Goal: Entertainment & Leisure: Browse casually

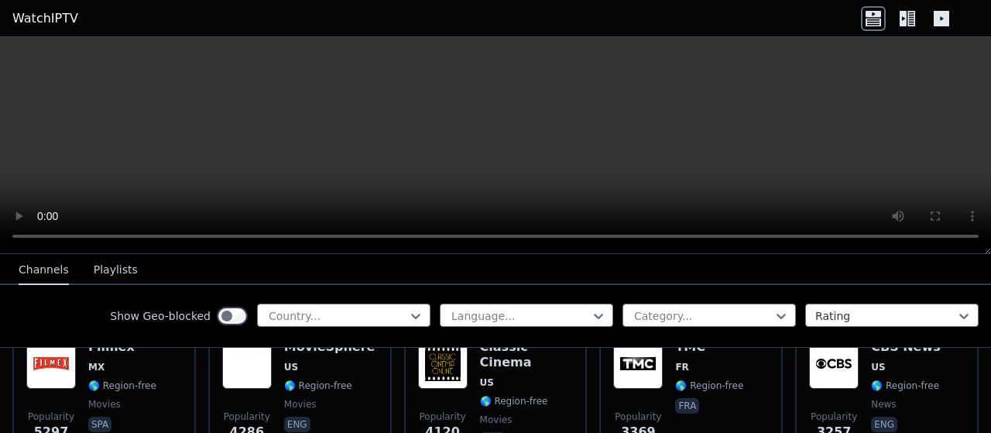
scroll to position [334, 0]
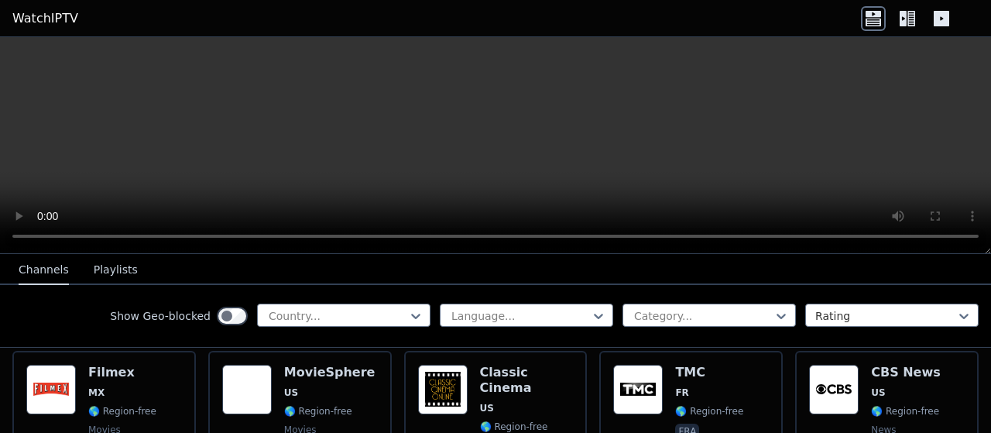
click at [909, 18] on icon at bounding box center [911, 18] width 8 height 15
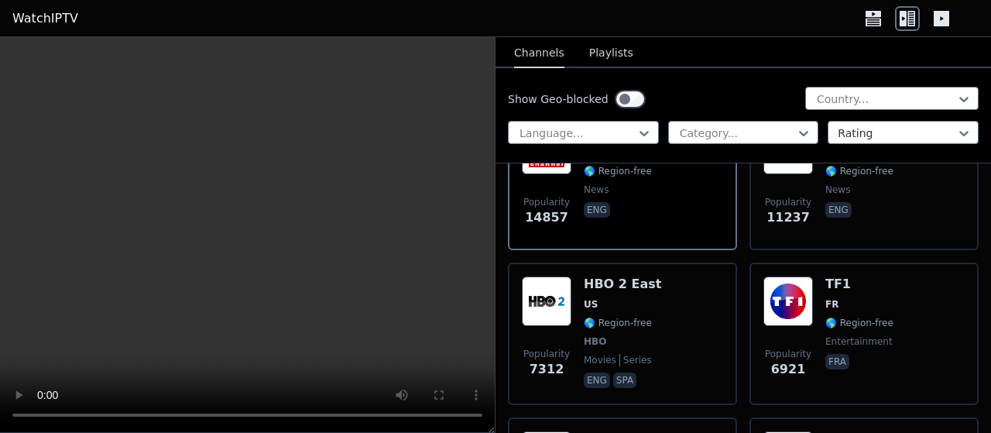
scroll to position [135, 0]
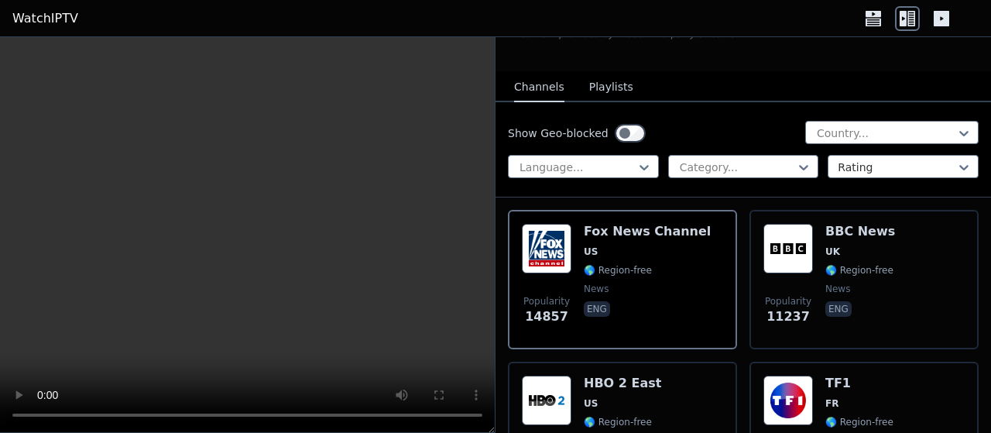
click at [772, 174] on div "Show Geo-blocked Country... Language... Category... Rating" at bounding box center [742, 149] width 495 height 95
click at [772, 159] on div at bounding box center [737, 166] width 118 height 15
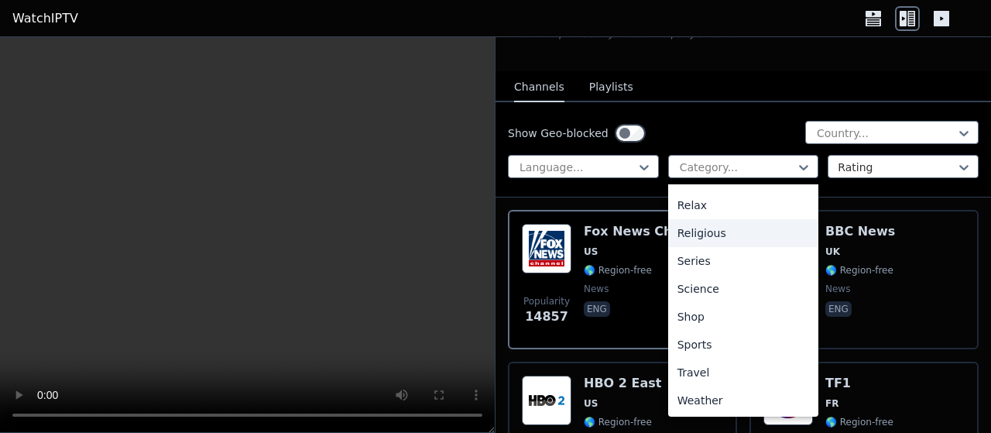
scroll to position [526, 0]
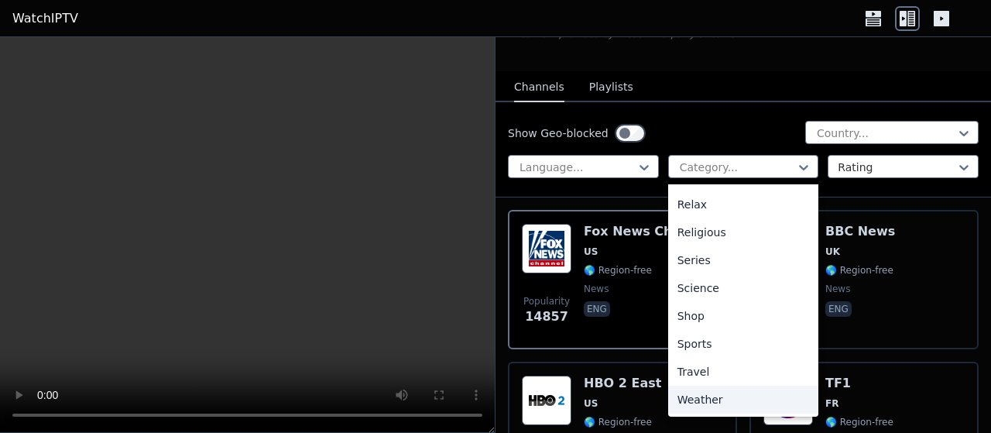
click at [706, 391] on div "Weather" at bounding box center [743, 399] width 151 height 28
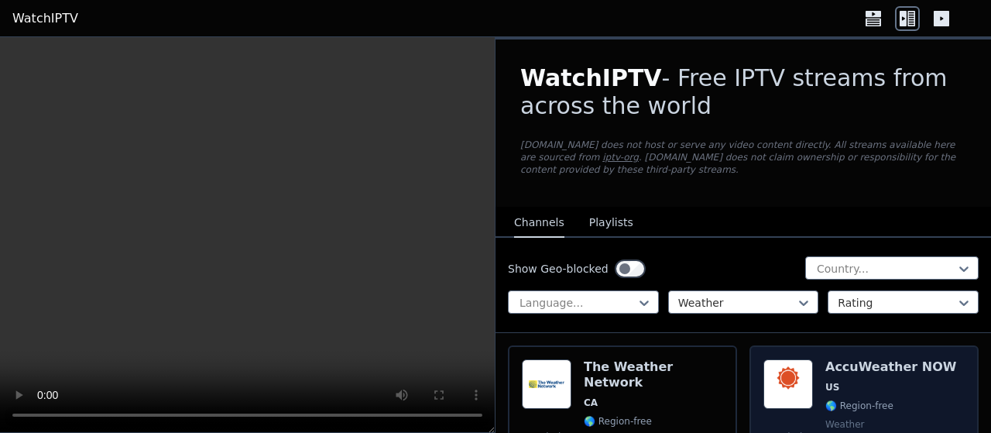
click at [832, 359] on h6 "AccuWeather NOW" at bounding box center [890, 366] width 131 height 15
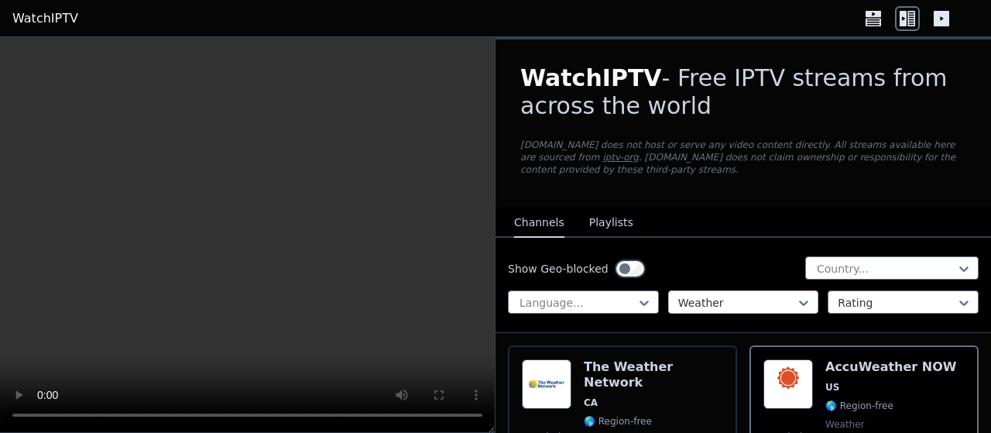
click at [746, 295] on div at bounding box center [737, 302] width 118 height 15
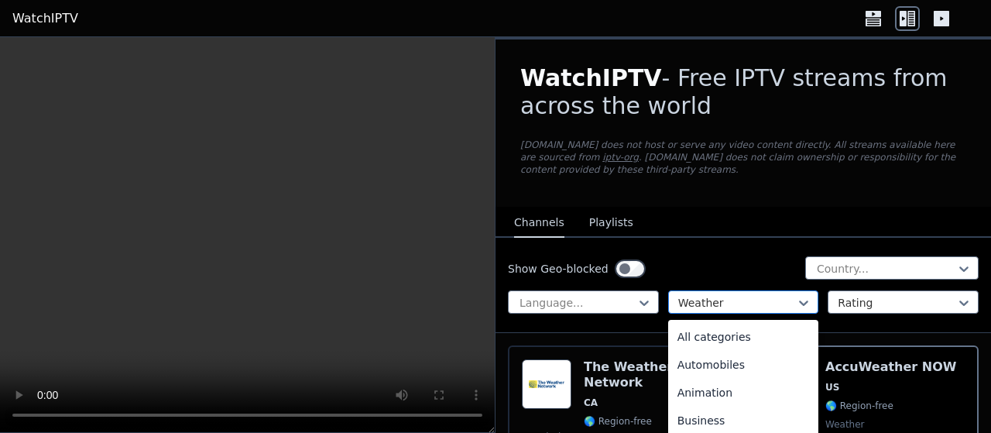
scroll to position [526, 0]
click at [679, 331] on div "Relax" at bounding box center [743, 340] width 151 height 28
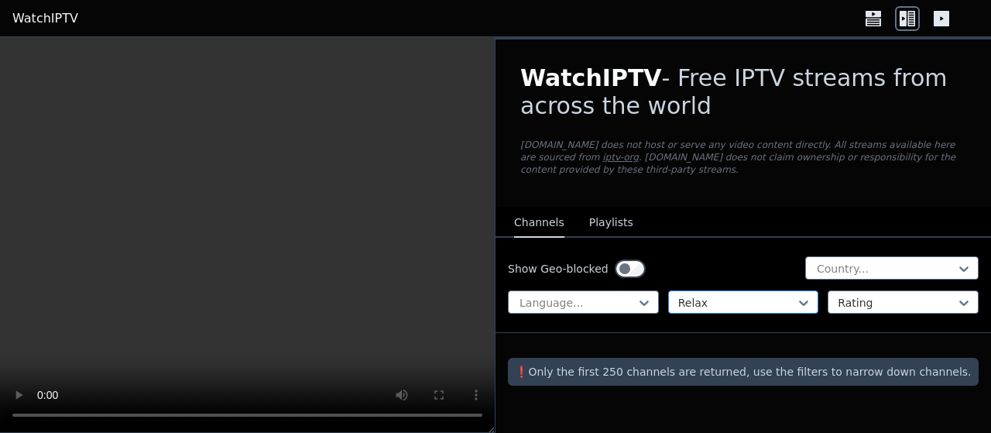
click at [730, 295] on div at bounding box center [737, 302] width 118 height 15
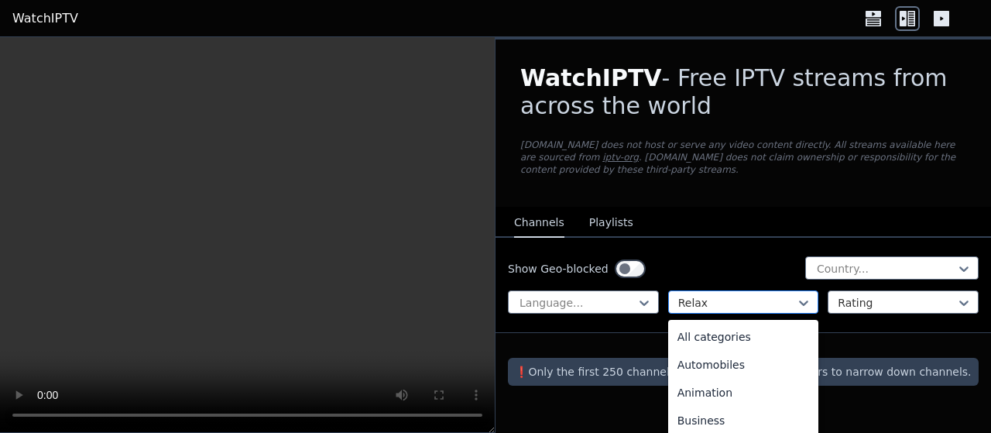
scroll to position [337, 0]
click at [705, 347] on div "Legislative" at bounding box center [743, 361] width 151 height 28
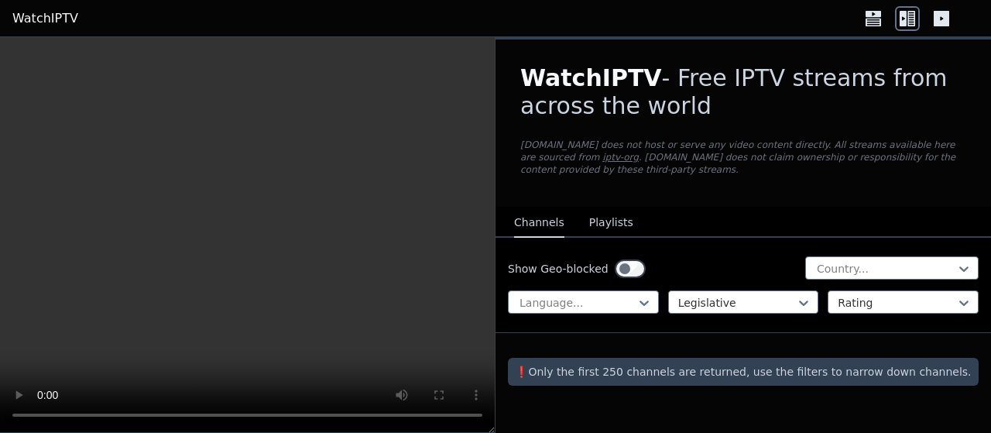
click at [766, 295] on div at bounding box center [737, 302] width 118 height 15
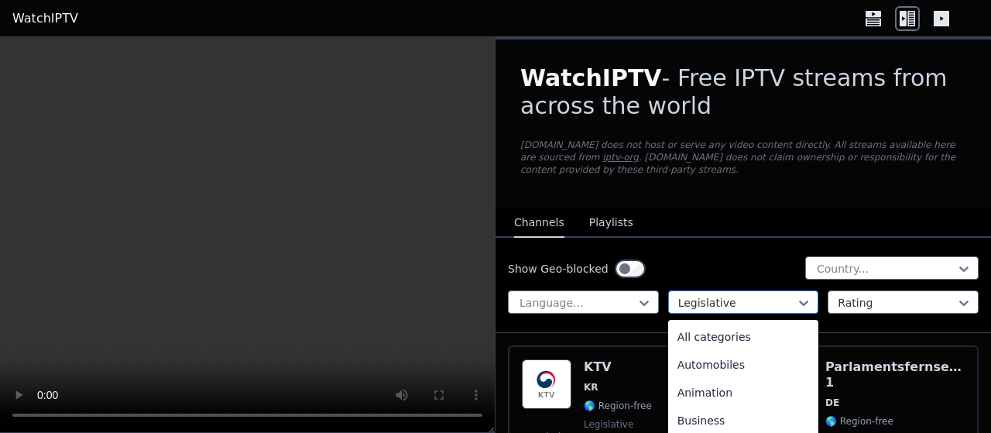
click at [790, 295] on div at bounding box center [737, 302] width 118 height 15
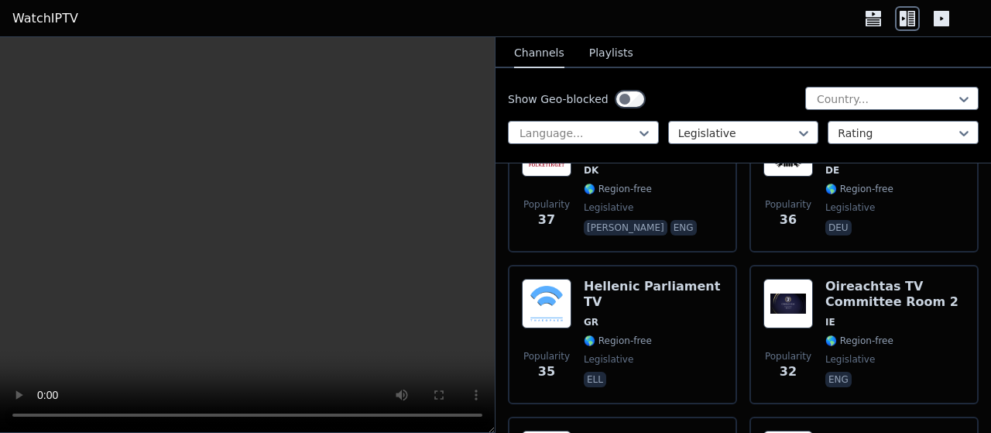
scroll to position [693, 0]
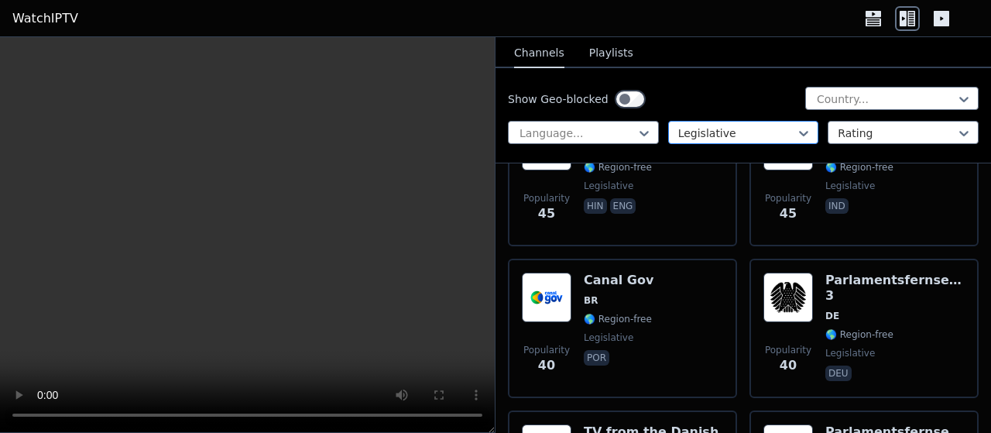
click at [750, 136] on div at bounding box center [737, 132] width 118 height 15
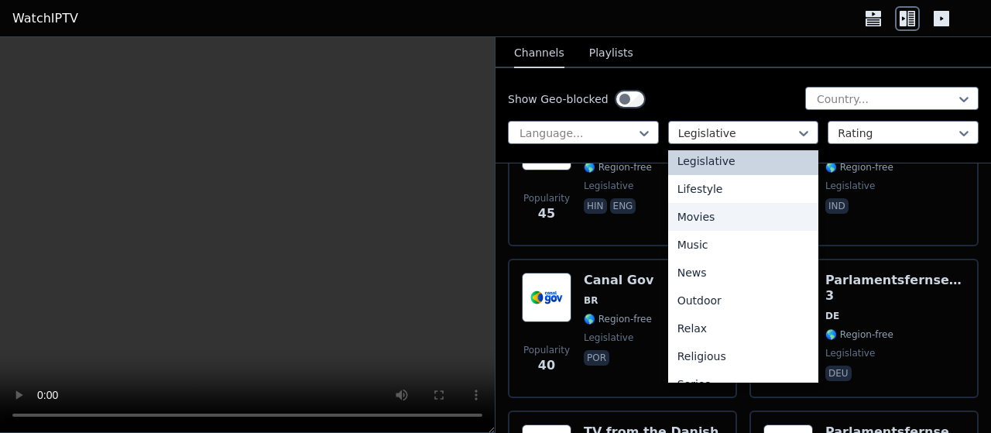
scroll to position [526, 0]
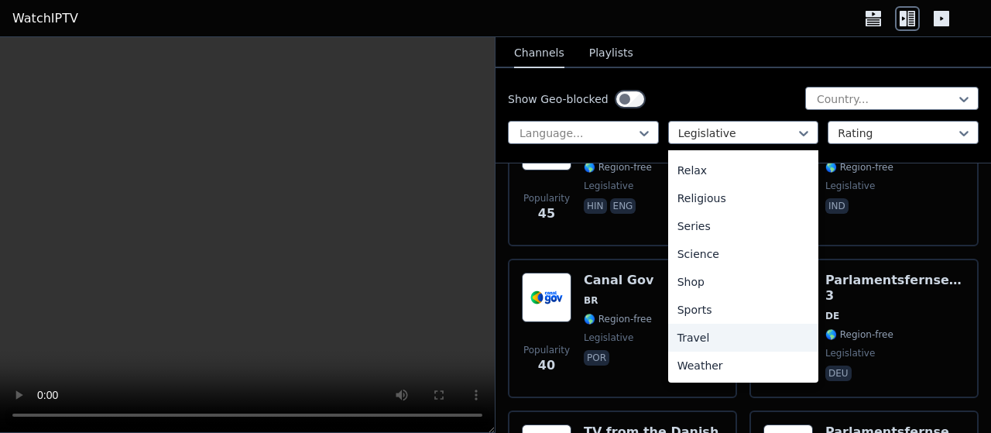
click at [714, 334] on div "Travel" at bounding box center [743, 337] width 151 height 28
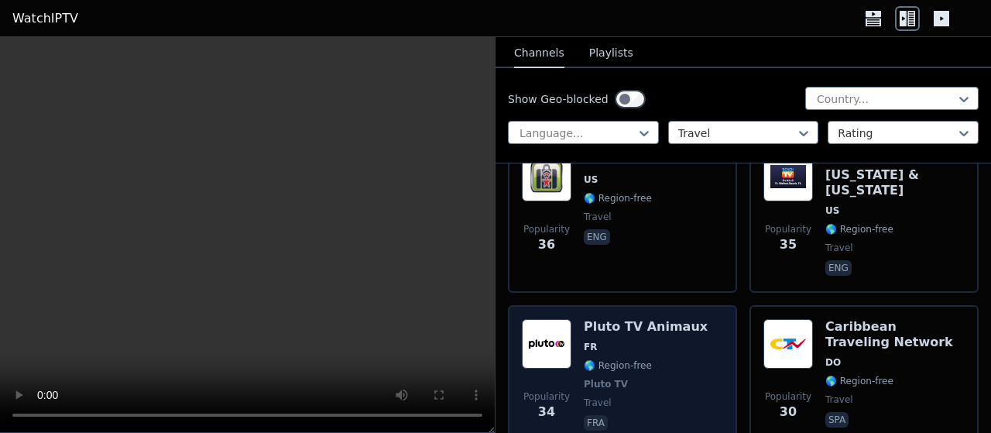
scroll to position [1585, 0]
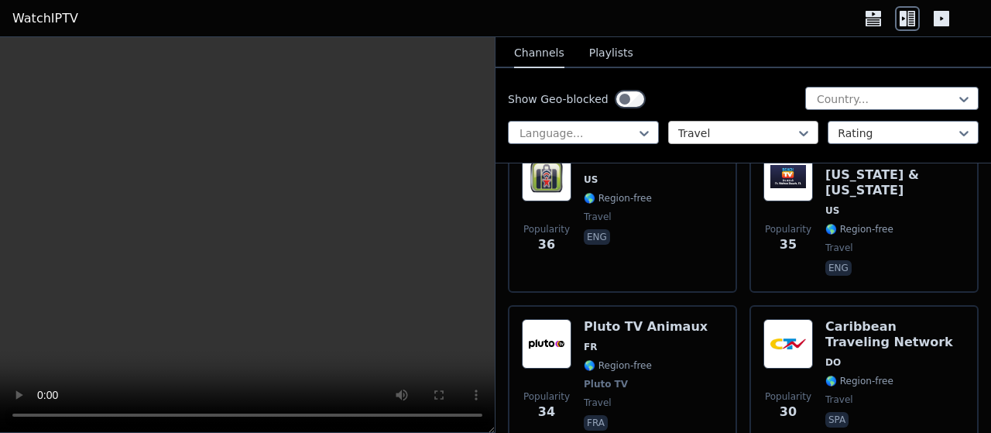
click at [742, 125] on div "Travel" at bounding box center [743, 132] width 151 height 23
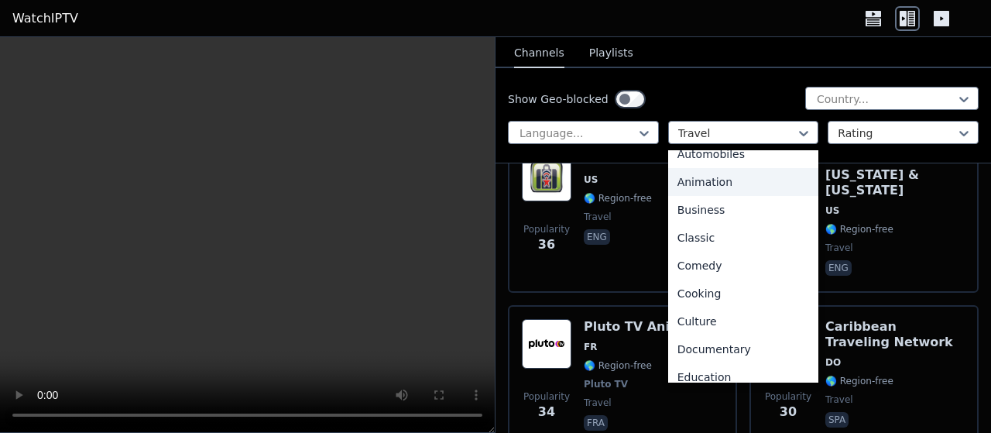
scroll to position [84, 0]
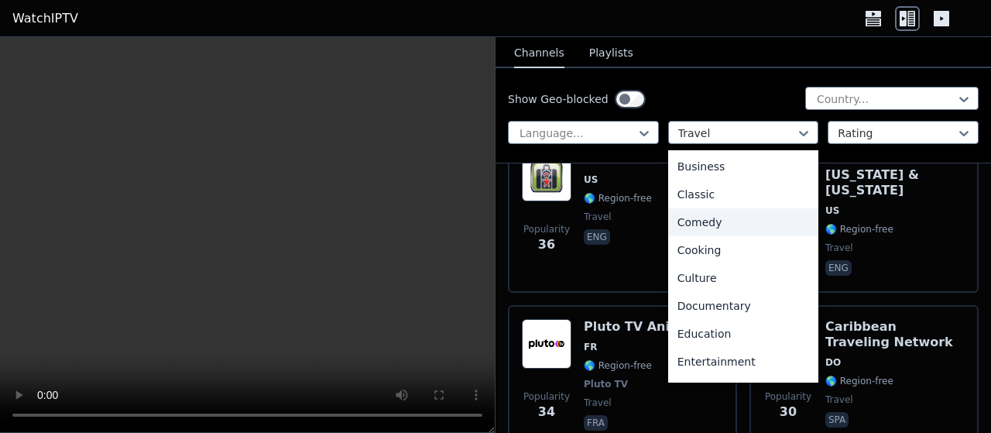
click at [734, 217] on div "Comedy" at bounding box center [743, 222] width 151 height 28
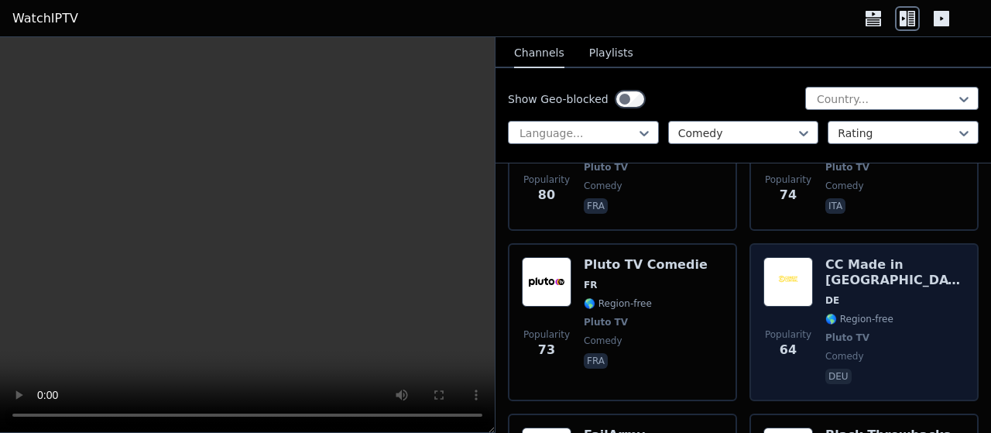
scroll to position [1783, 0]
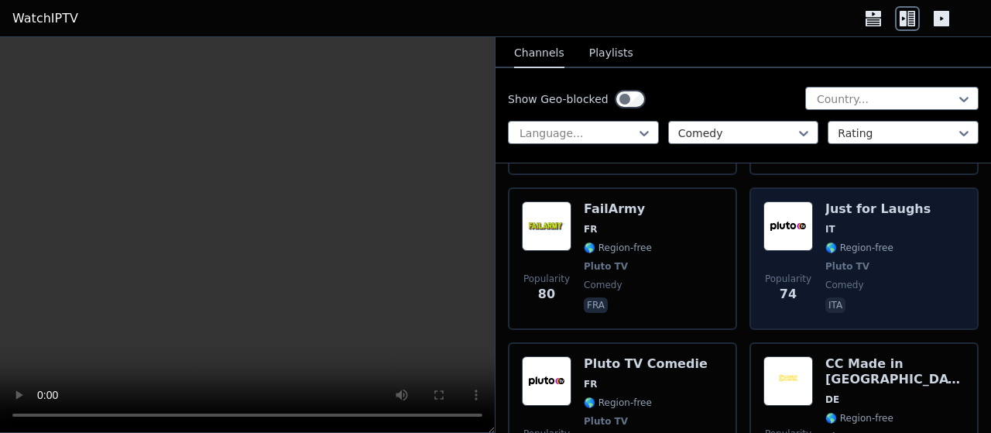
click at [799, 201] on img at bounding box center [788, 226] width 50 height 50
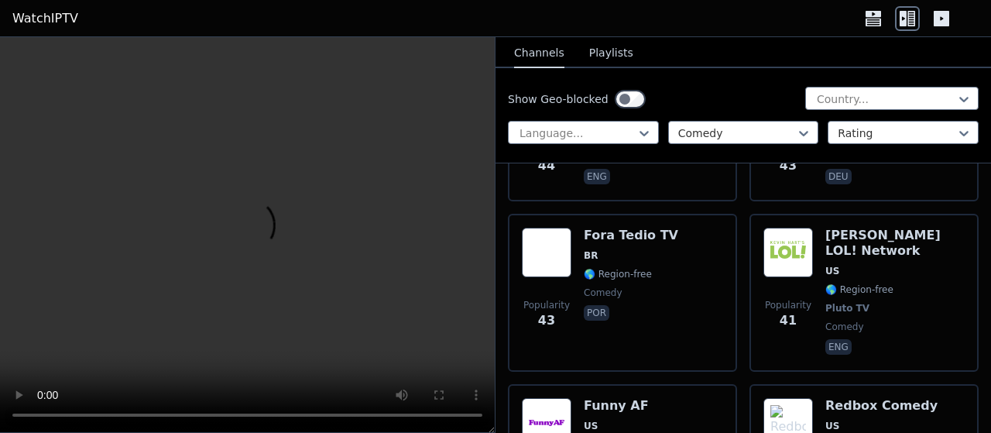
scroll to position [2983, 0]
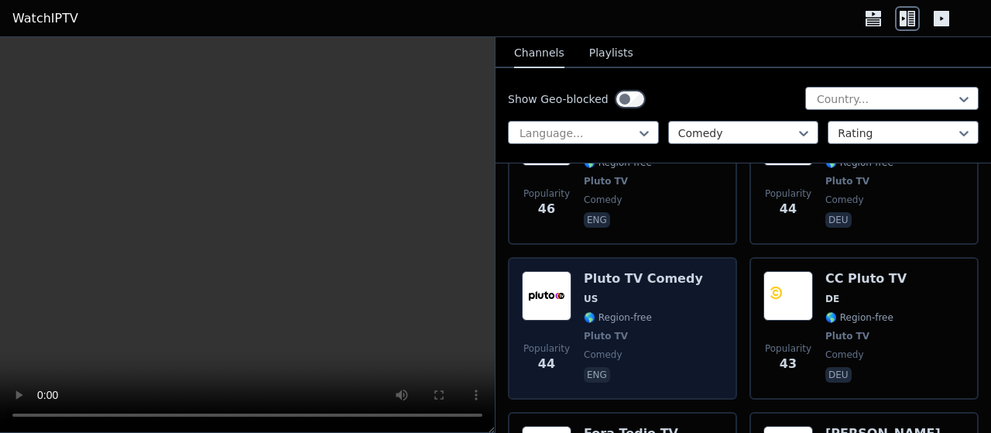
click at [659, 293] on span "US" at bounding box center [643, 299] width 119 height 12
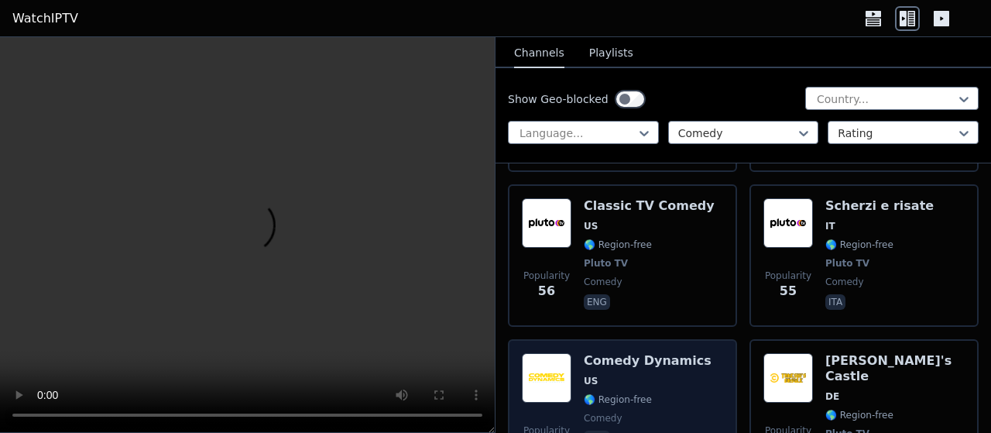
scroll to position [2388, 0]
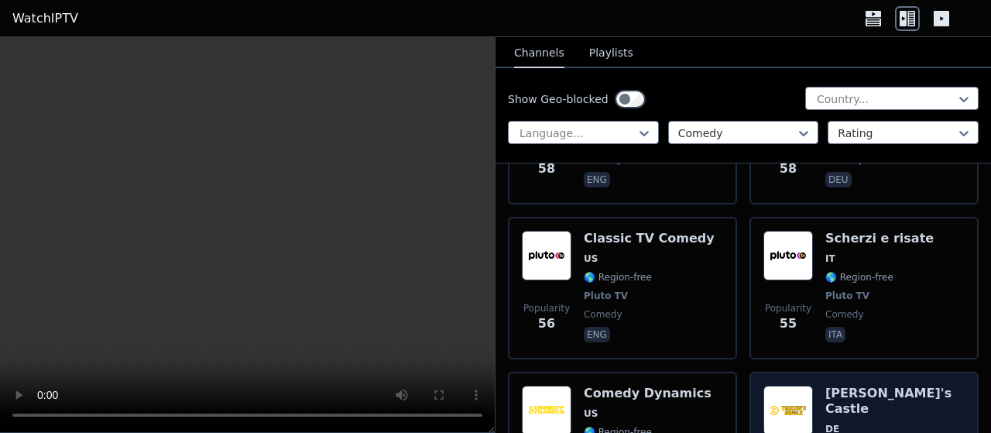
click at [840, 423] on span "DE" at bounding box center [894, 429] width 139 height 12
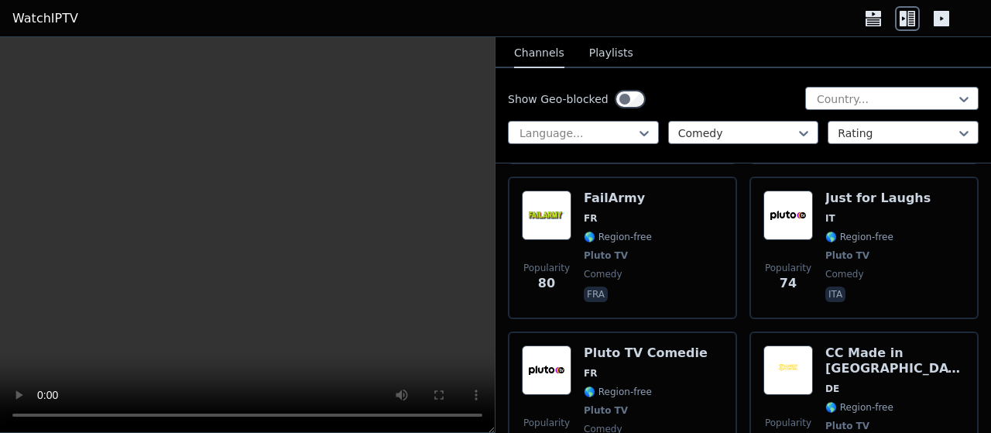
scroll to position [1695, 0]
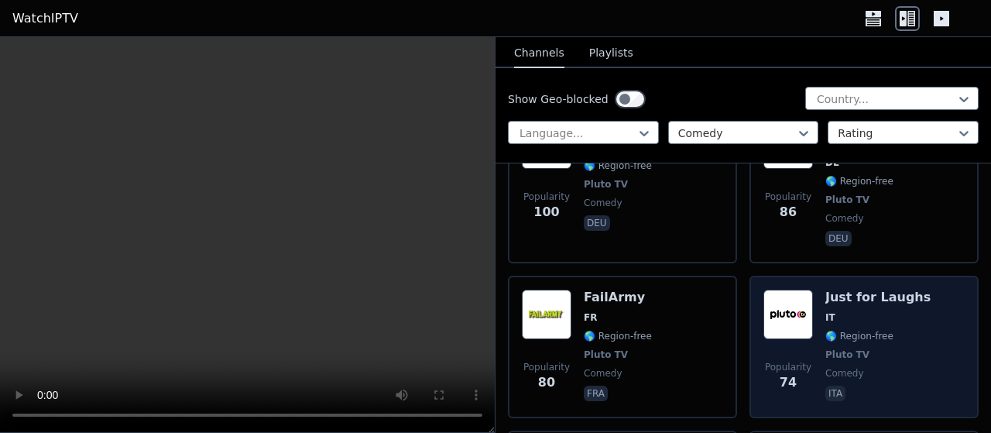
click at [877, 311] on span "IT" at bounding box center [877, 317] width 105 height 12
click at [869, 348] on span "Pluto TV" at bounding box center [877, 354] width 105 height 12
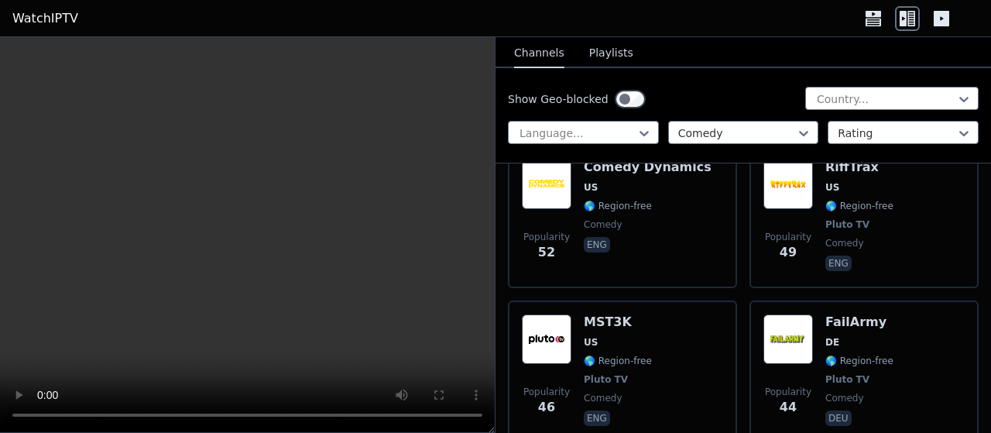
scroll to position [3082, 0]
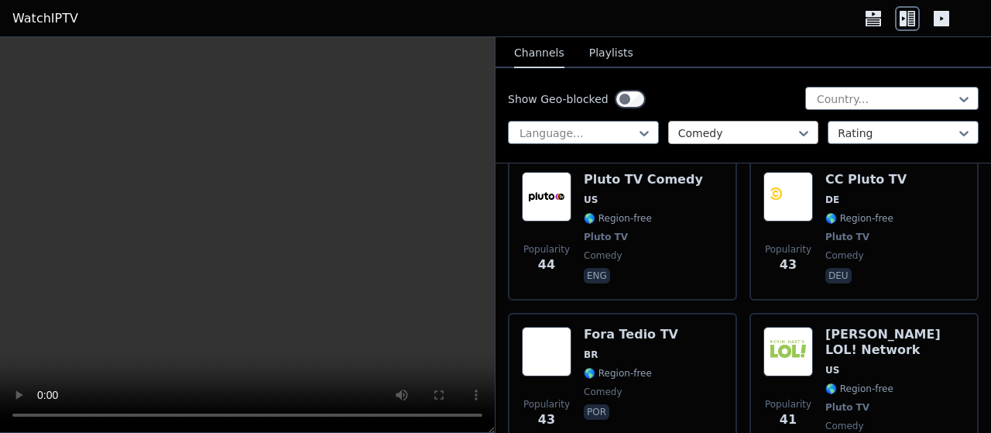
click at [683, 132] on div at bounding box center [737, 132] width 118 height 15
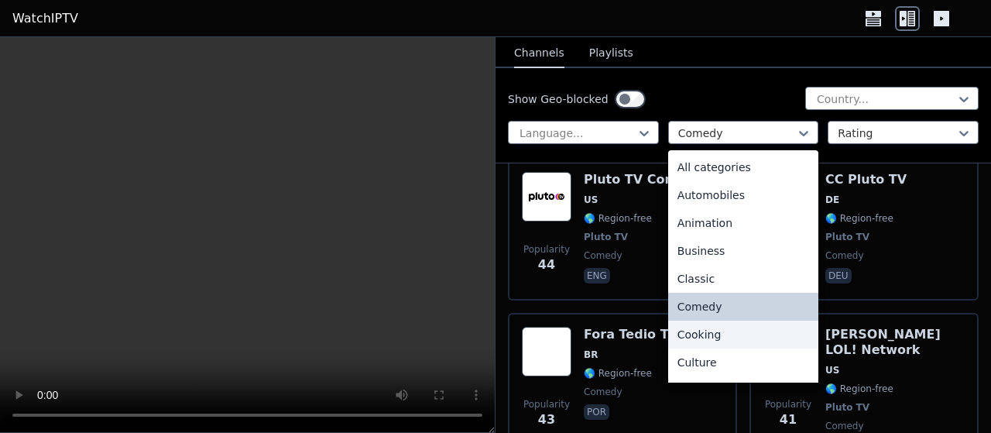
click at [691, 344] on div "Cooking" at bounding box center [743, 334] width 151 height 28
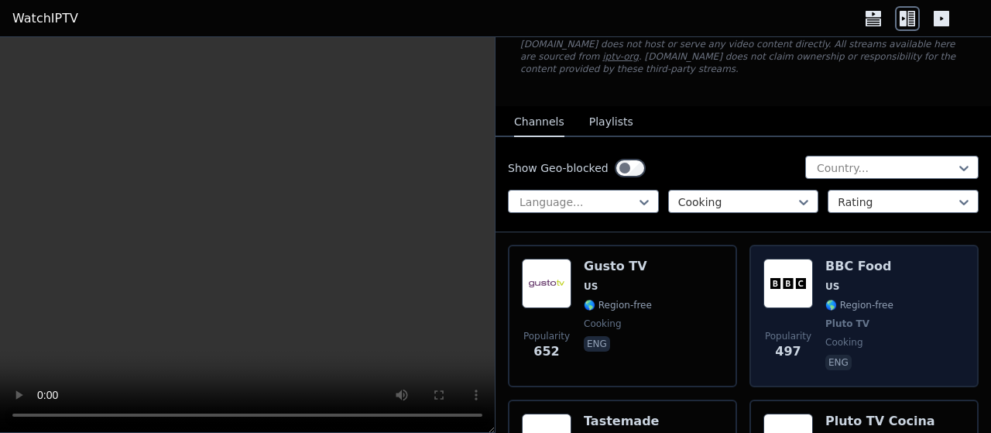
scroll to position [99, 0]
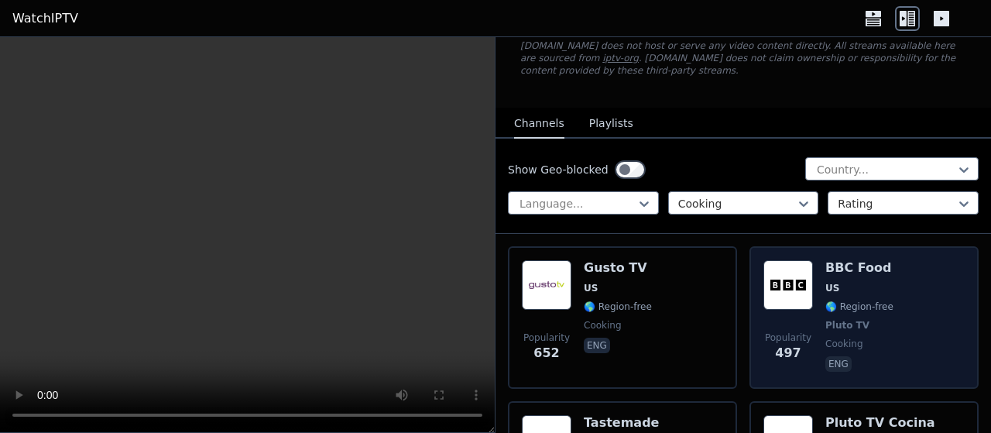
click at [846, 282] on span "US" at bounding box center [859, 288] width 68 height 12
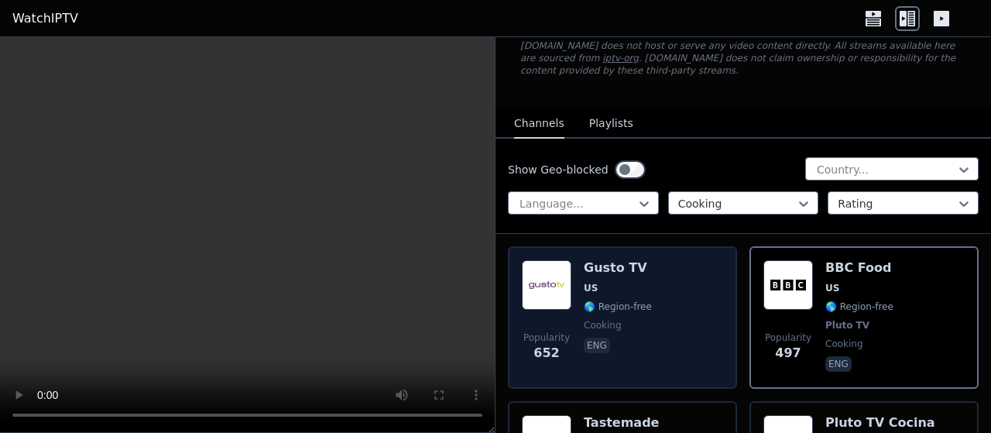
click at [643, 282] on span "US" at bounding box center [618, 288] width 68 height 12
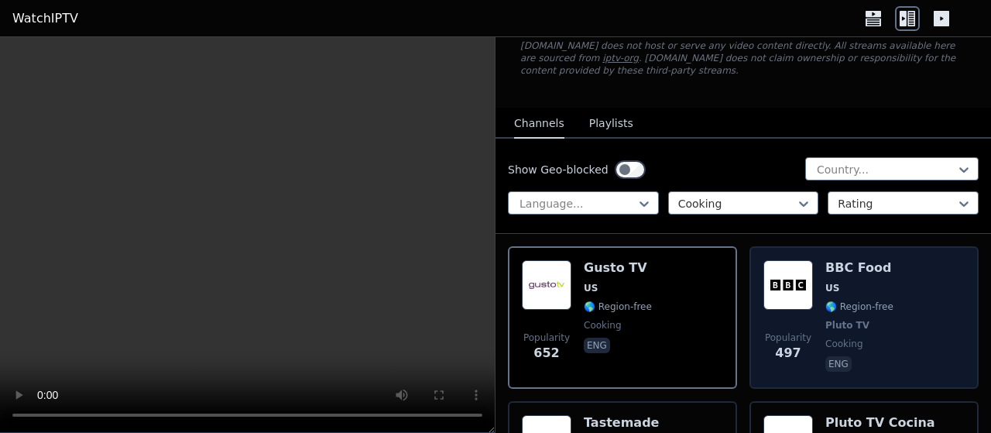
click at [908, 322] on div "Popularity 497 BBC Food US 🌎 Region-free Pluto TV cooking eng" at bounding box center [863, 317] width 201 height 115
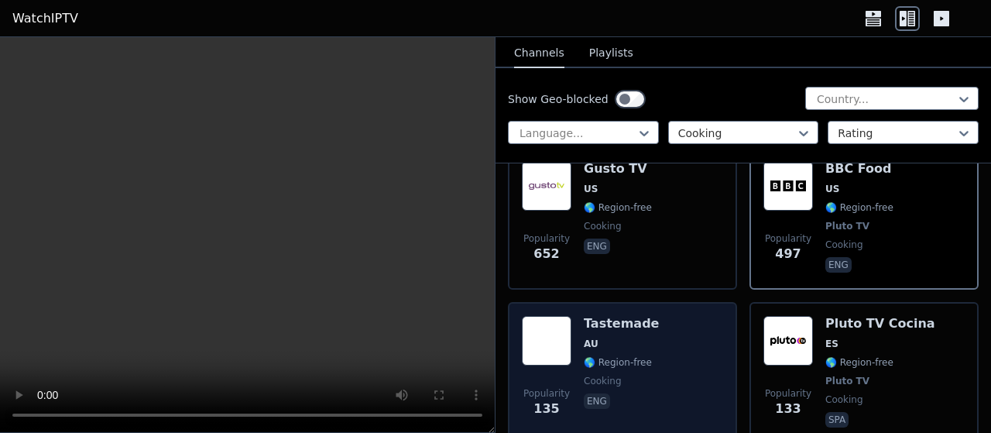
click at [618, 357] on div "Tastemade AU 🌎 Region-free cooking eng" at bounding box center [621, 373] width 75 height 115
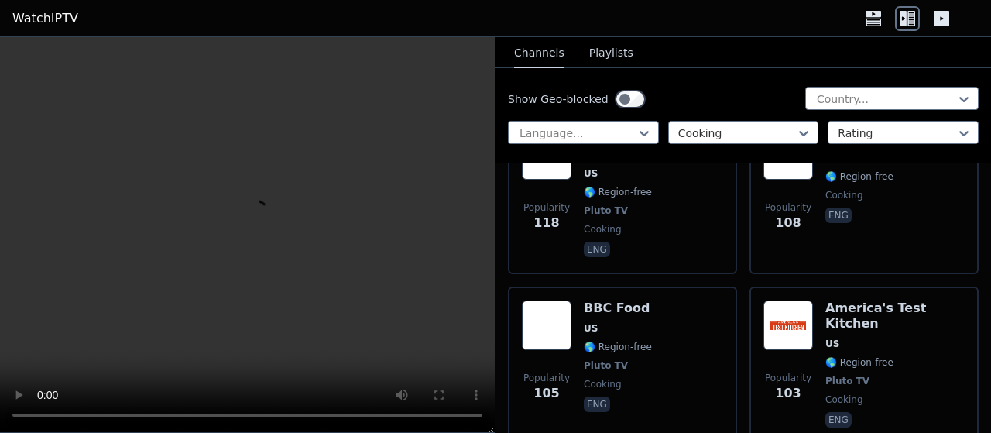
scroll to position [495, 0]
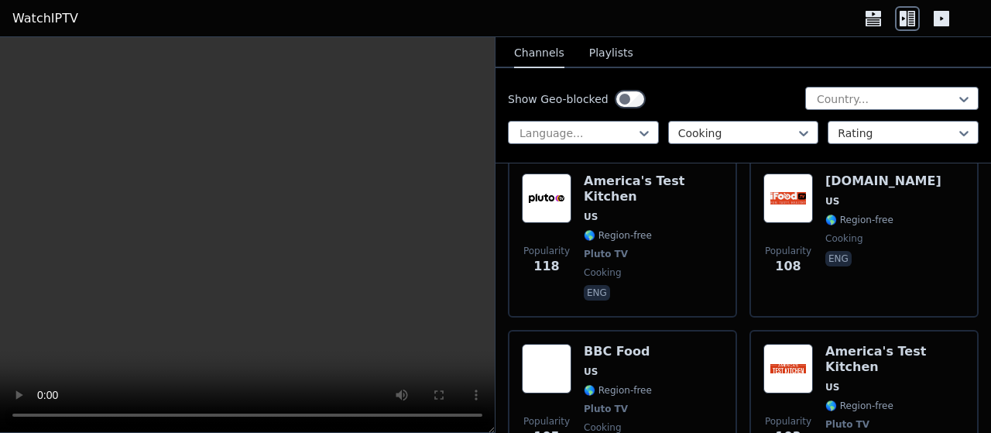
click at [695, 356] on div "Popularity 105 BBC Food US 🌎 Region-free Pluto TV cooking eng" at bounding box center [622, 409] width 201 height 130
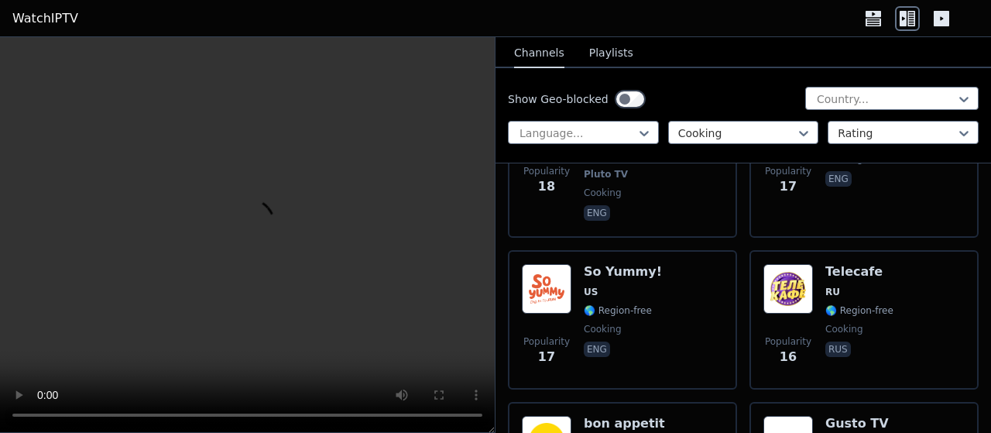
scroll to position [2675, 0]
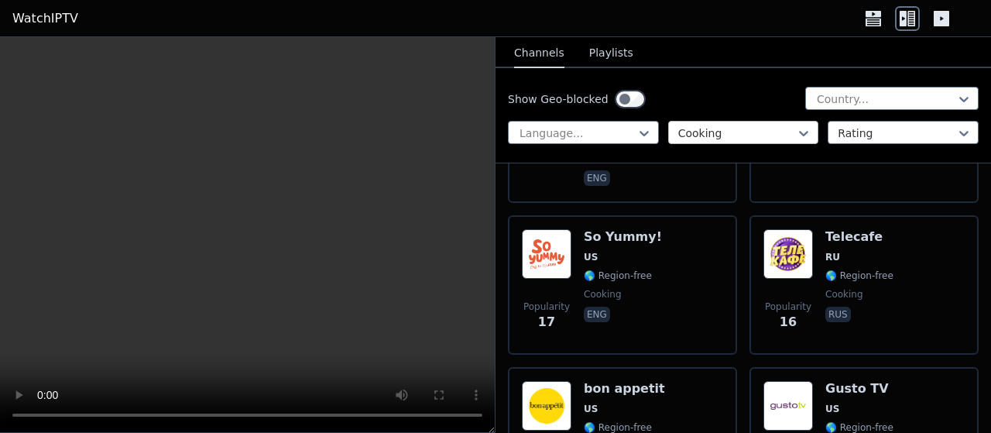
click at [743, 132] on div at bounding box center [737, 132] width 118 height 15
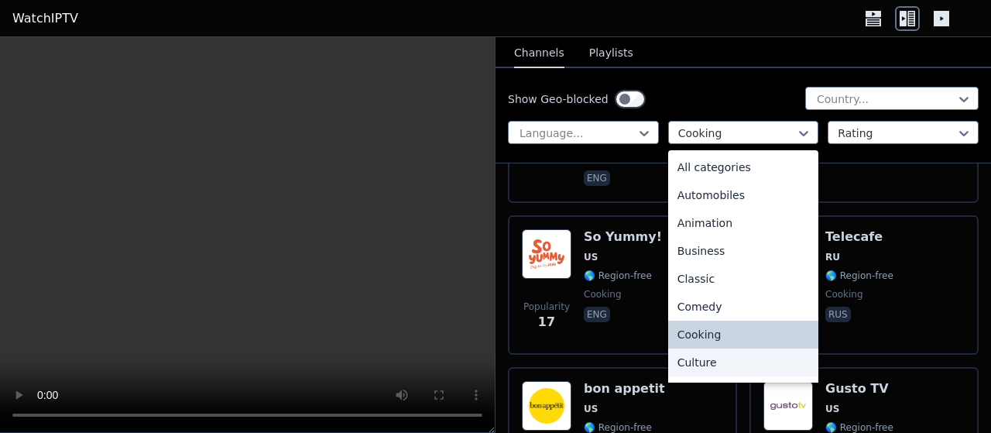
click at [707, 365] on div "Culture" at bounding box center [743, 362] width 151 height 28
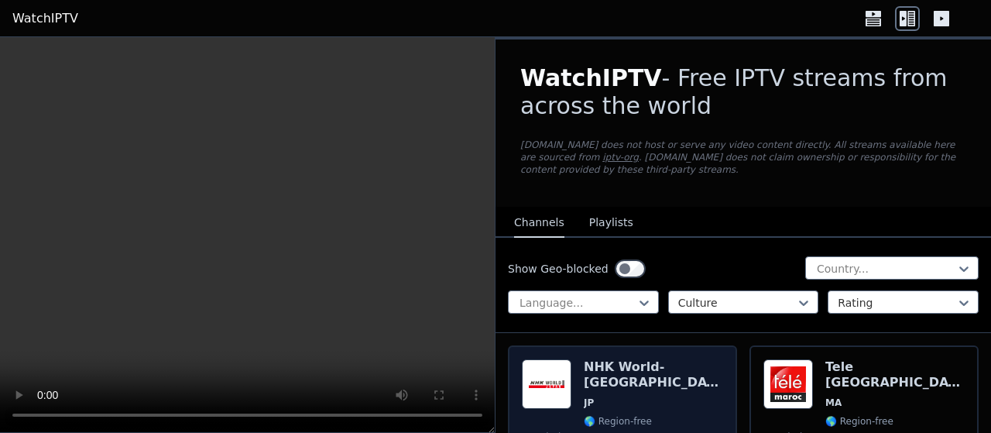
scroll to position [99, 0]
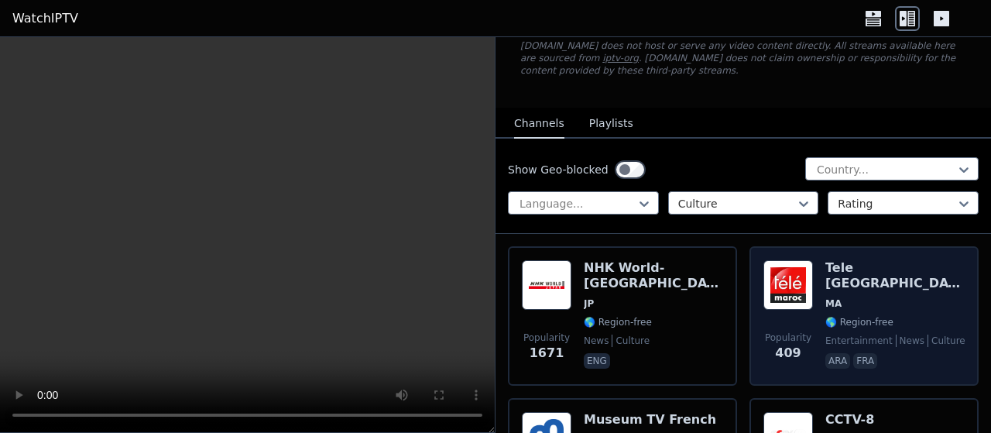
click at [903, 266] on div "Tele [GEOGRAPHIC_DATA] [GEOGRAPHIC_DATA] 🌎 Region-free entertainment news cultu…" at bounding box center [894, 315] width 139 height 111
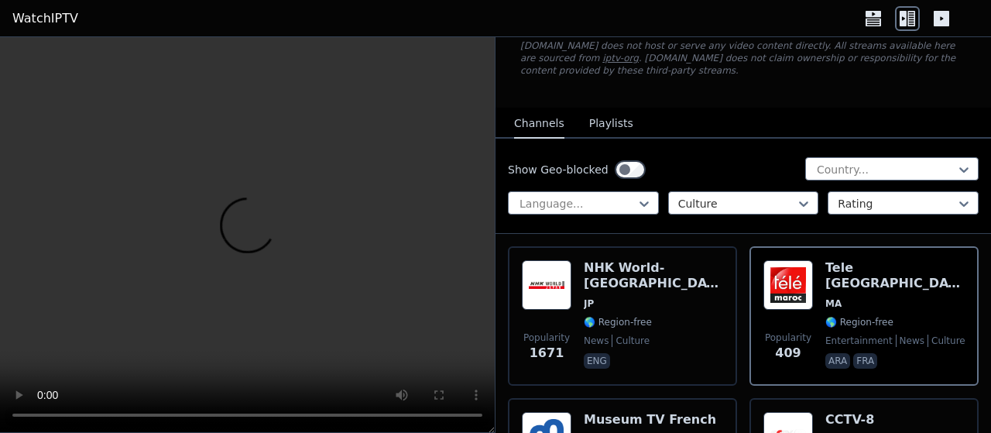
scroll to position [198, 0]
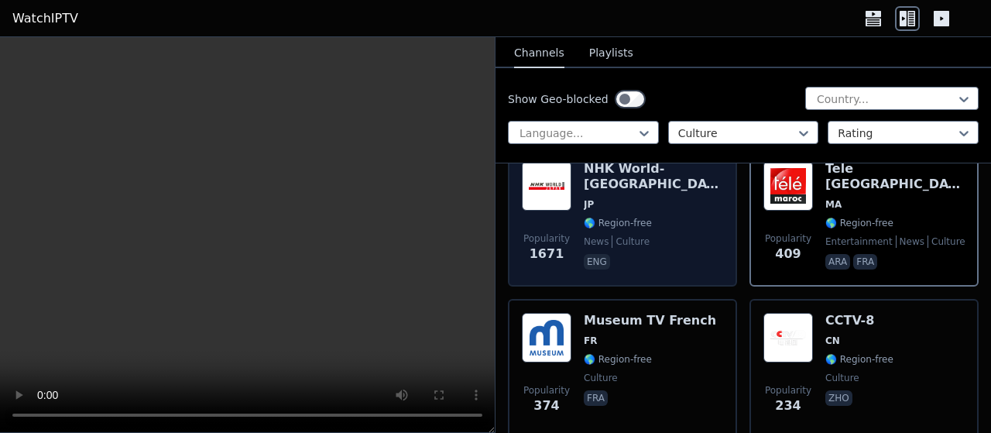
click at [645, 254] on span "eng" at bounding box center [653, 263] width 139 height 19
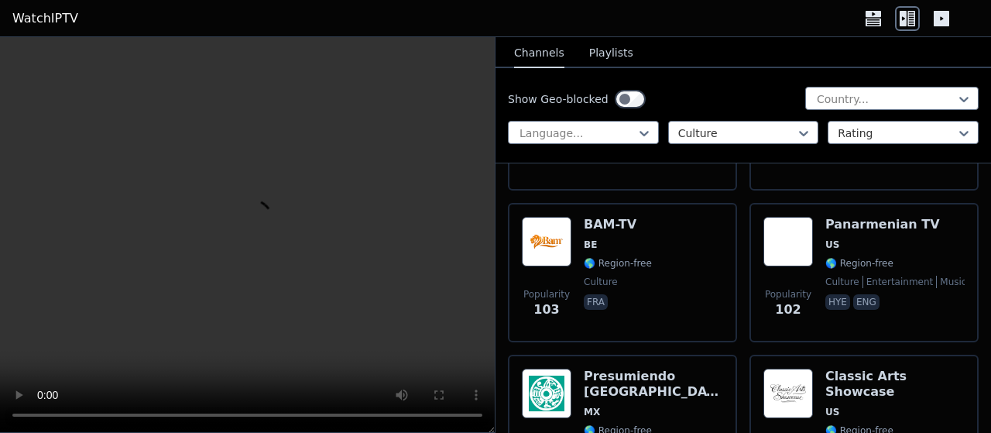
scroll to position [1135, 0]
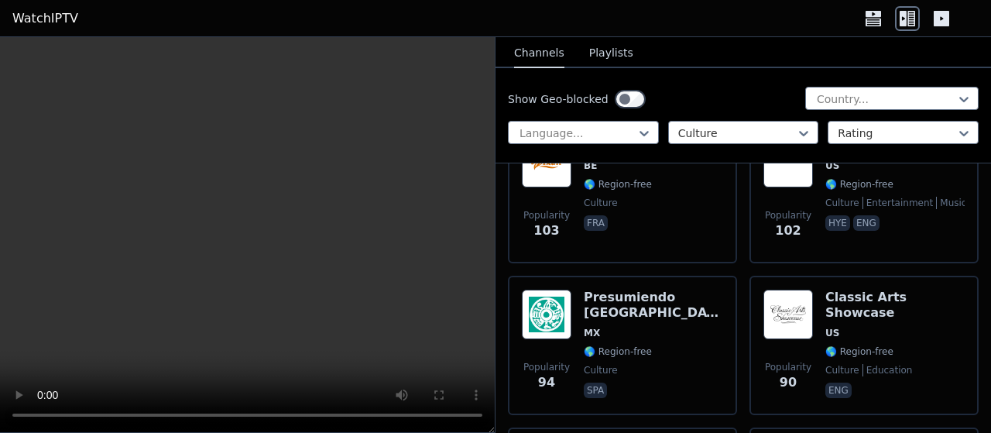
click at [707, 145] on div "Show Geo-blocked Country... Language... Culture Rating" at bounding box center [742, 115] width 495 height 95
click at [710, 139] on div at bounding box center [737, 132] width 118 height 15
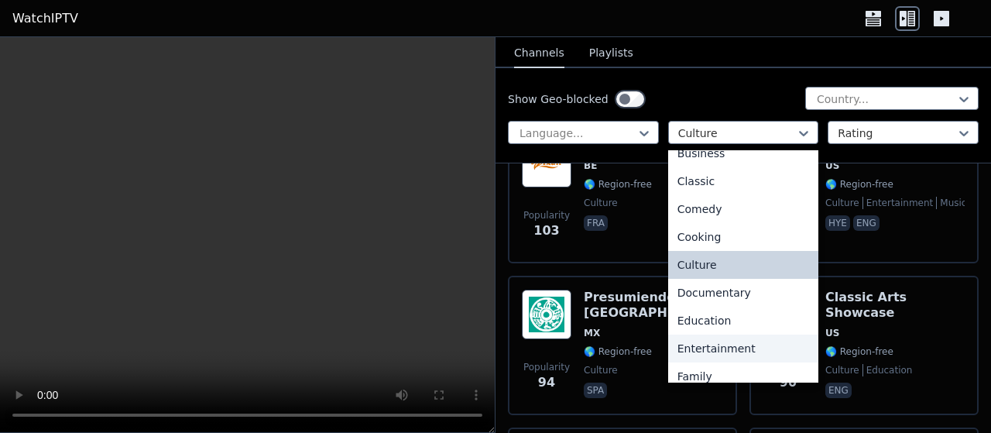
scroll to position [201, 0]
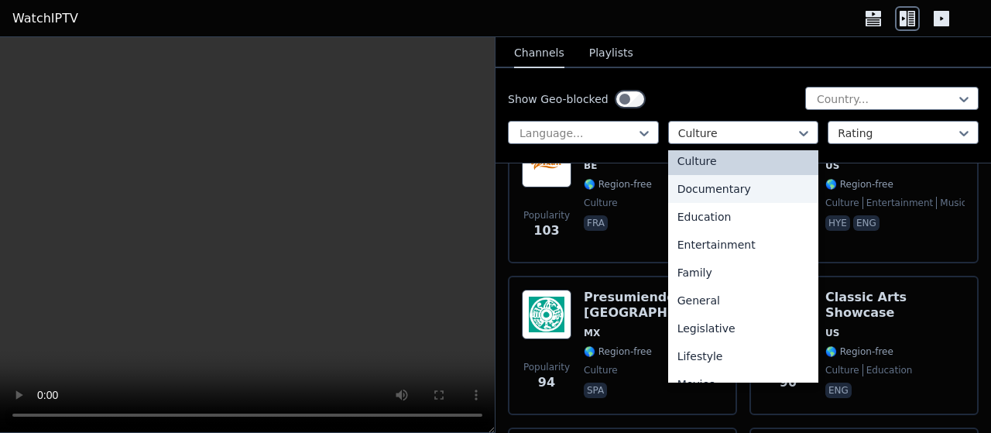
click at [730, 181] on div "Documentary" at bounding box center [743, 189] width 151 height 28
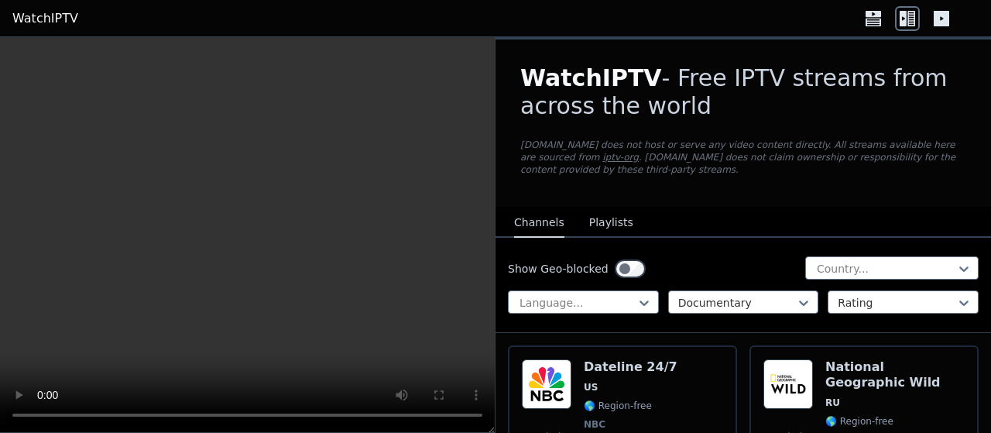
scroll to position [99, 0]
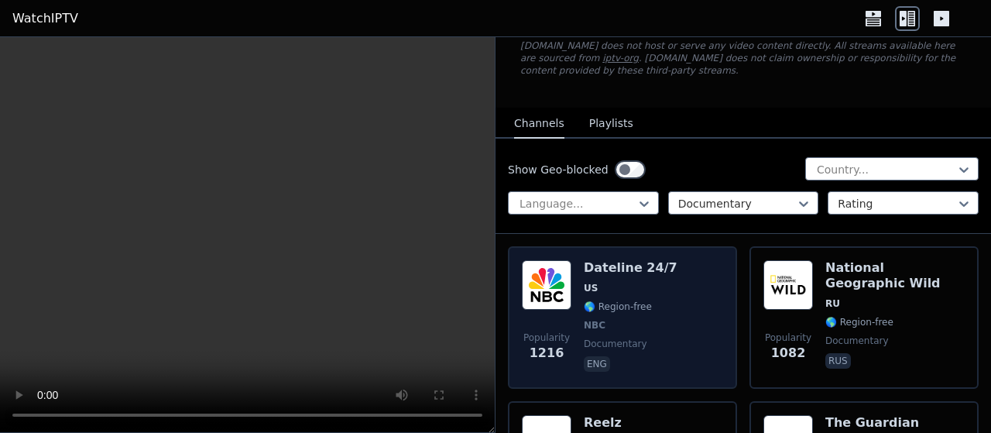
click at [708, 276] on div "Popularity 1216 Dateline 24/7 US 🌎 Region-free NBC documentary eng" at bounding box center [622, 317] width 201 height 115
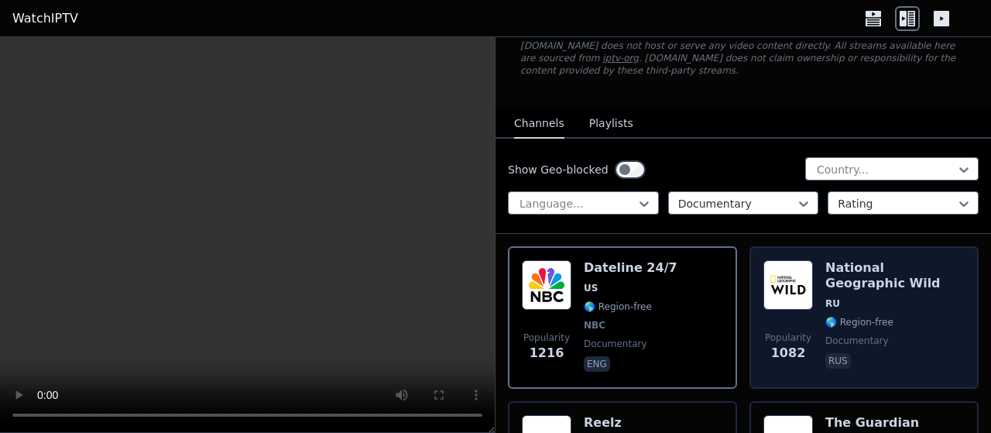
click at [855, 277] on h6 "National Geographic Wild" at bounding box center [894, 275] width 139 height 31
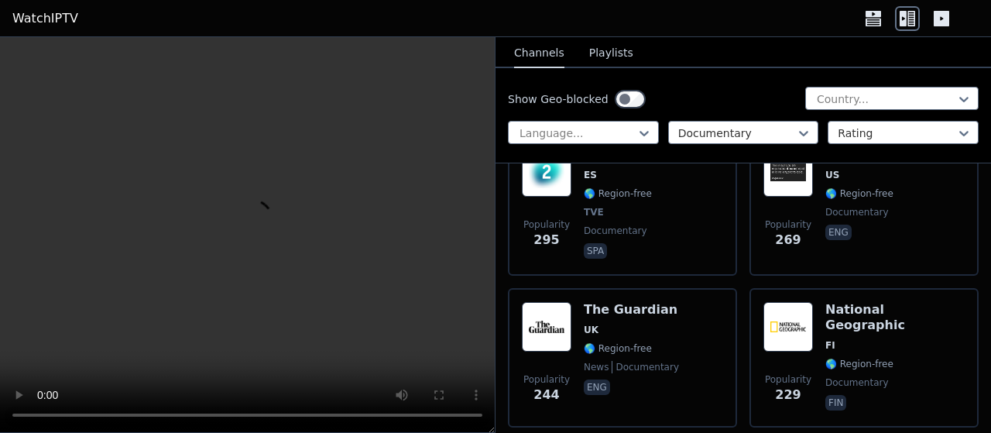
scroll to position [792, 0]
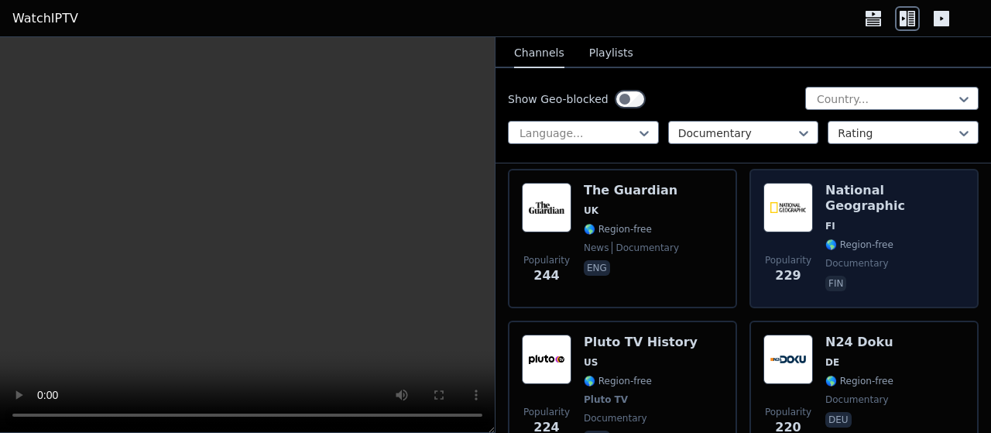
click at [967, 240] on div "Popularity 229 National Geographic FI 🌎 Region-free documentary fin" at bounding box center [863, 238] width 229 height 139
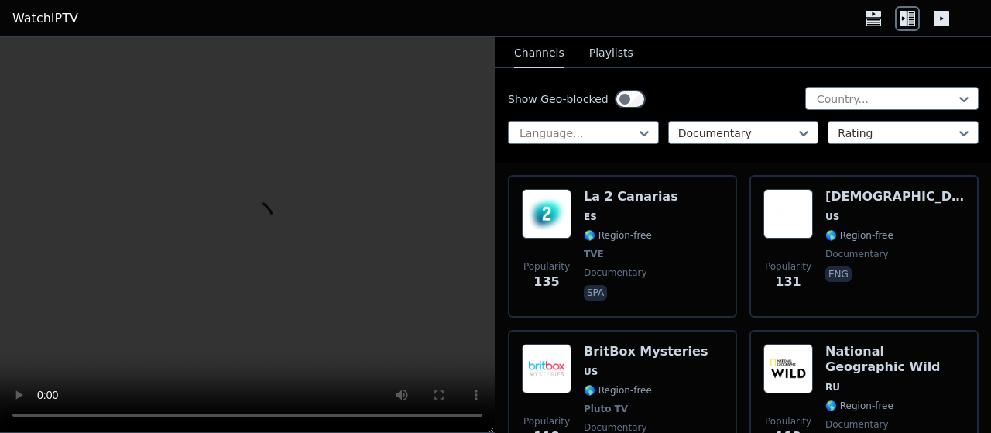
scroll to position [2179, 0]
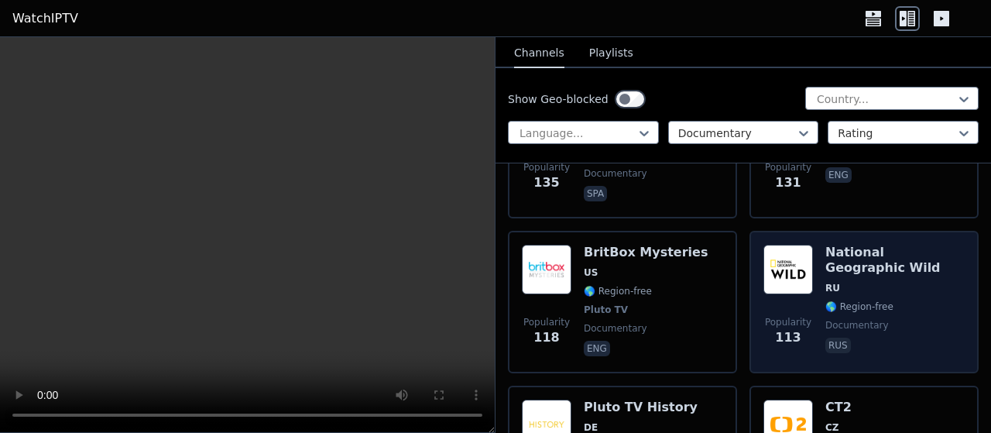
click at [901, 251] on div "National Geographic Wild RU 🌎 Region-free documentary rus" at bounding box center [894, 302] width 139 height 115
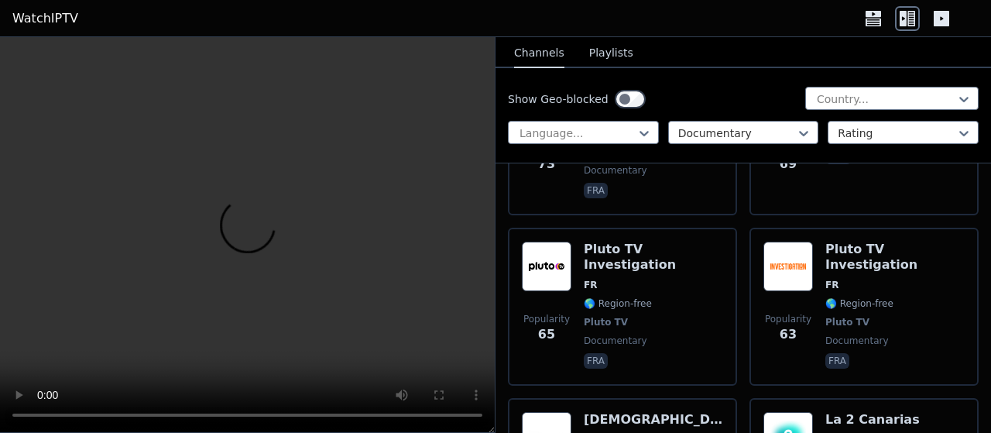
scroll to position [3665, 0]
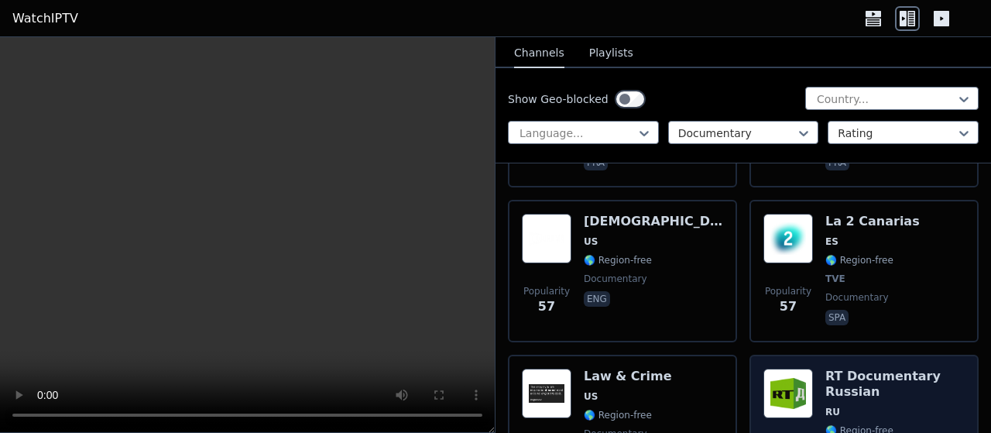
click at [900, 368] on div "RT Documentary Russian RU 🌎 Region-free documentary rus" at bounding box center [894, 423] width 139 height 111
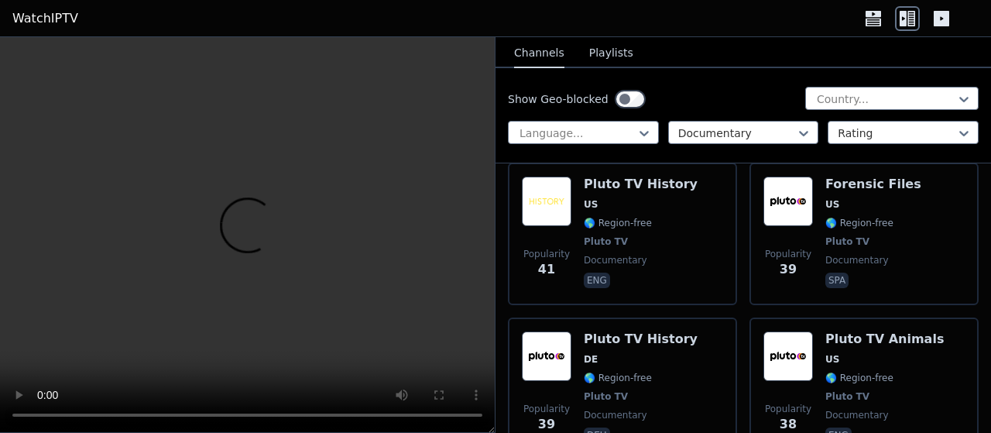
scroll to position [4854, 0]
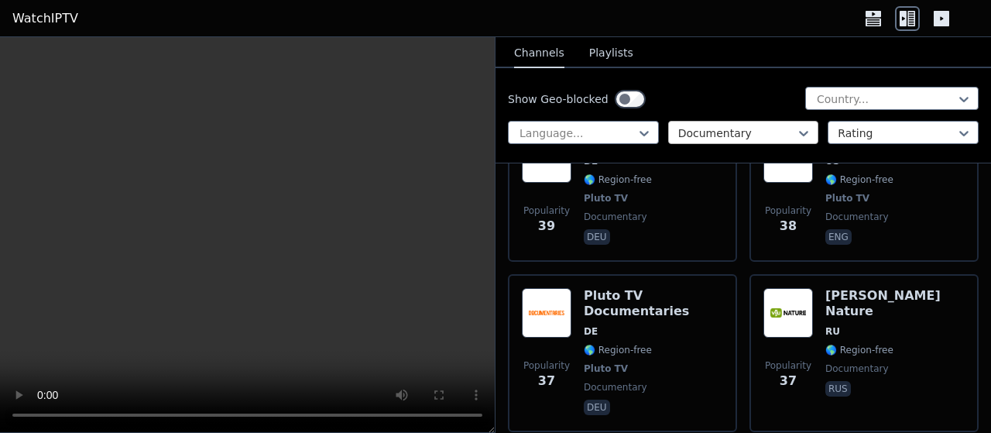
click at [770, 128] on div at bounding box center [737, 132] width 118 height 15
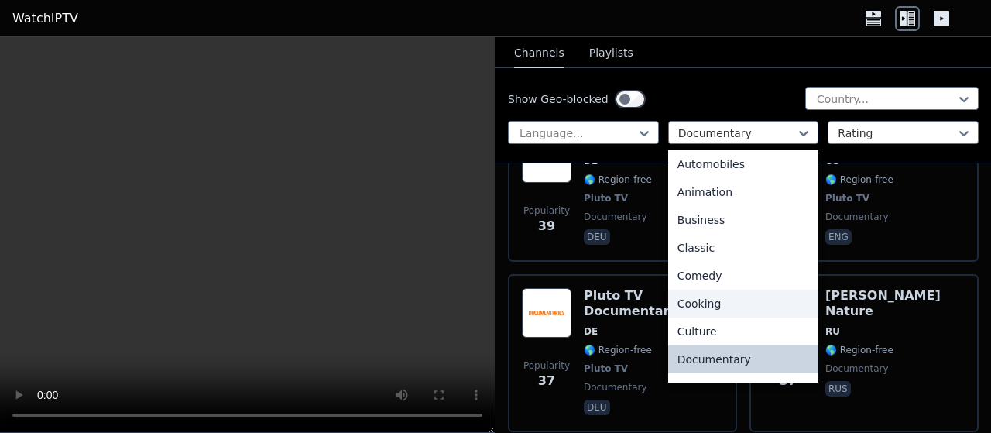
scroll to position [229, 0]
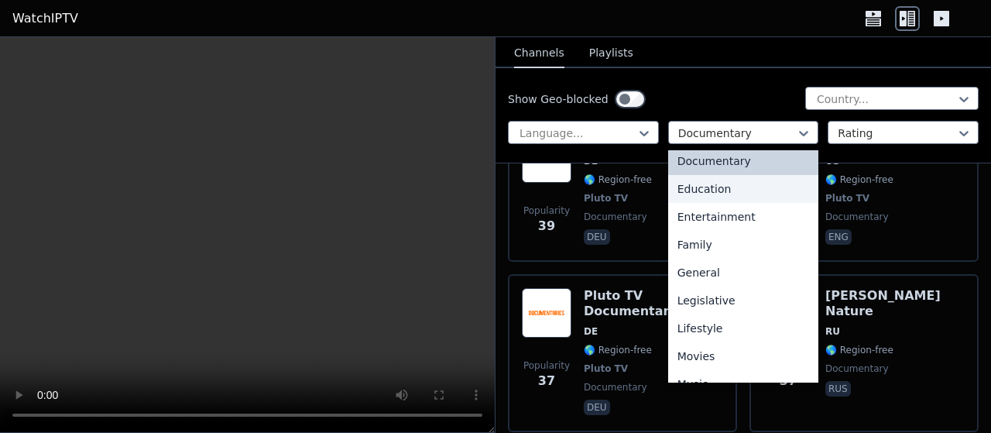
click at [744, 189] on div "Education" at bounding box center [743, 189] width 151 height 28
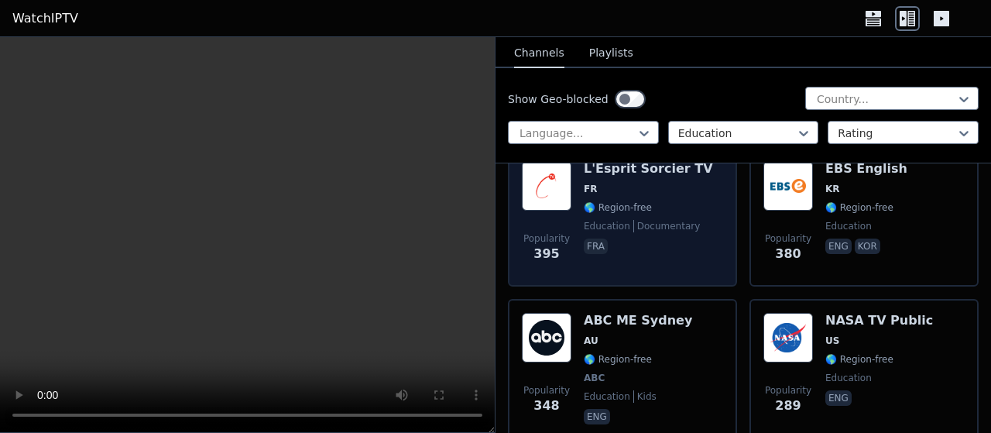
scroll to position [297, 0]
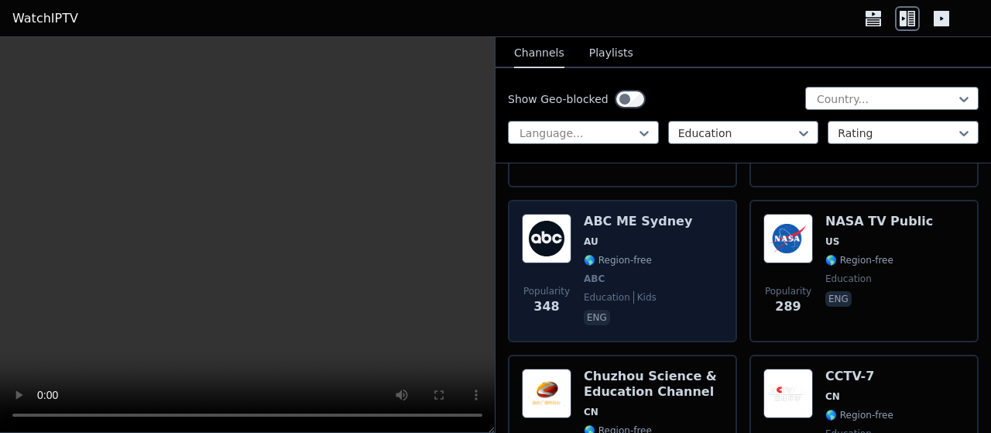
click at [728, 245] on div "Popularity 348 ABC ME [GEOGRAPHIC_DATA] AU 🌎 Region-free ABC education kids eng" at bounding box center [622, 271] width 229 height 142
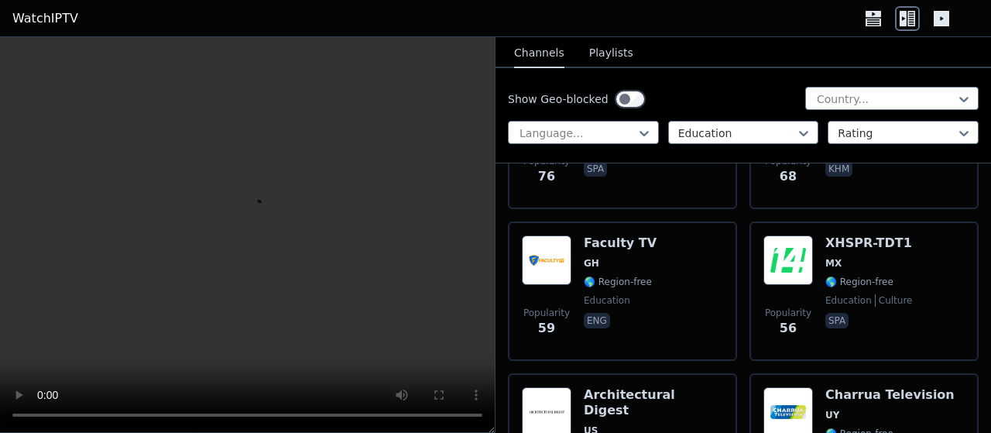
scroll to position [1189, 0]
click at [759, 129] on div at bounding box center [737, 132] width 118 height 15
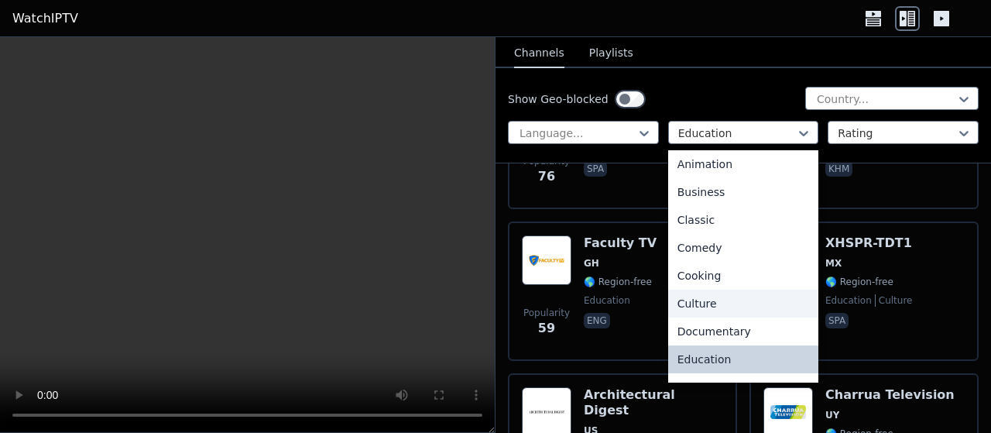
scroll to position [158, 0]
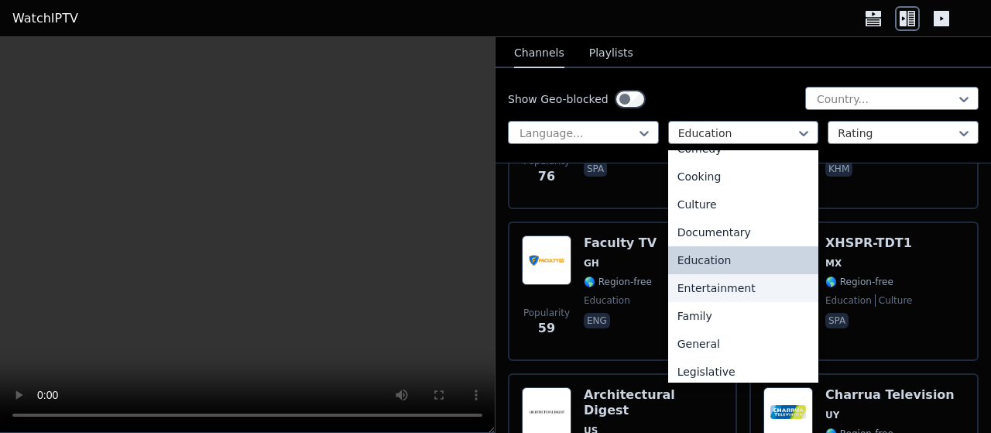
click at [742, 278] on div "Entertainment" at bounding box center [743, 288] width 151 height 28
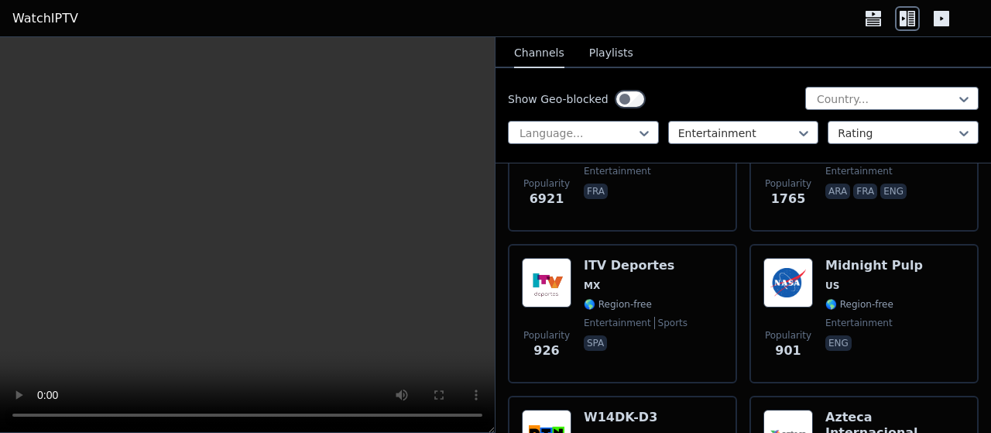
scroll to position [297, 0]
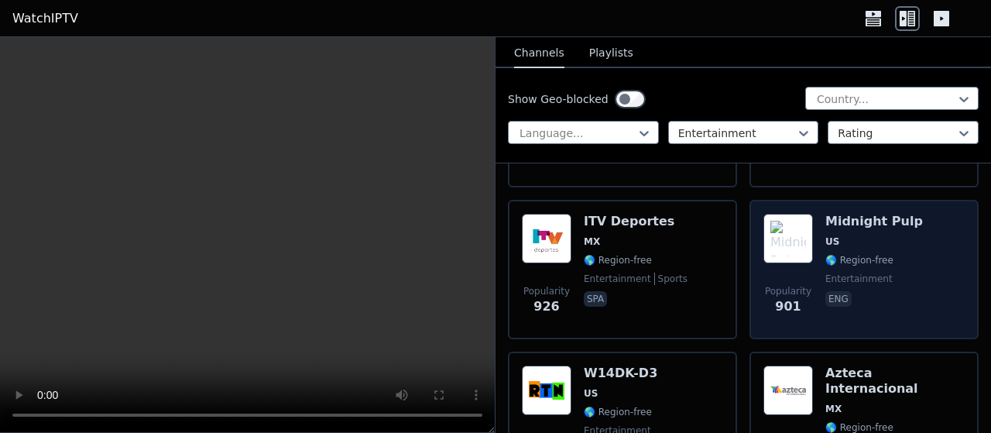
click at [929, 225] on div "Popularity 901 Midnight Pulp US 🌎 Region-free entertainment eng" at bounding box center [863, 269] width 201 height 111
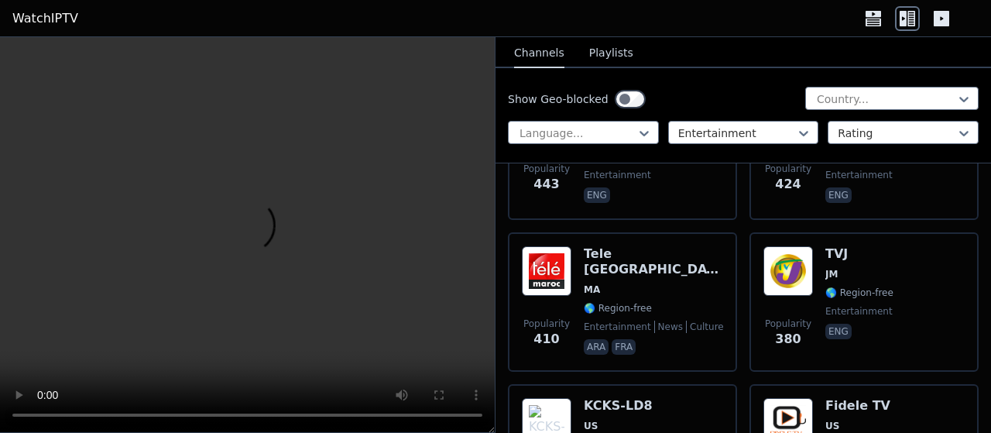
scroll to position [1486, 0]
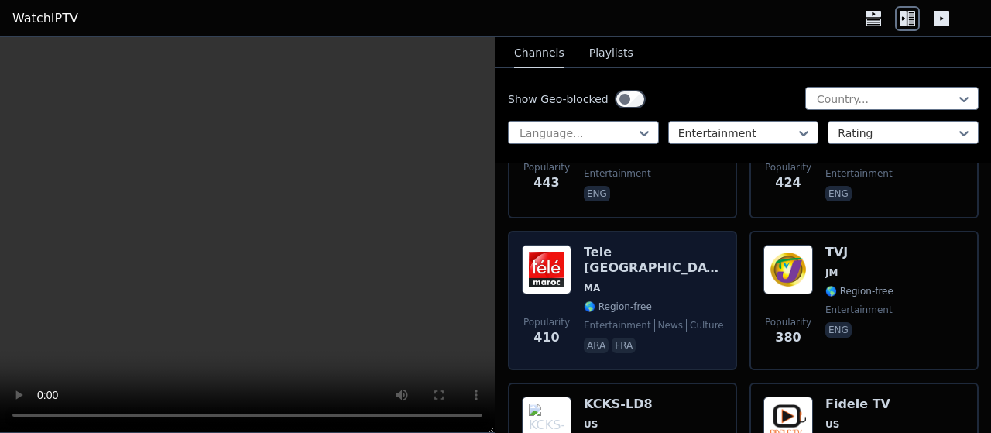
click at [713, 245] on div "Popularity 410 Tele [GEOGRAPHIC_DATA] [GEOGRAPHIC_DATA] 🌎 Region-free entertain…" at bounding box center [622, 300] width 201 height 111
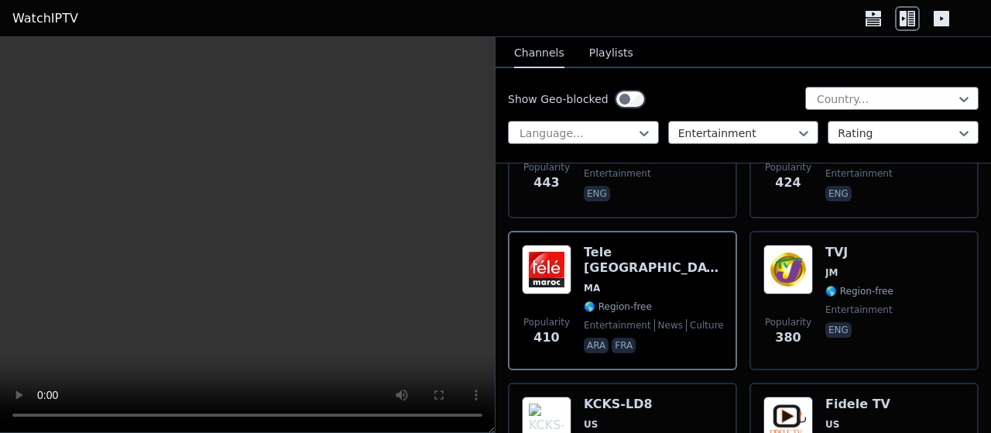
click at [768, 118] on div "Show Geo-blocked Country... Language... Entertainment Rating" at bounding box center [742, 115] width 495 height 95
click at [768, 120] on div "Show Geo-blocked Country... Language... Entertainment Rating" at bounding box center [742, 115] width 495 height 95
click at [762, 135] on div at bounding box center [737, 132] width 118 height 15
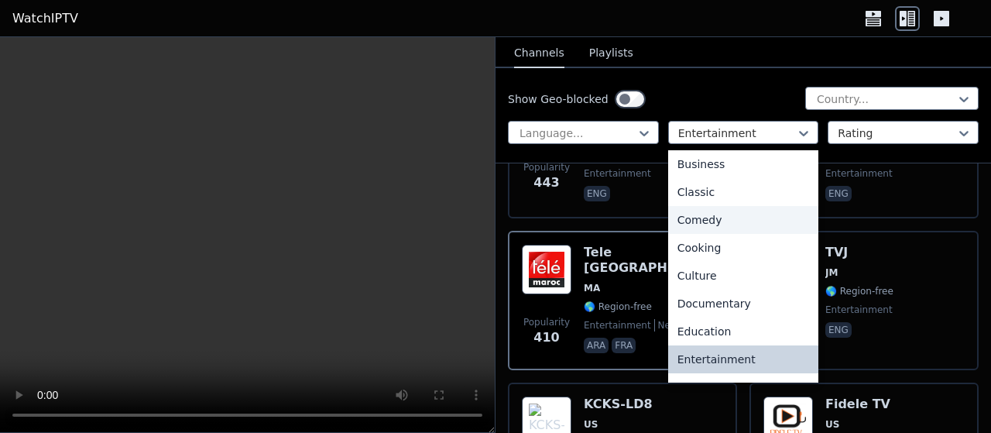
scroll to position [186, 0]
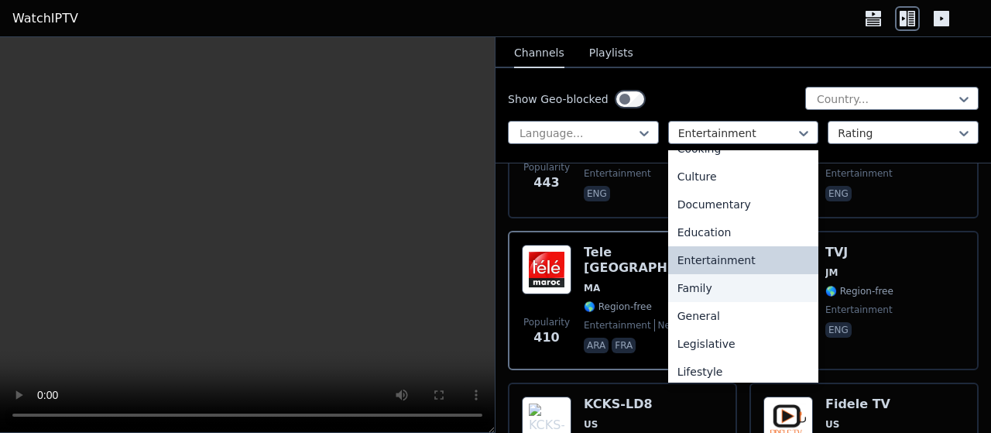
click at [730, 290] on div "Family" at bounding box center [743, 288] width 151 height 28
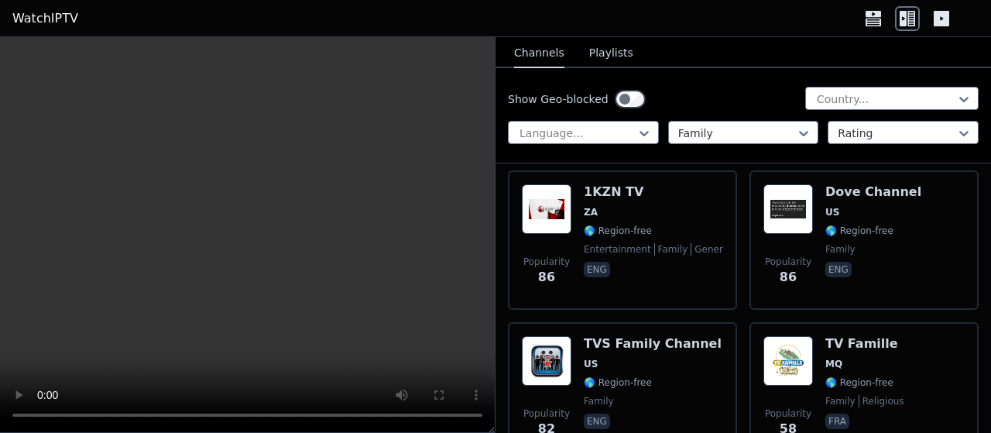
scroll to position [991, 0]
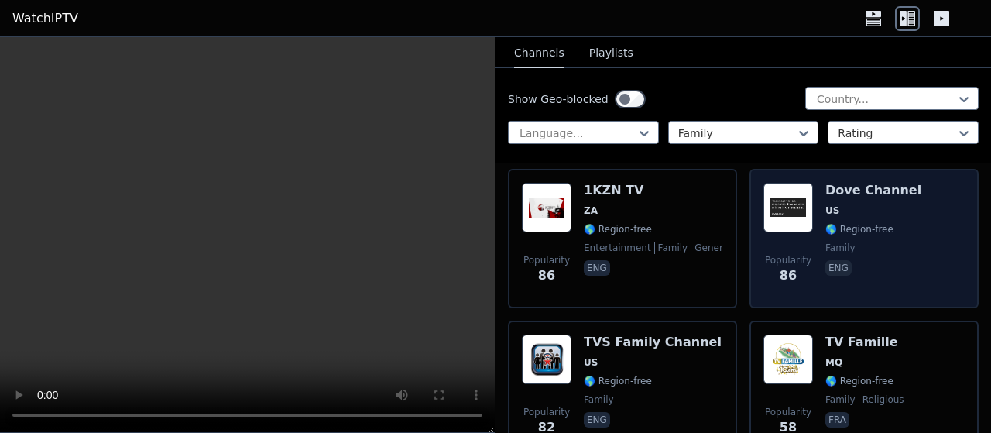
click at [810, 214] on img at bounding box center [788, 208] width 50 height 50
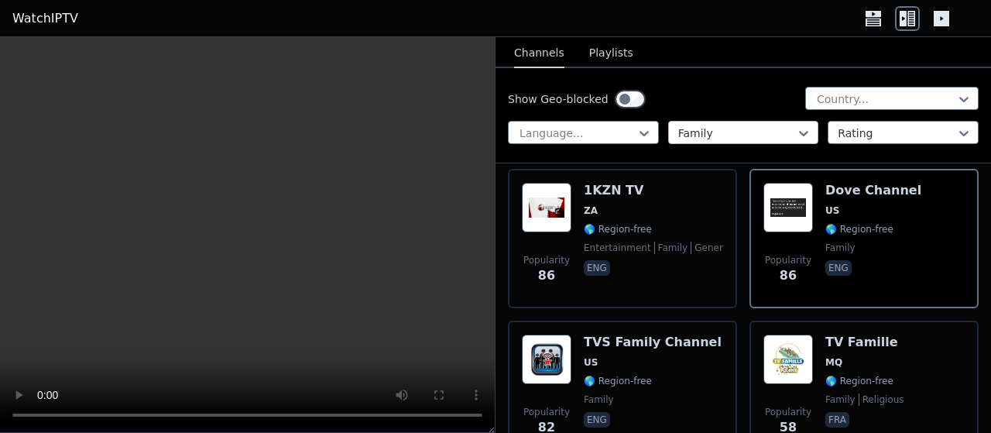
click at [757, 129] on div at bounding box center [737, 132] width 118 height 15
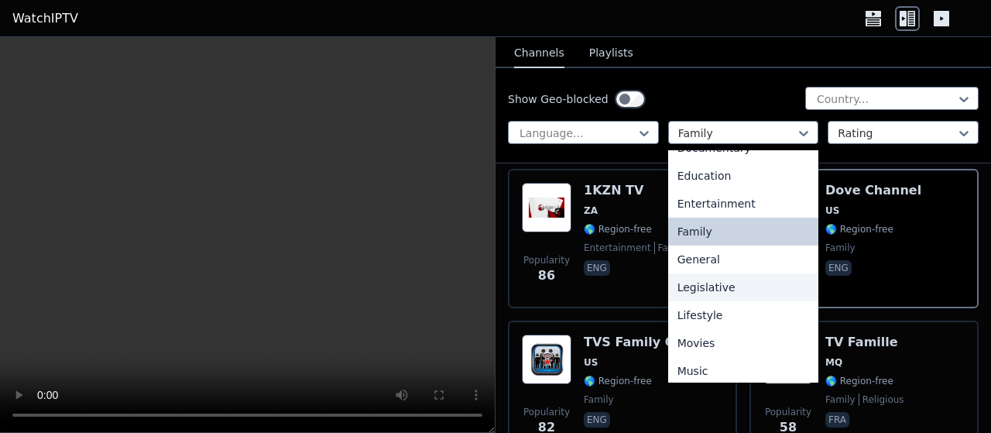
scroll to position [214, 0]
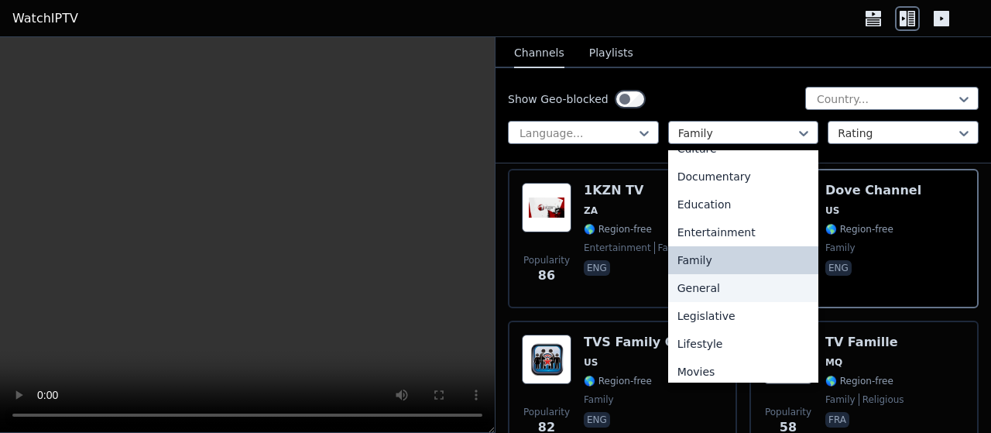
click at [719, 281] on div "General" at bounding box center [743, 288] width 151 height 28
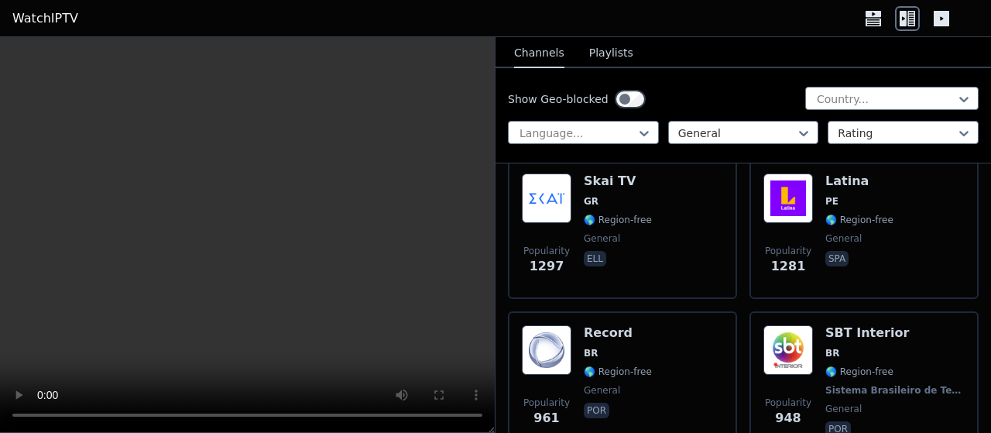
scroll to position [198, 0]
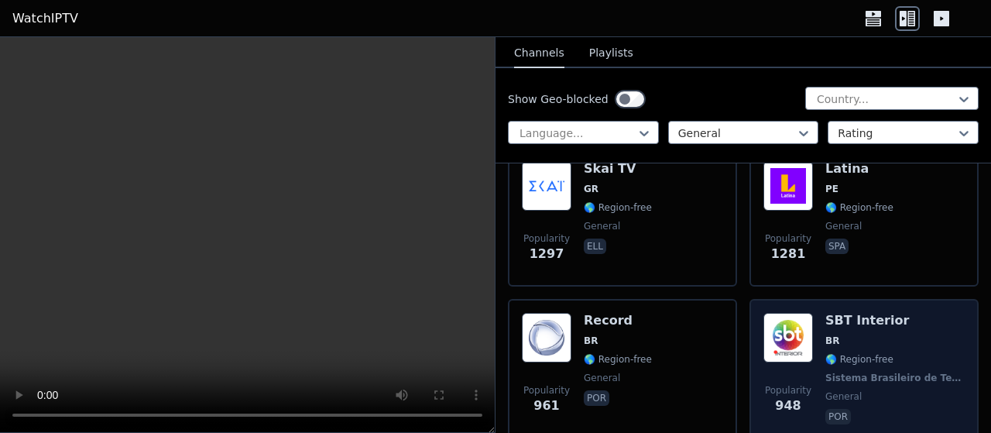
click at [881, 313] on h6 "SBT Interior" at bounding box center [894, 320] width 139 height 15
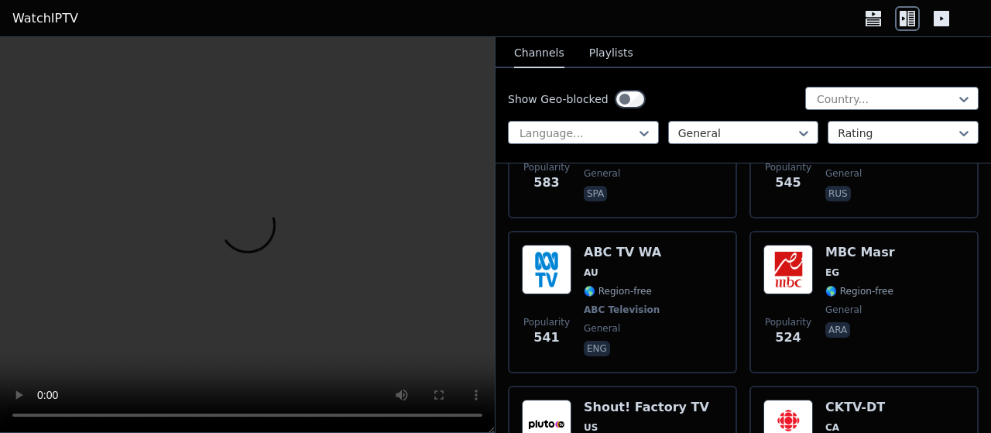
scroll to position [1288, 0]
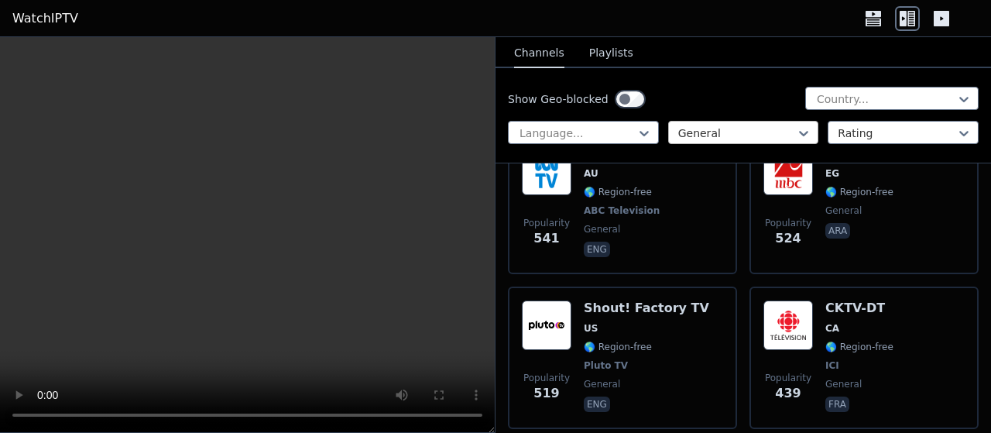
click at [760, 136] on div at bounding box center [737, 132] width 118 height 15
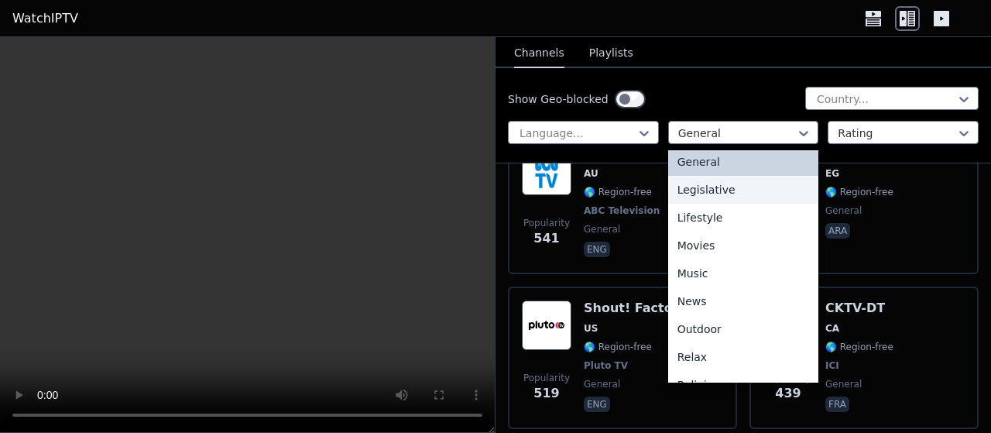
scroll to position [341, 0]
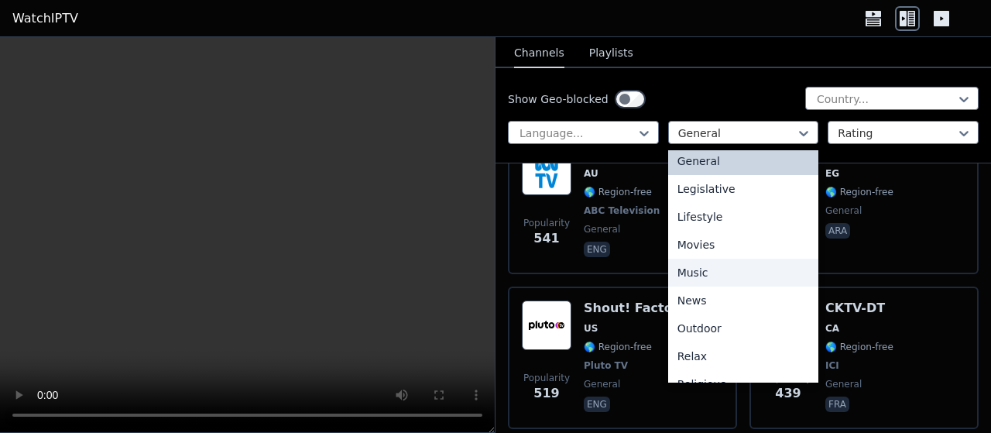
click at [742, 273] on div "Music" at bounding box center [743, 272] width 151 height 28
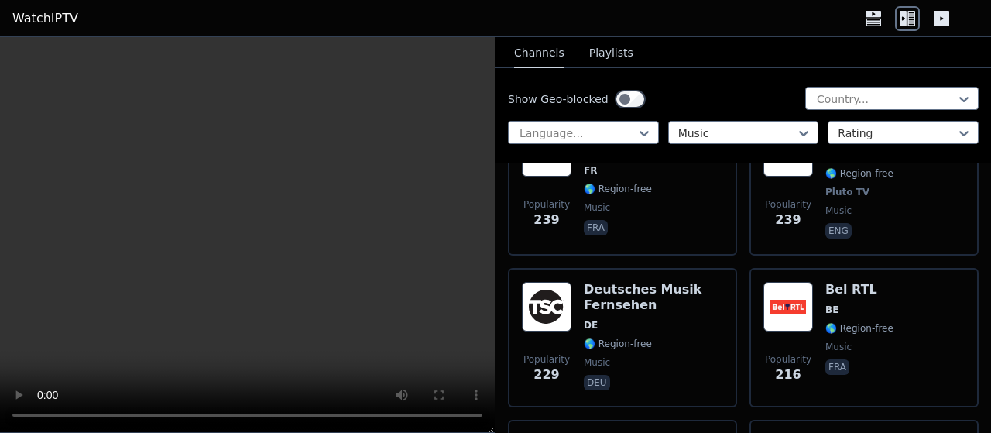
scroll to position [1882, 0]
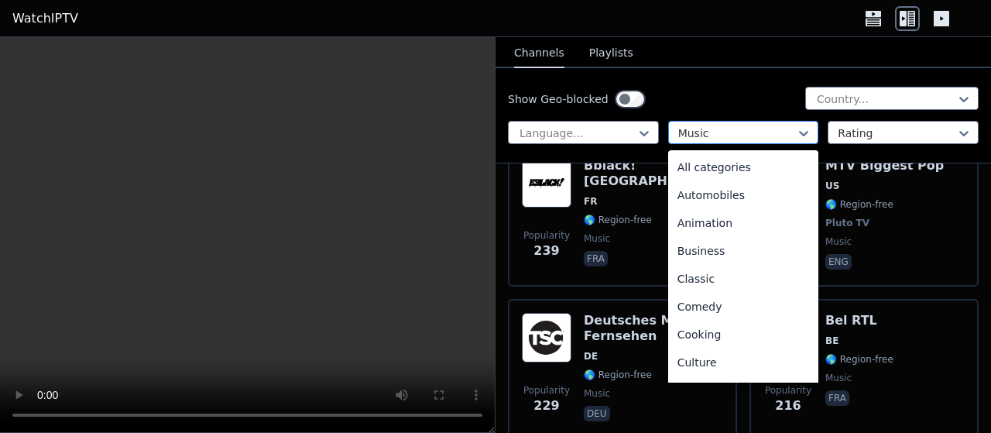
click at [734, 134] on div at bounding box center [737, 132] width 118 height 15
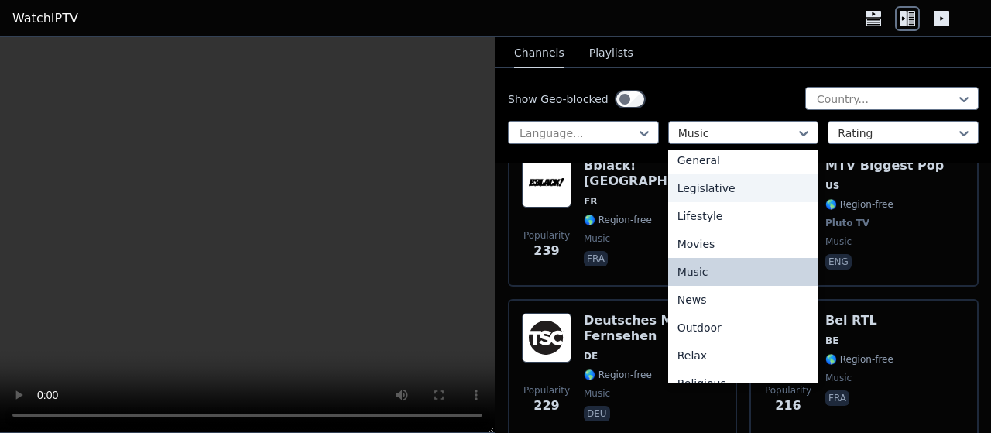
scroll to position [353, 0]
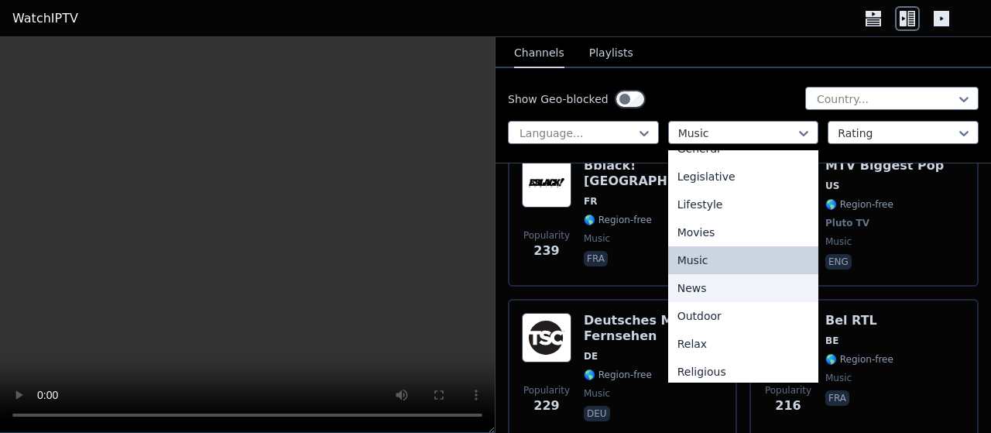
click at [741, 284] on div "News" at bounding box center [743, 288] width 151 height 28
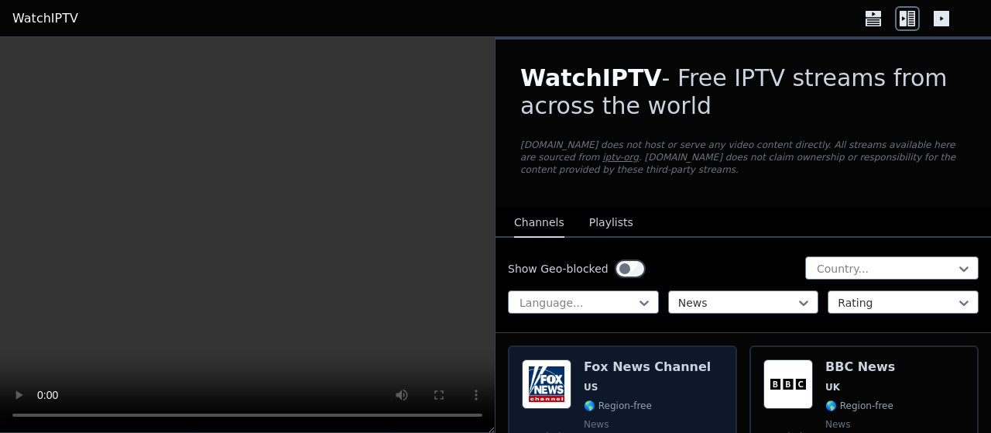
scroll to position [99, 0]
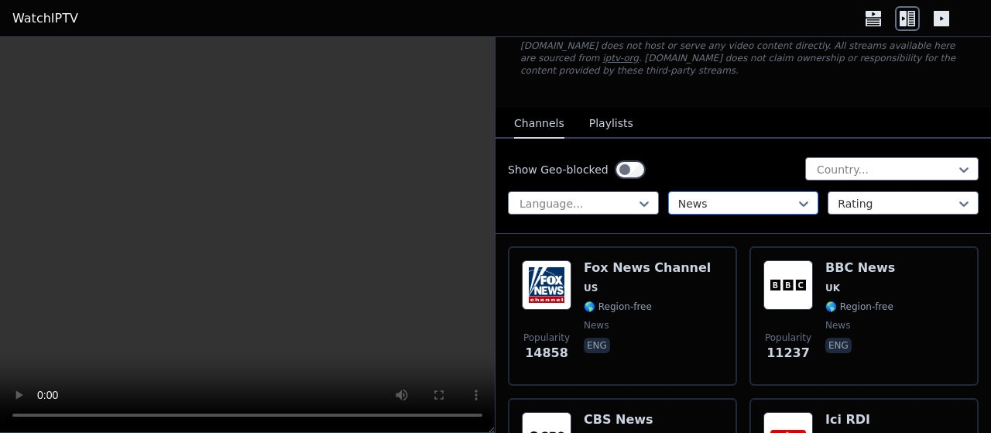
click at [738, 196] on div at bounding box center [737, 203] width 118 height 15
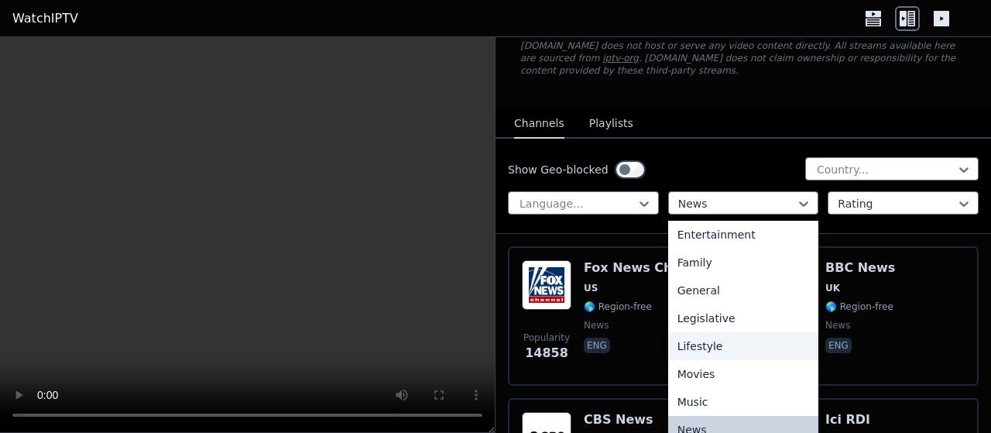
scroll to position [381, 0]
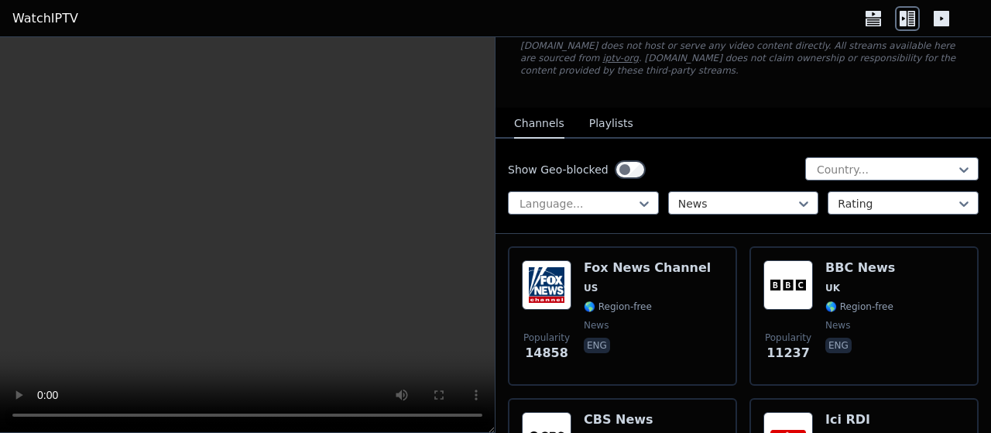
click at [755, 139] on div "Show Geo-blocked Country... Language... News Rating" at bounding box center [742, 186] width 495 height 95
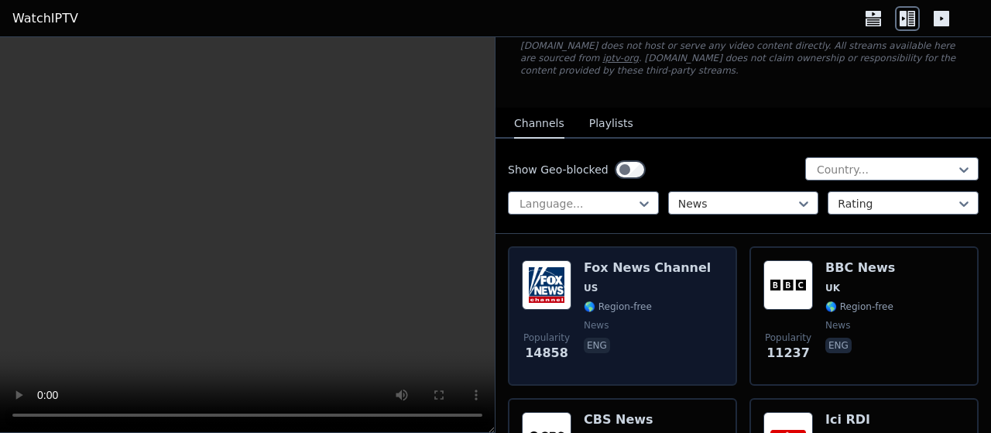
scroll to position [0, 0]
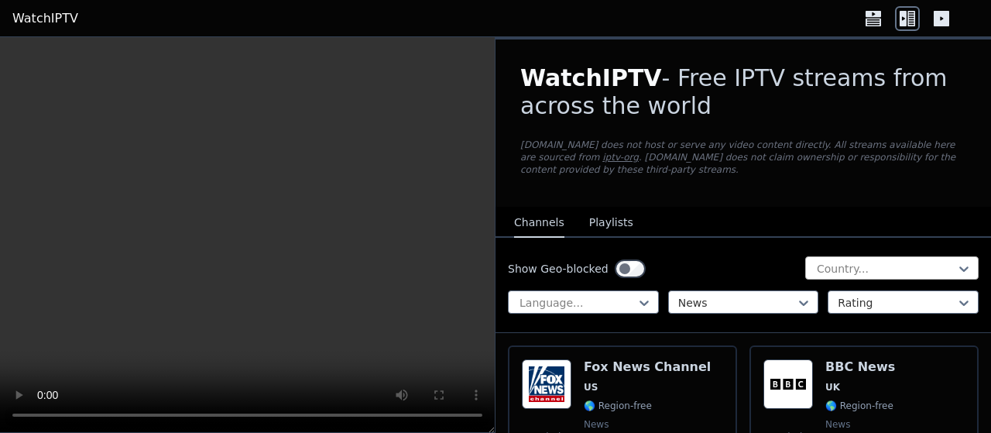
click at [809, 256] on div "Country..." at bounding box center [891, 267] width 173 height 23
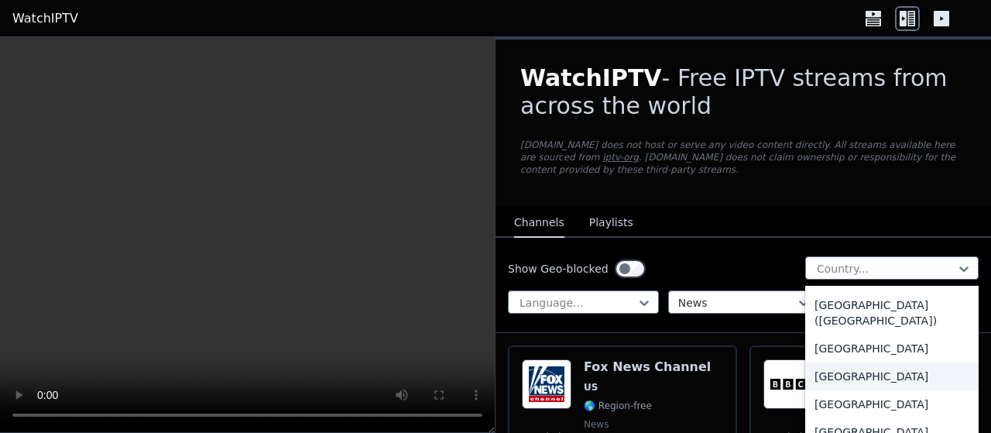
scroll to position [3790, 0]
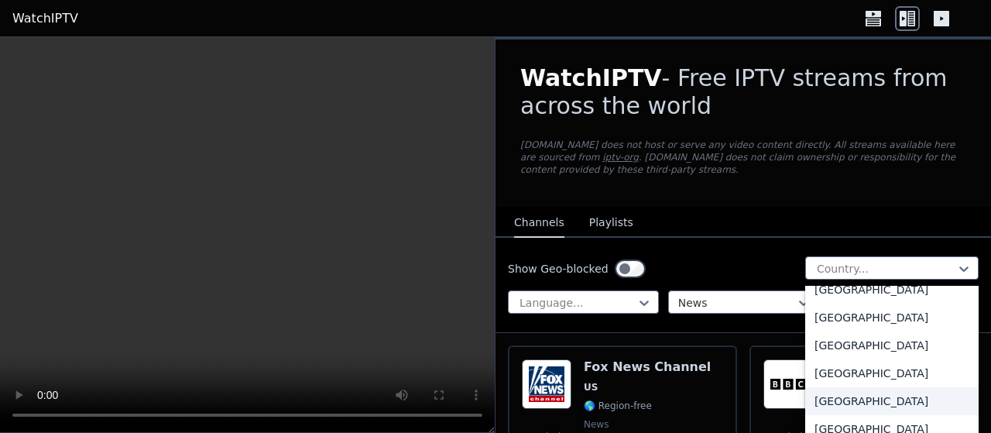
click at [847, 387] on div "[GEOGRAPHIC_DATA]" at bounding box center [891, 401] width 173 height 28
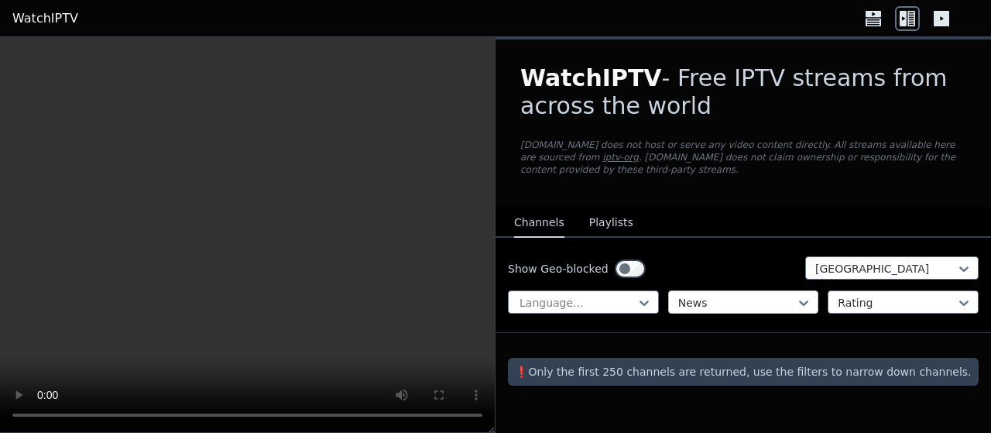
click at [719, 295] on div at bounding box center [737, 302] width 118 height 15
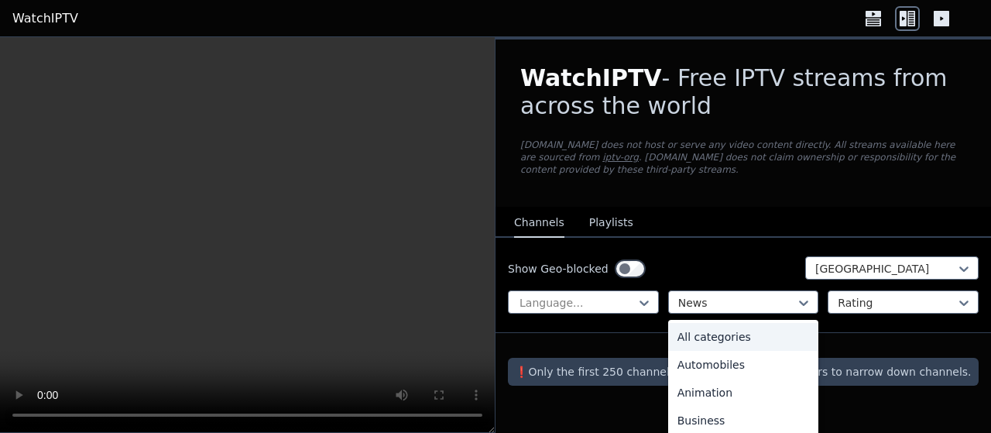
click at [747, 323] on div "All categories" at bounding box center [743, 337] width 151 height 28
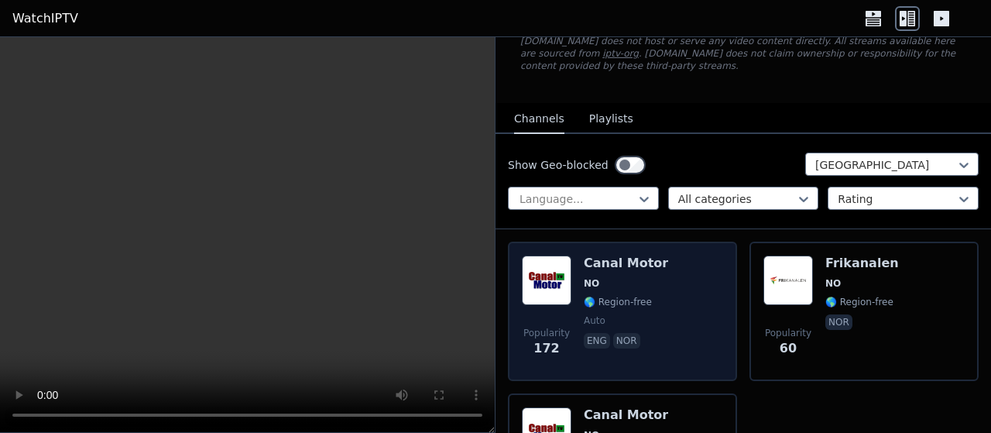
scroll to position [198, 0]
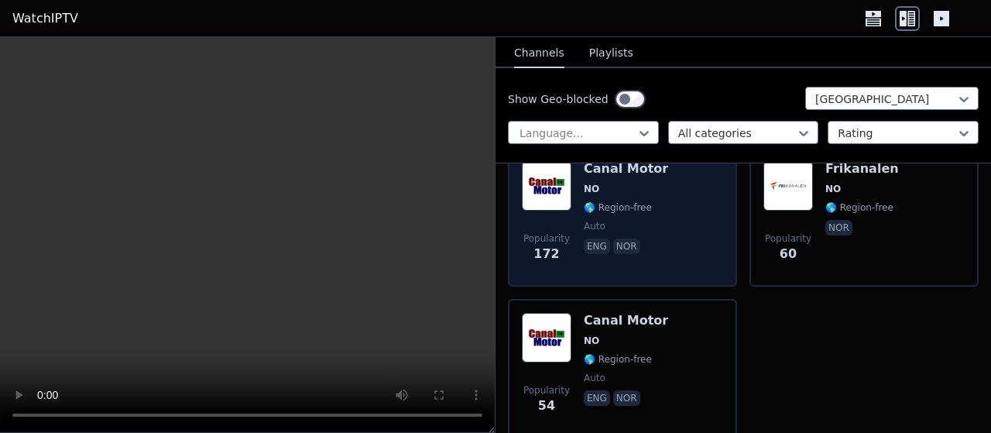
click at [673, 219] on div "Popularity 172 Canal Motor NO 🌎 Region-free auto eng nor" at bounding box center [622, 216] width 201 height 111
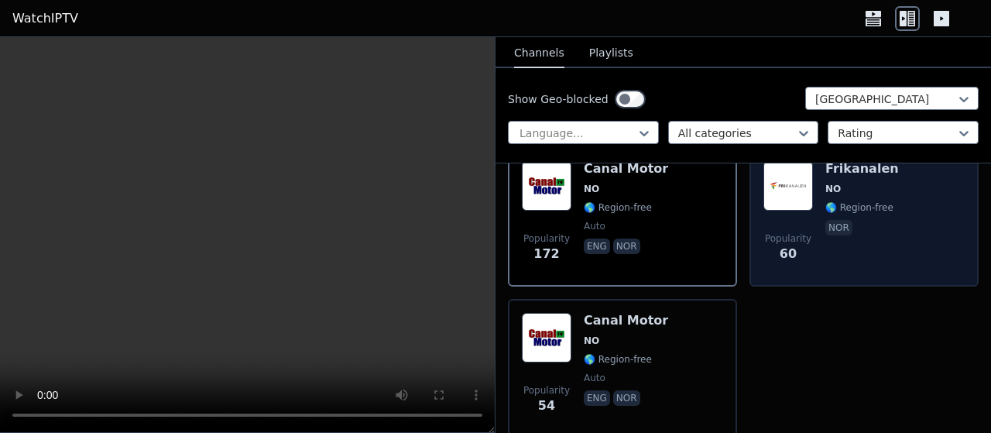
click at [840, 237] on div "Frikanalen NO 🌎 Region-free nor" at bounding box center [862, 216] width 74 height 111
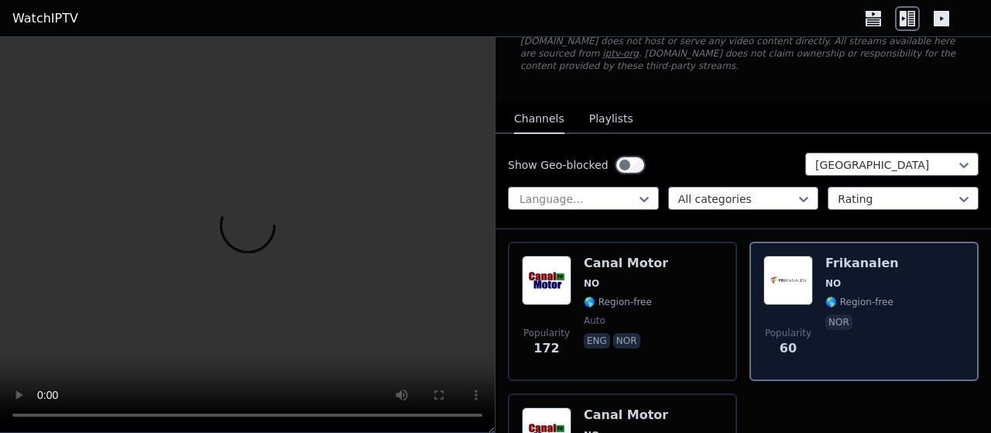
scroll to position [99, 0]
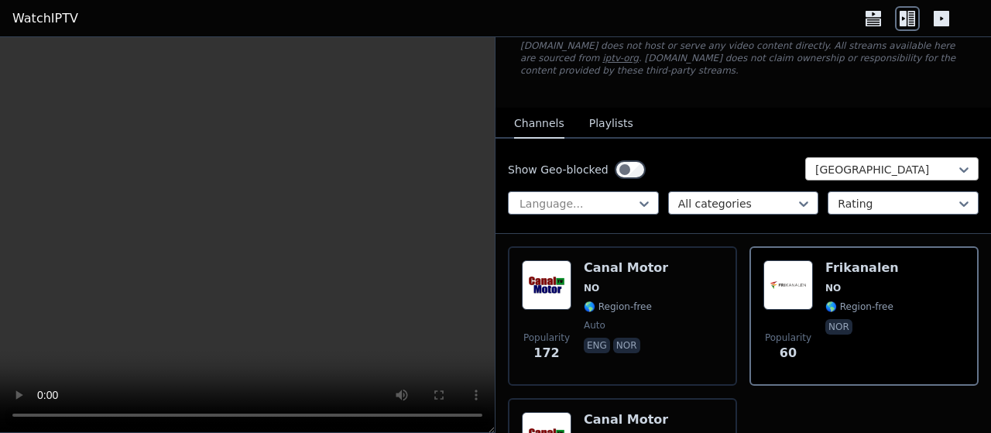
click at [826, 162] on div at bounding box center [885, 169] width 141 height 15
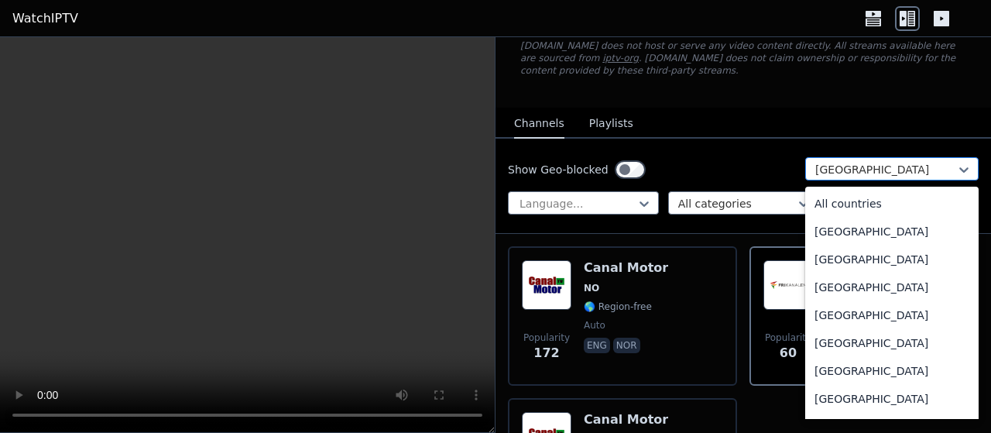
scroll to position [3696, 0]
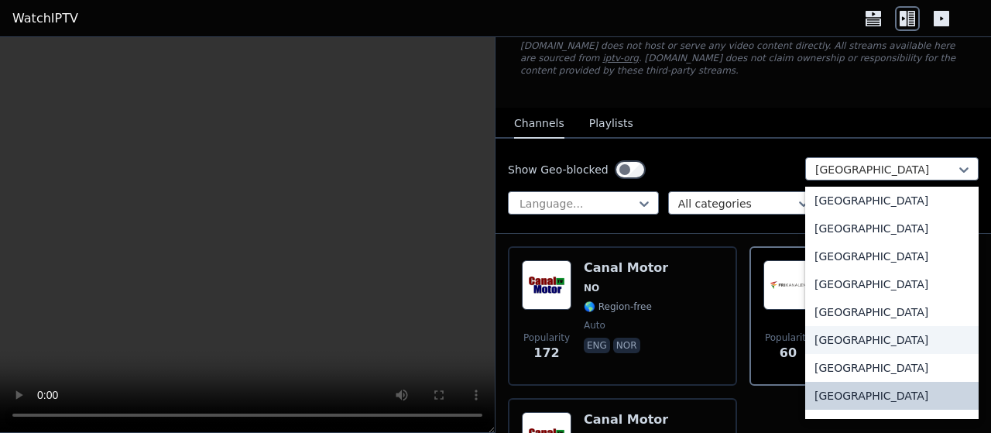
click at [838, 326] on div "[GEOGRAPHIC_DATA]" at bounding box center [891, 340] width 173 height 28
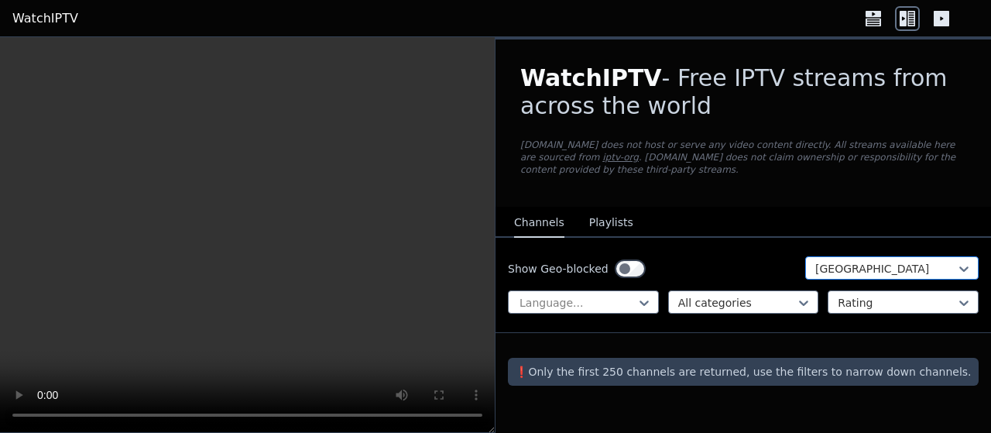
click at [851, 261] on div at bounding box center [885, 268] width 141 height 15
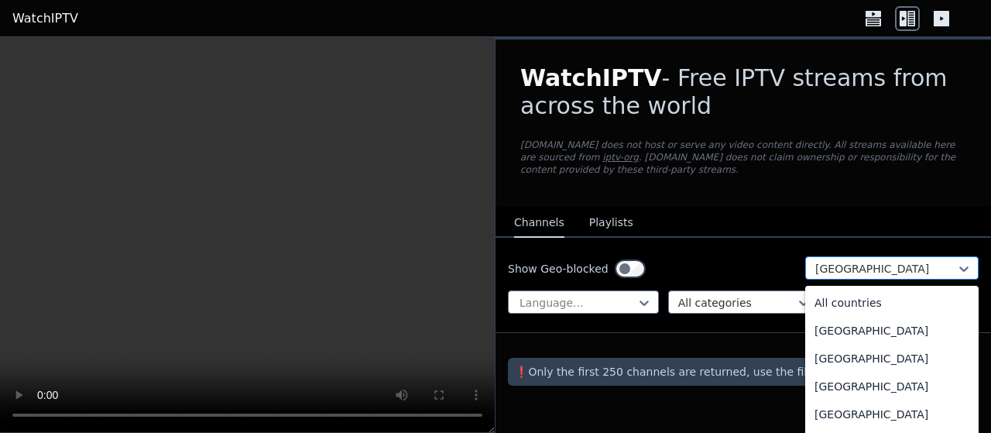
scroll to position [3640, 0]
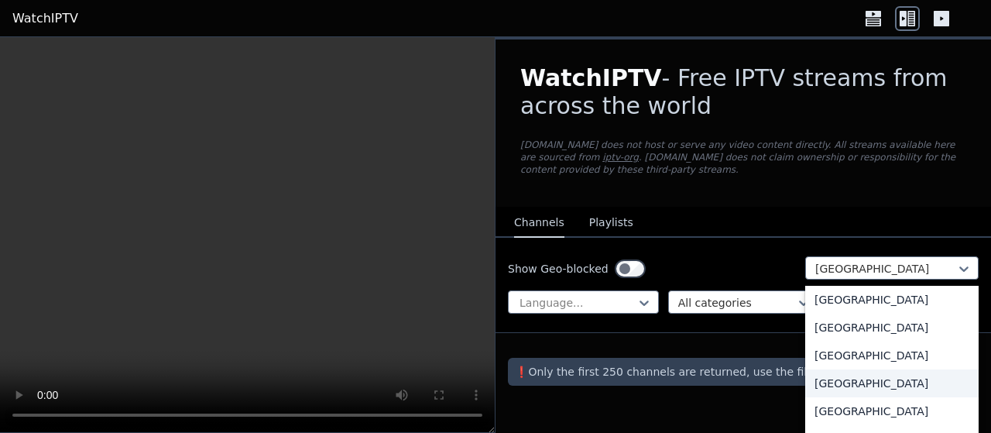
click at [866, 372] on div "[GEOGRAPHIC_DATA]" at bounding box center [891, 383] width 173 height 28
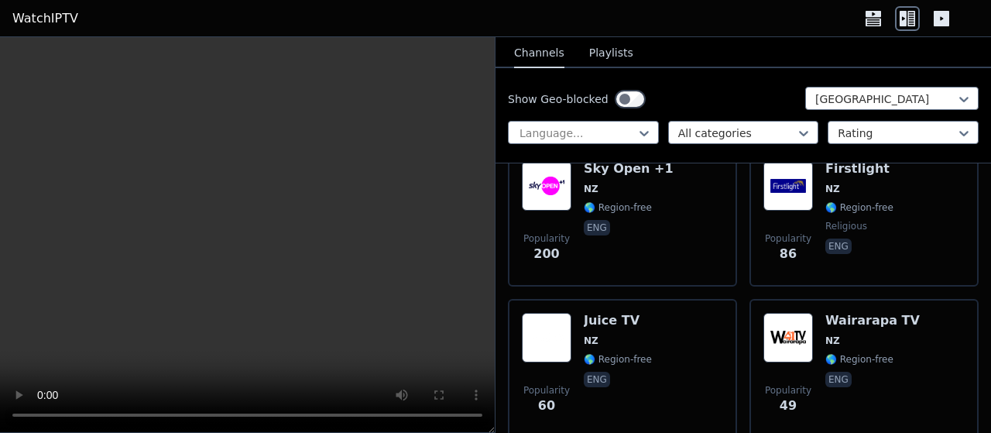
scroll to position [99, 0]
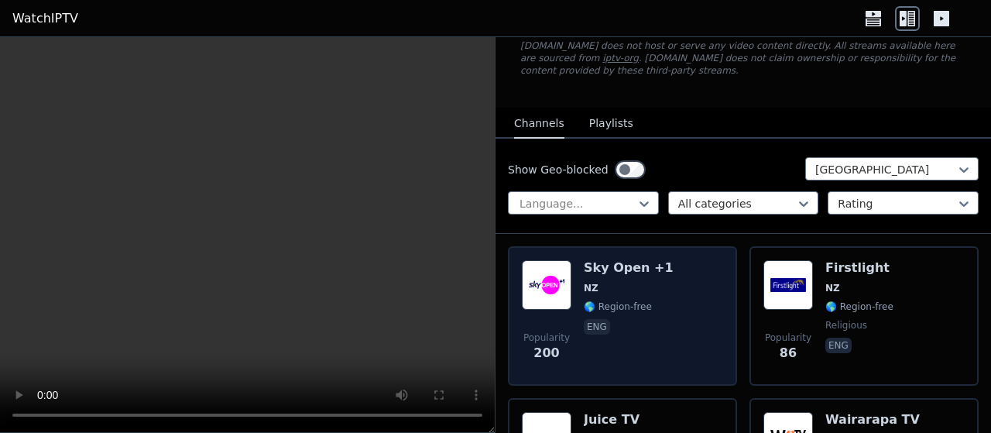
click at [676, 287] on div "Popularity 200 Sky Open +1 NZ 🌎 Region-free eng" at bounding box center [622, 315] width 201 height 111
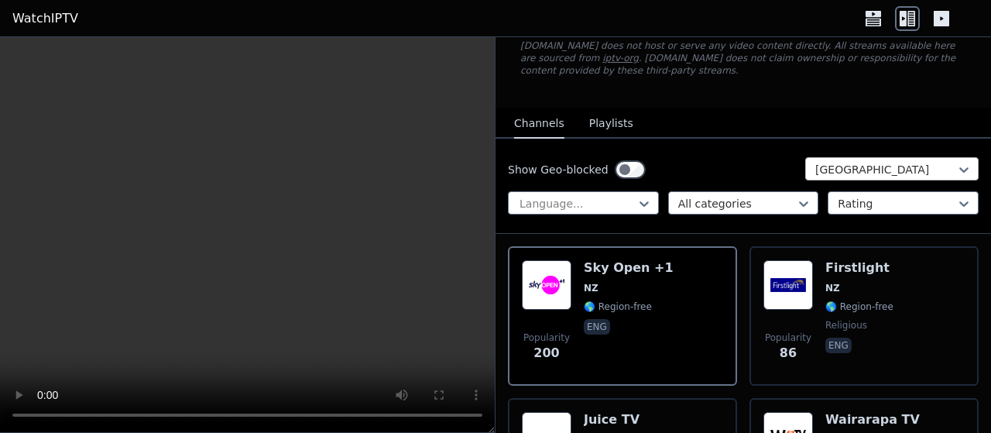
click at [861, 162] on div at bounding box center [885, 169] width 141 height 15
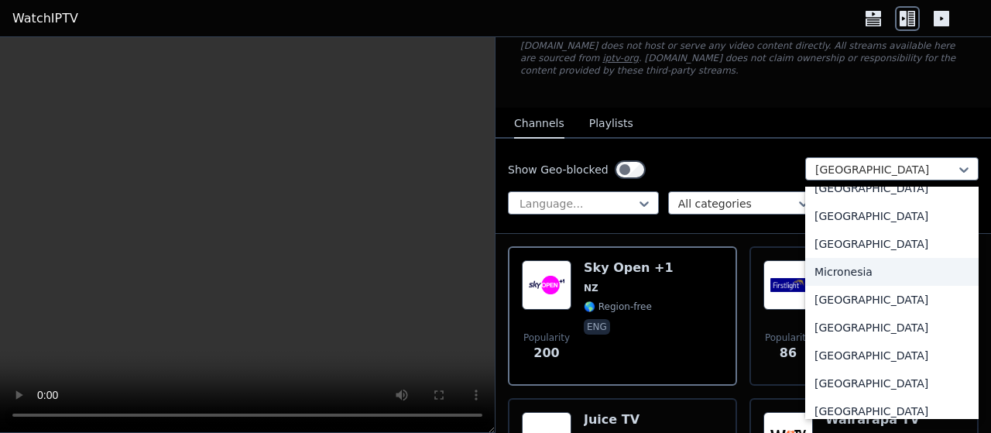
scroll to position [3430, 0]
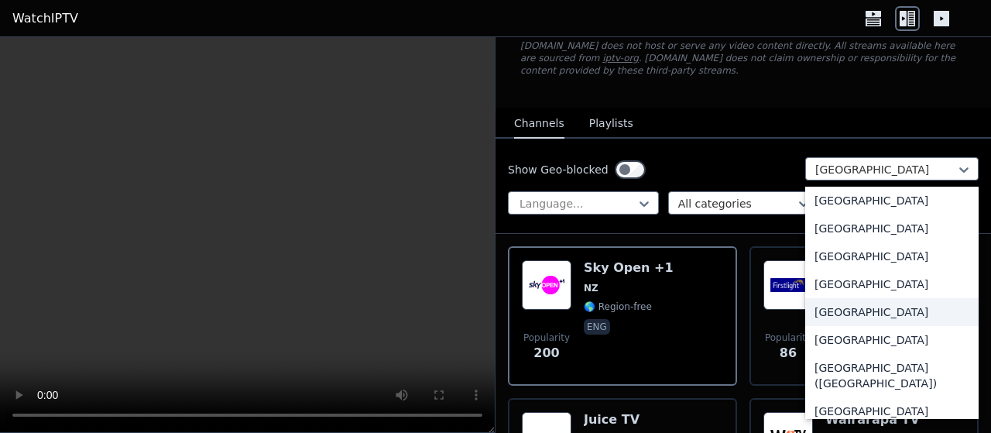
click at [871, 324] on div "[GEOGRAPHIC_DATA]" at bounding box center [891, 312] width 173 height 28
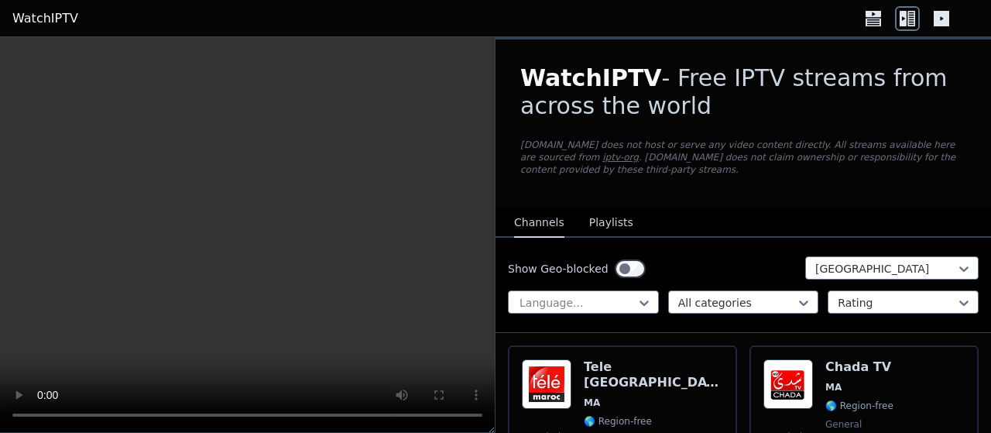
scroll to position [99, 0]
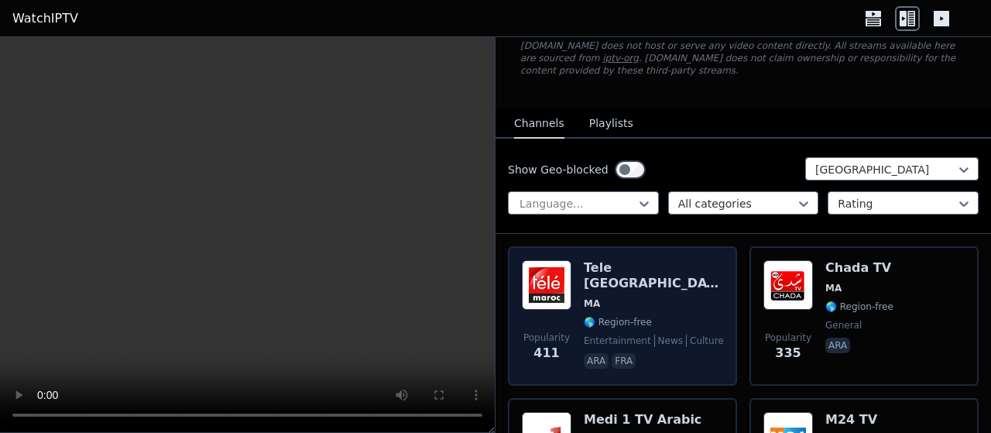
click at [709, 275] on div "Popularity 411 Tele [GEOGRAPHIC_DATA] [GEOGRAPHIC_DATA] 🌎 Region-free entertain…" at bounding box center [622, 315] width 201 height 111
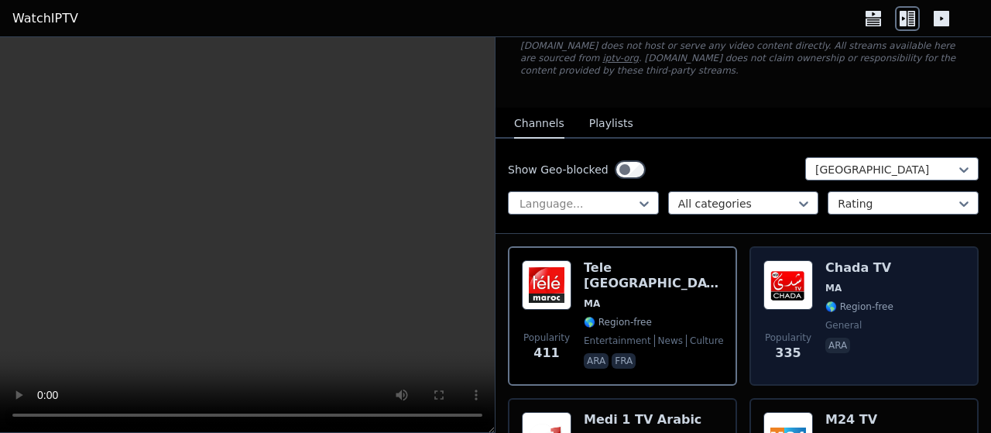
click at [842, 282] on span "MA" at bounding box center [859, 288] width 68 height 12
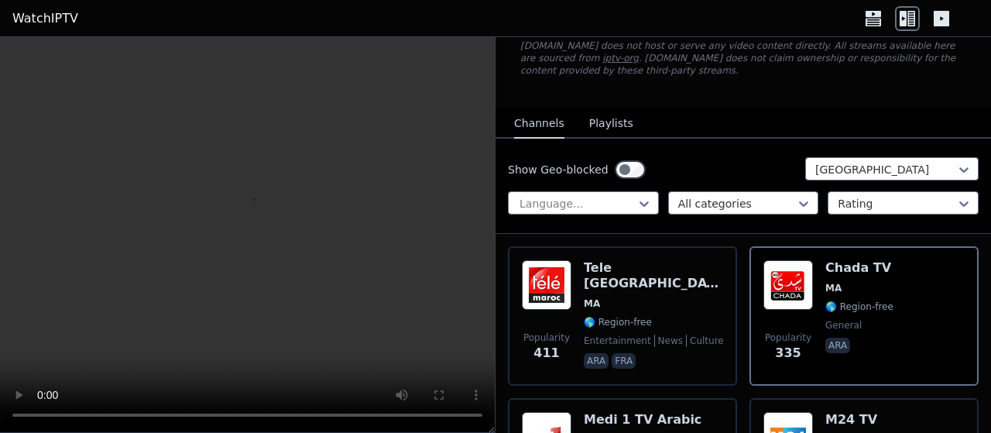
scroll to position [198, 0]
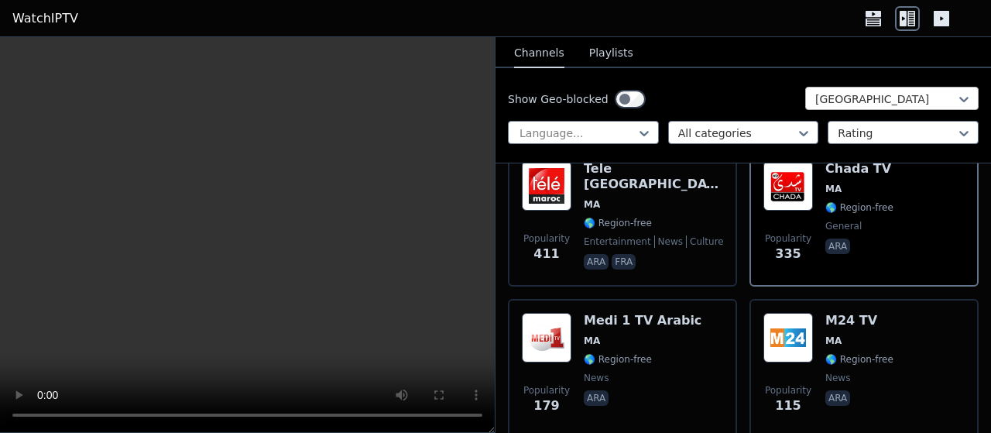
click at [918, 103] on div at bounding box center [885, 98] width 141 height 15
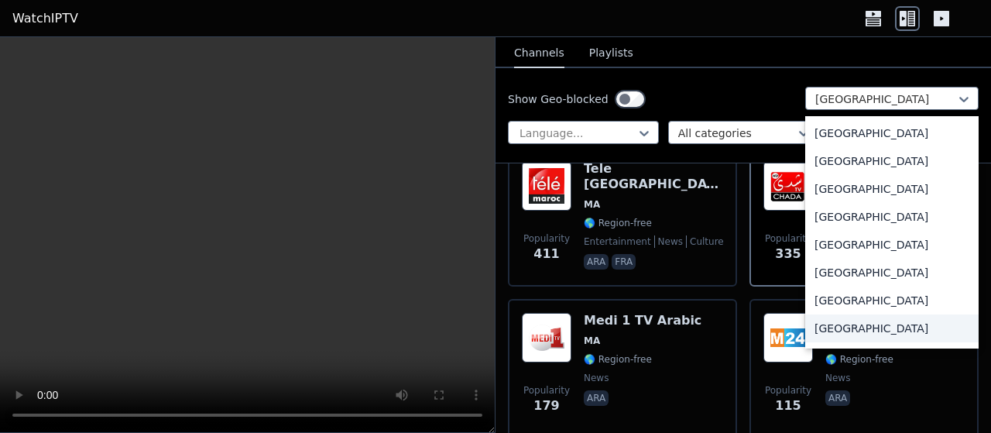
scroll to position [4958, 0]
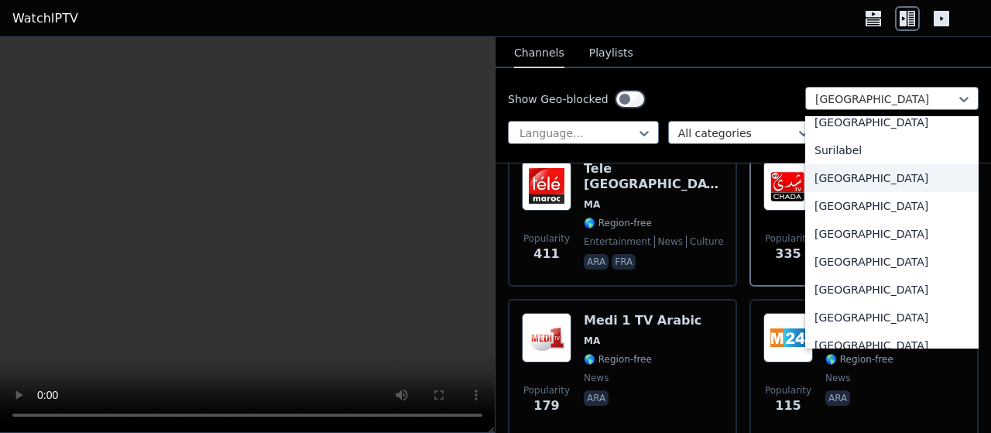
click at [832, 185] on div "[GEOGRAPHIC_DATA]" at bounding box center [891, 178] width 173 height 28
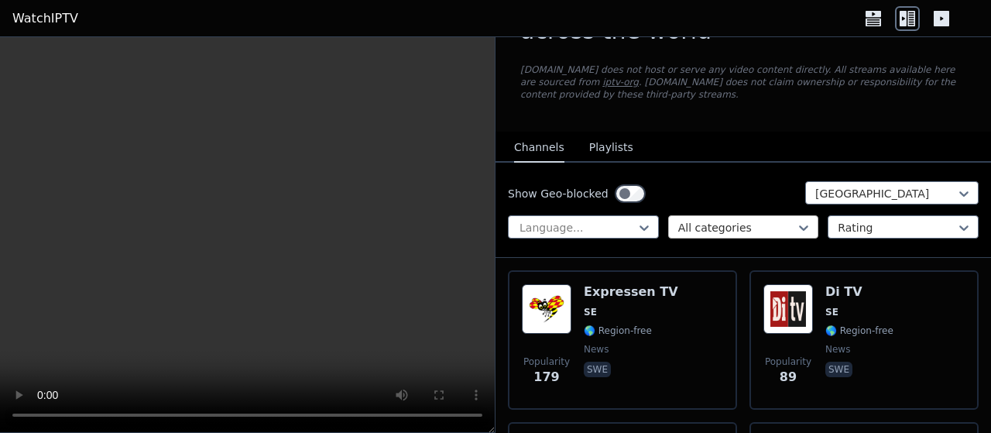
scroll to position [99, 0]
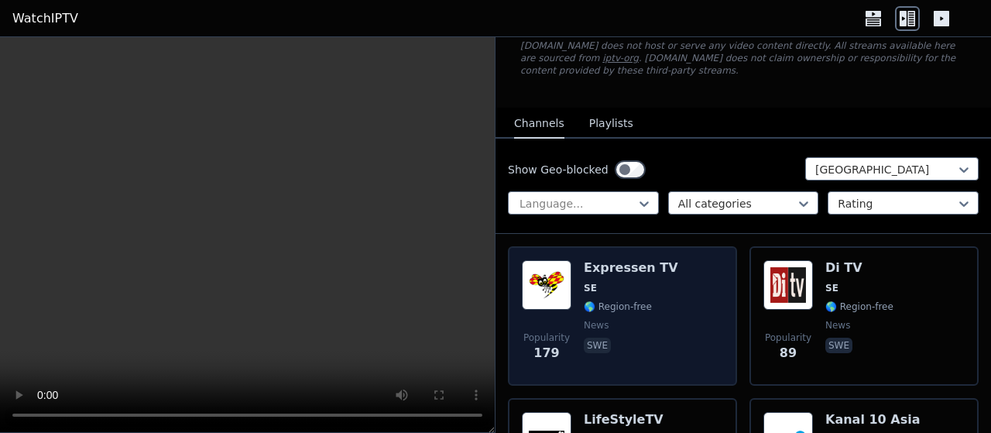
click at [613, 282] on div "Expressen TV SE 🌎 Region-free news swe" at bounding box center [631, 315] width 94 height 111
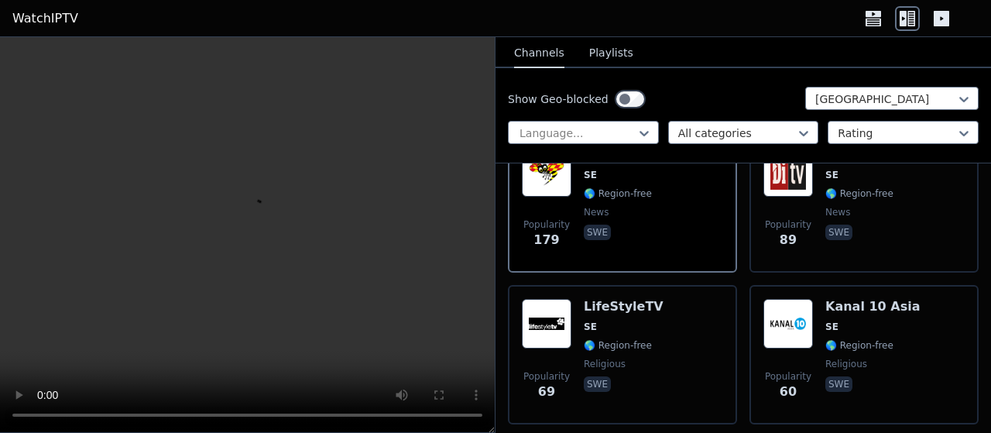
scroll to position [297, 0]
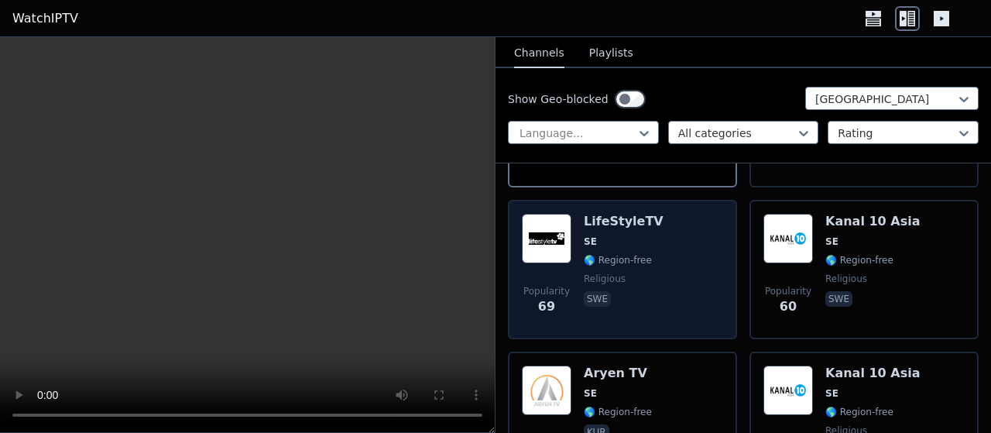
click at [662, 258] on div "Popularity 69 LifeStyleTV SE 🌎 Region-free religious swe" at bounding box center [622, 269] width 201 height 111
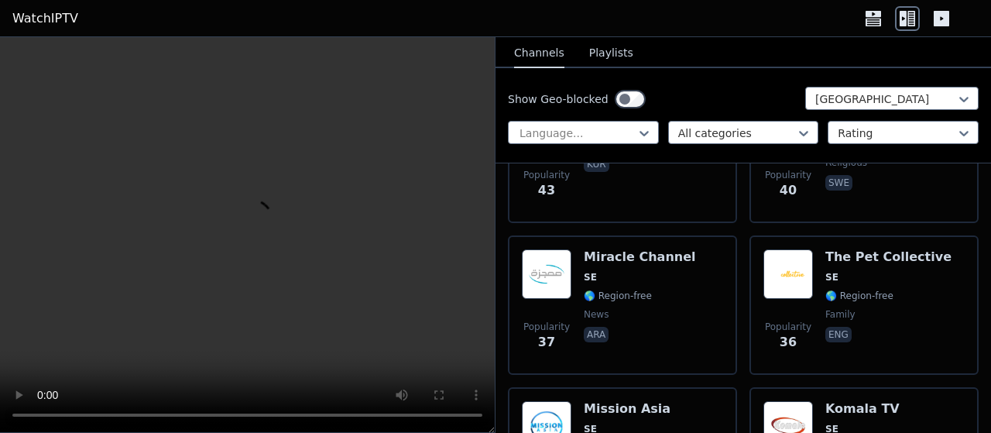
scroll to position [693, 0]
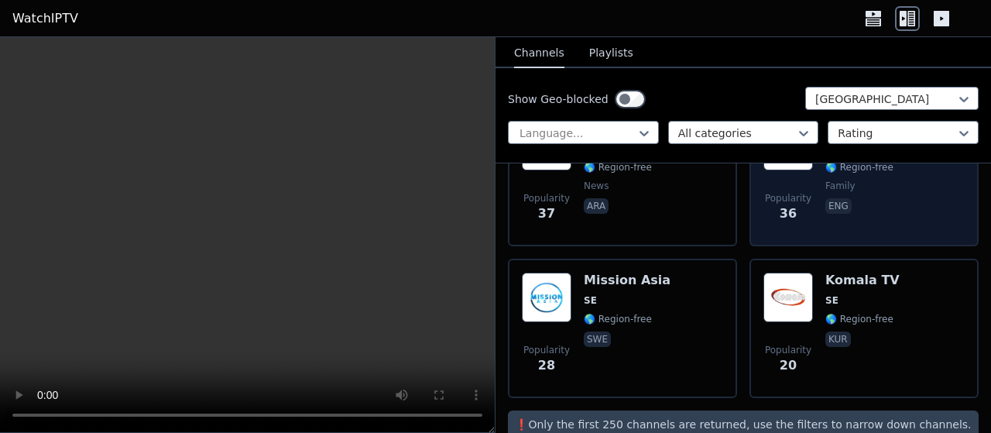
click at [870, 198] on span "eng" at bounding box center [888, 207] width 126 height 19
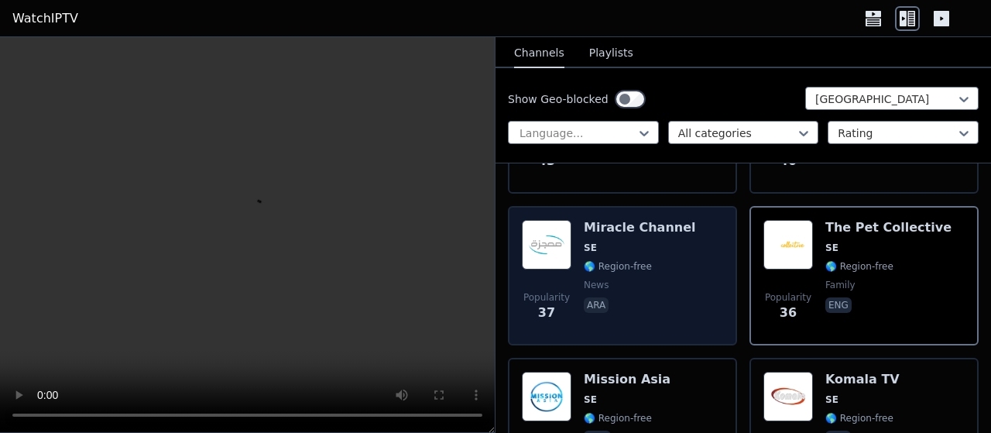
scroll to position [99, 0]
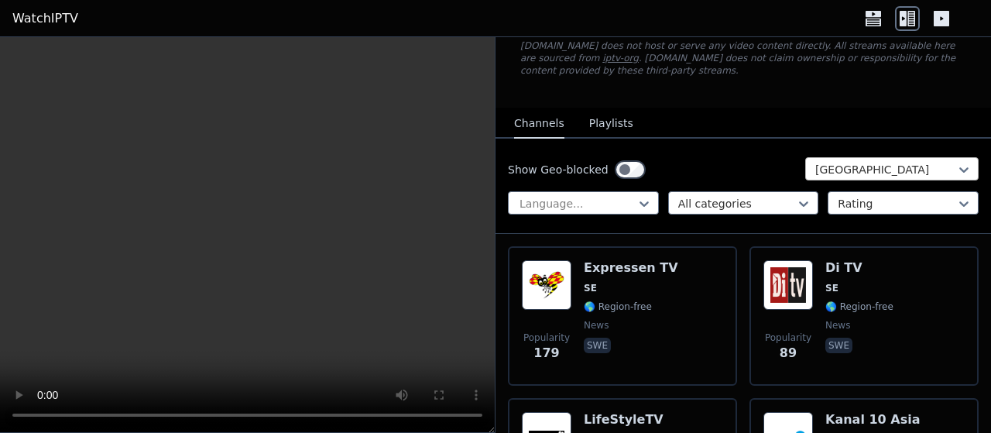
click at [856, 165] on div "[GEOGRAPHIC_DATA]" at bounding box center [891, 168] width 173 height 23
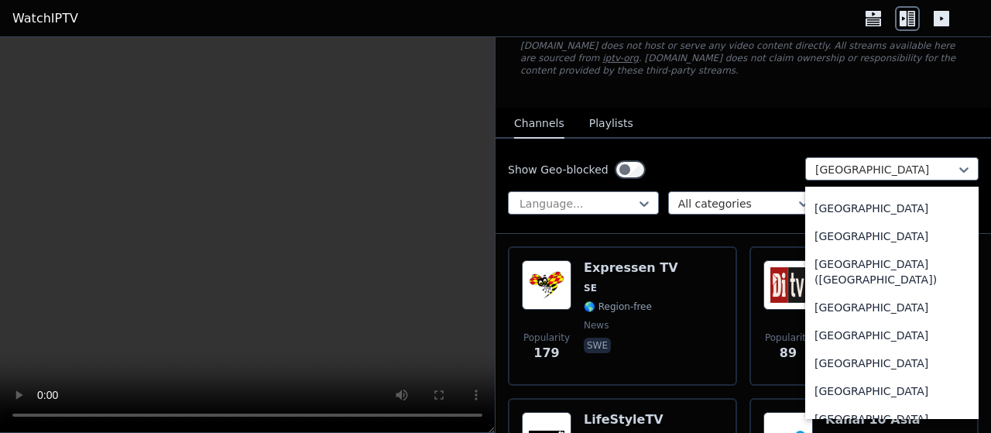
scroll to position [3523, 0]
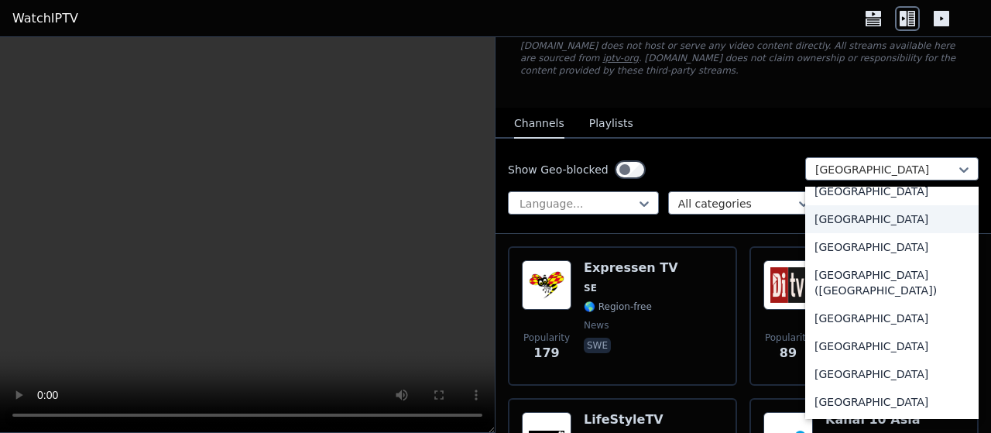
click at [846, 223] on div "[GEOGRAPHIC_DATA]" at bounding box center [891, 219] width 173 height 28
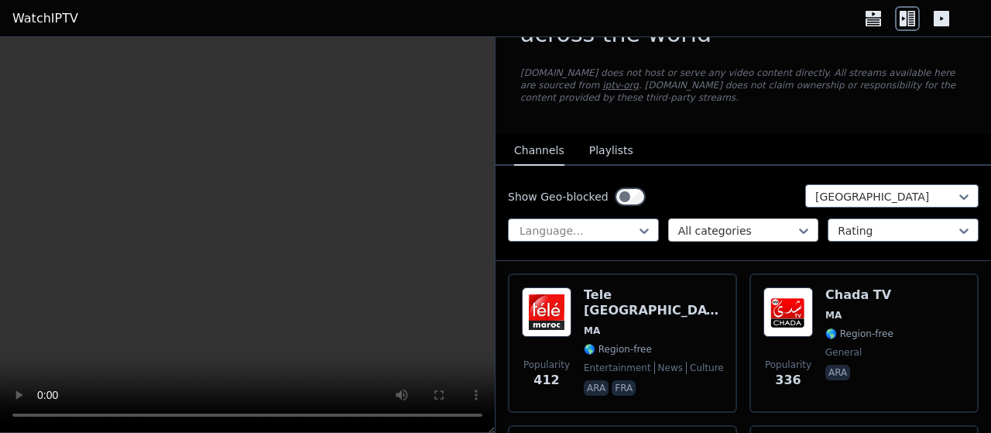
scroll to position [99, 0]
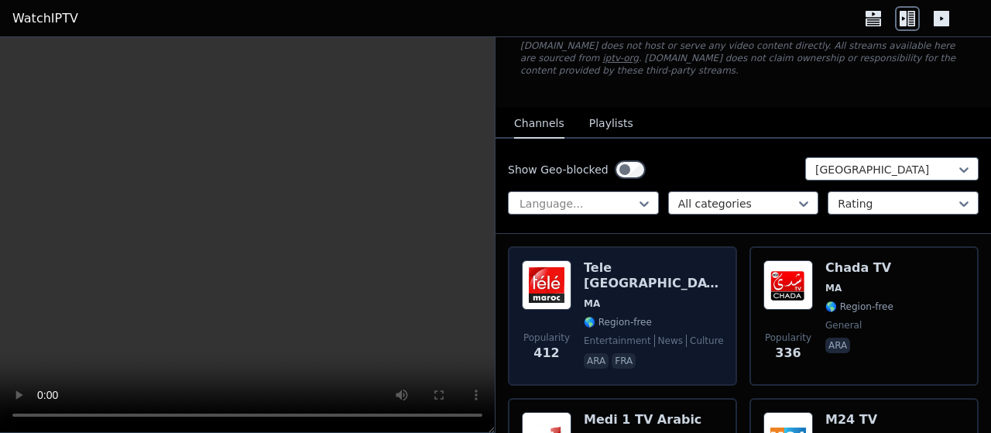
click at [692, 297] on span "MA" at bounding box center [653, 303] width 139 height 12
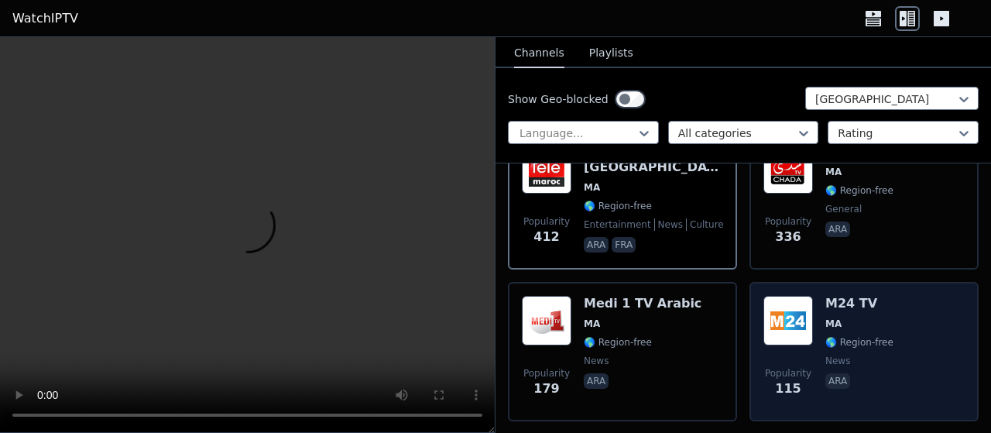
scroll to position [0, 0]
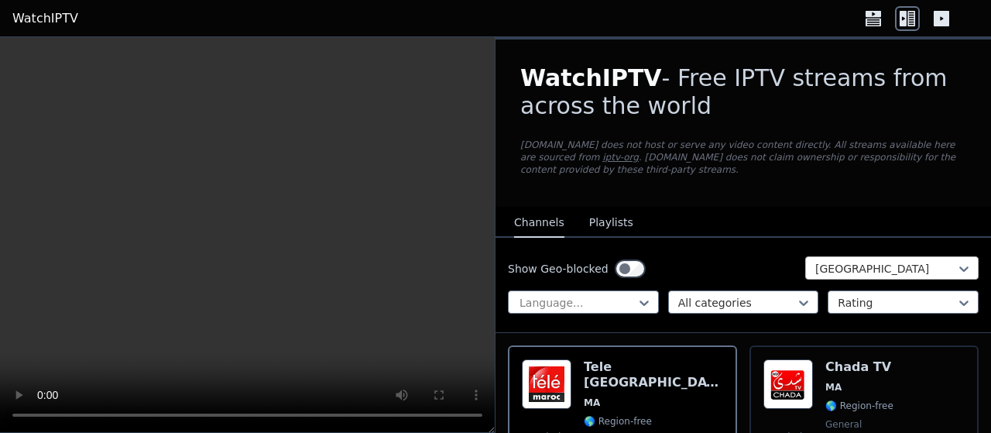
click at [852, 261] on div at bounding box center [885, 268] width 141 height 15
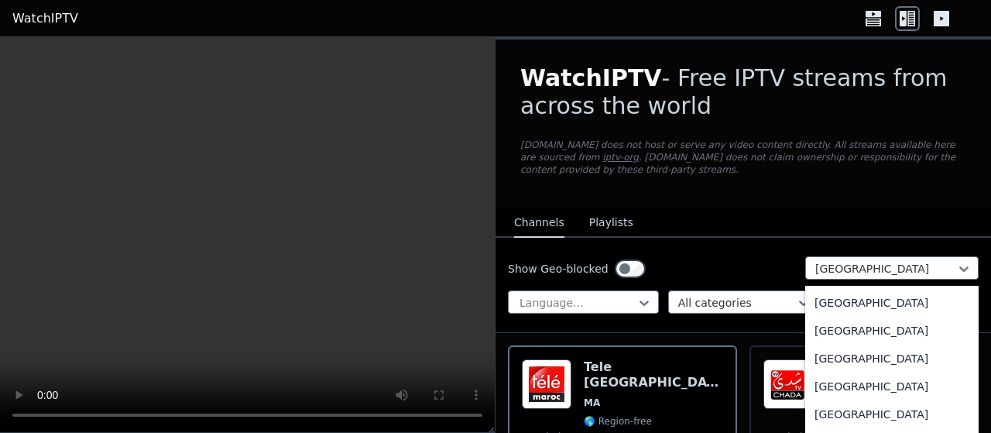
scroll to position [4688, 0]
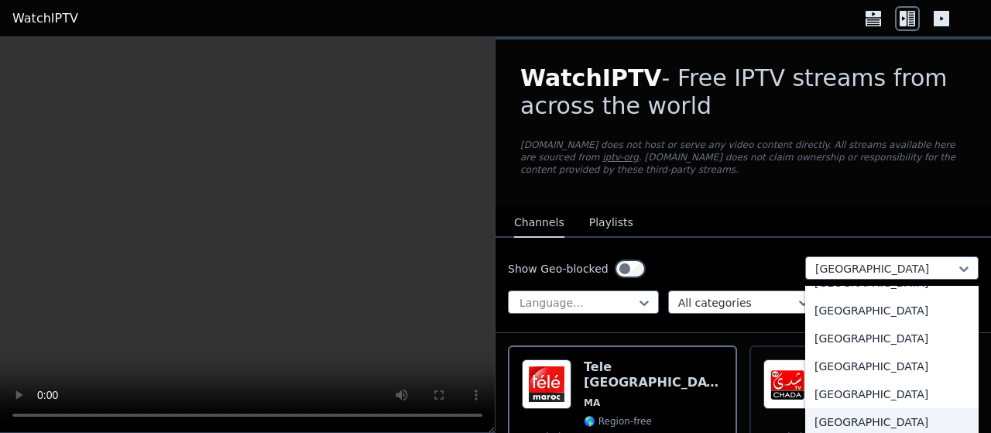
click at [863, 408] on div "[GEOGRAPHIC_DATA]" at bounding box center [891, 422] width 173 height 28
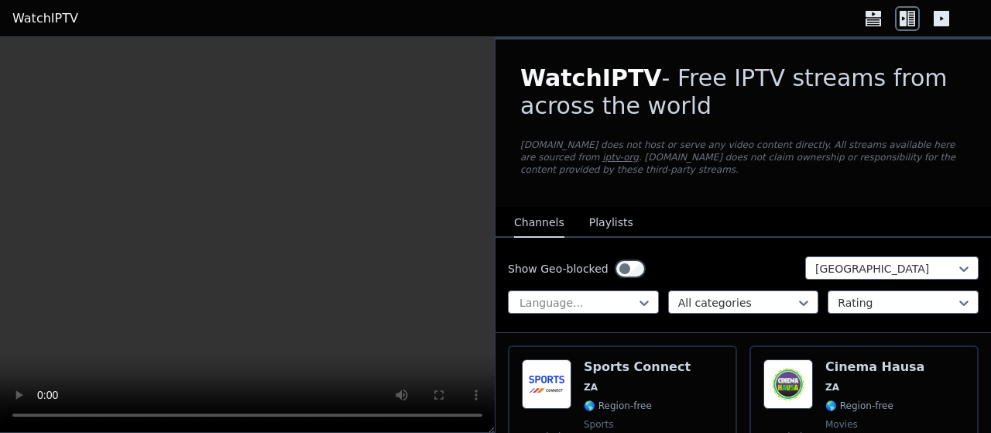
scroll to position [99, 0]
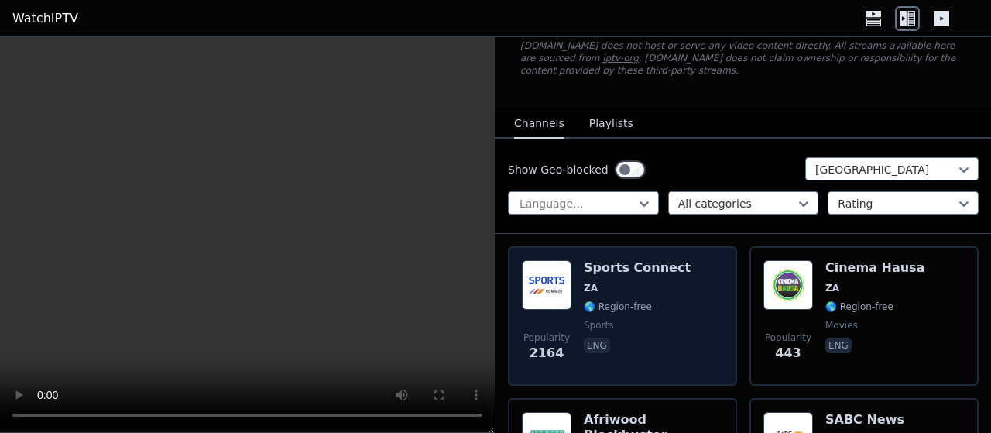
click at [697, 277] on div "Popularity 2164 Sports Connect ZA 🌎 Region-free sports eng" at bounding box center [622, 315] width 201 height 111
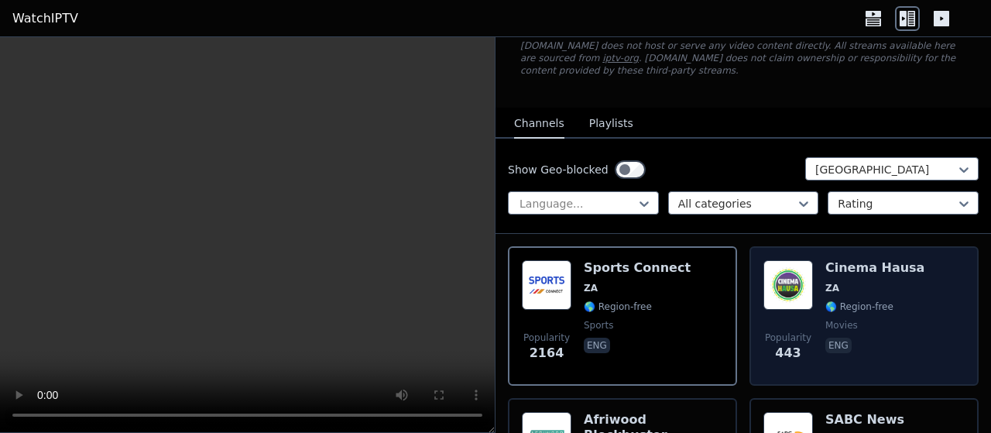
click at [862, 282] on span "ZA" at bounding box center [874, 288] width 99 height 12
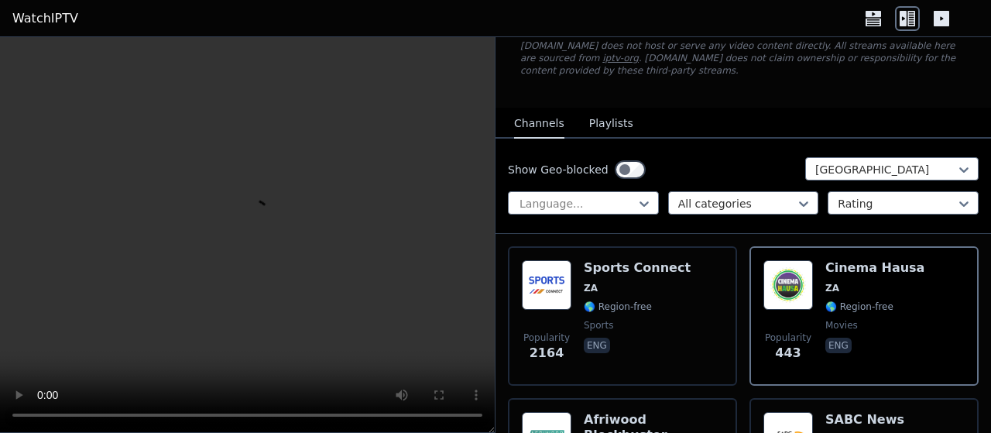
scroll to position [198, 0]
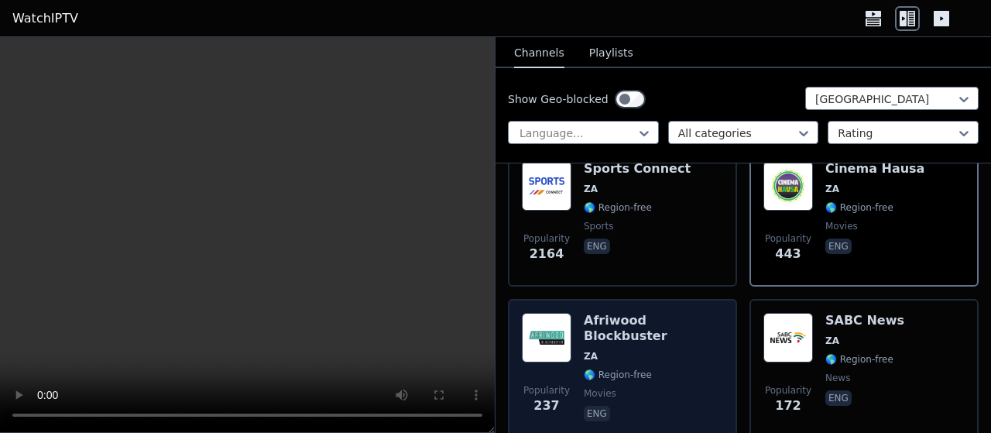
click at [723, 299] on div "Popularity 237 Afriwood Blockbuster ZA 🌎 Region-free movies eng" at bounding box center [622, 368] width 229 height 139
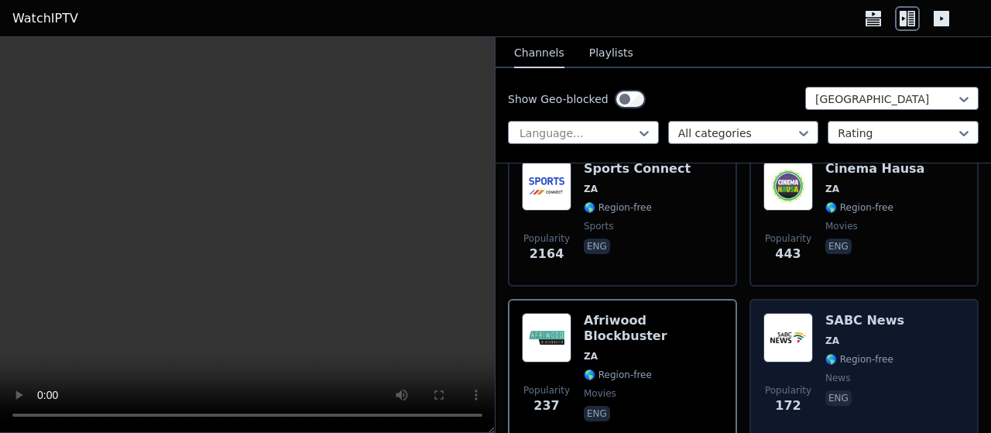
click at [860, 391] on span "eng" at bounding box center [864, 399] width 79 height 19
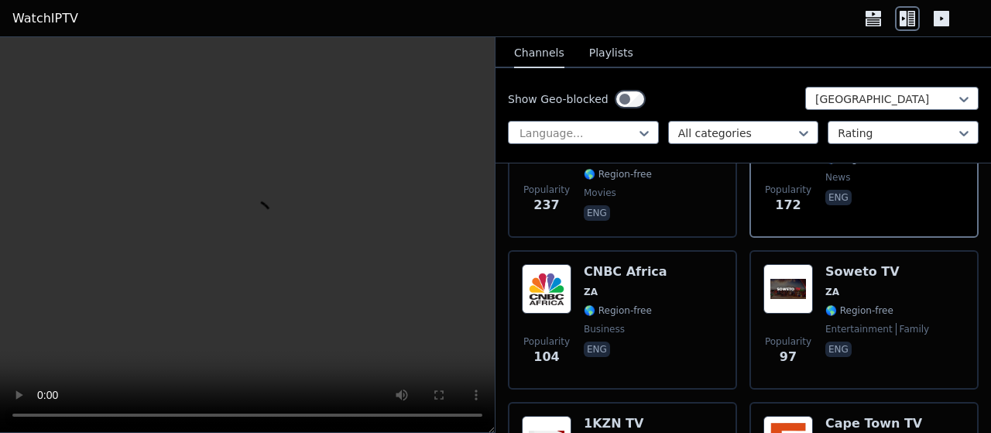
scroll to position [396, 0]
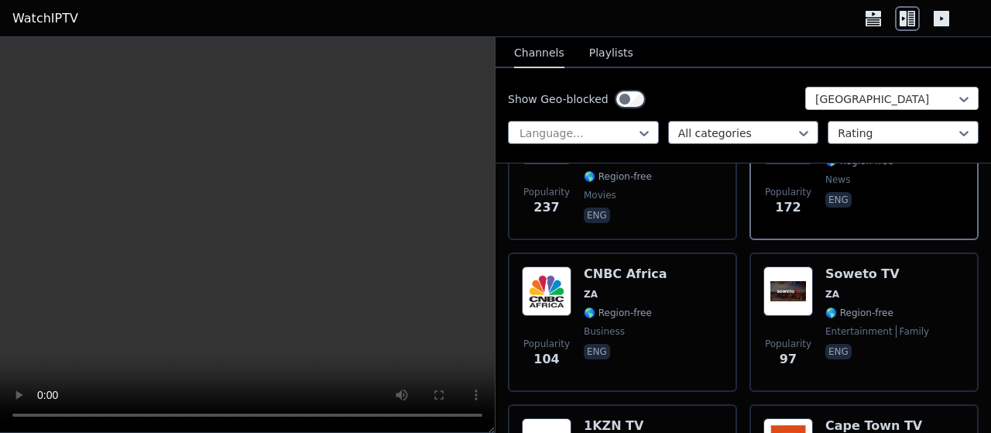
click at [851, 97] on div at bounding box center [885, 98] width 141 height 15
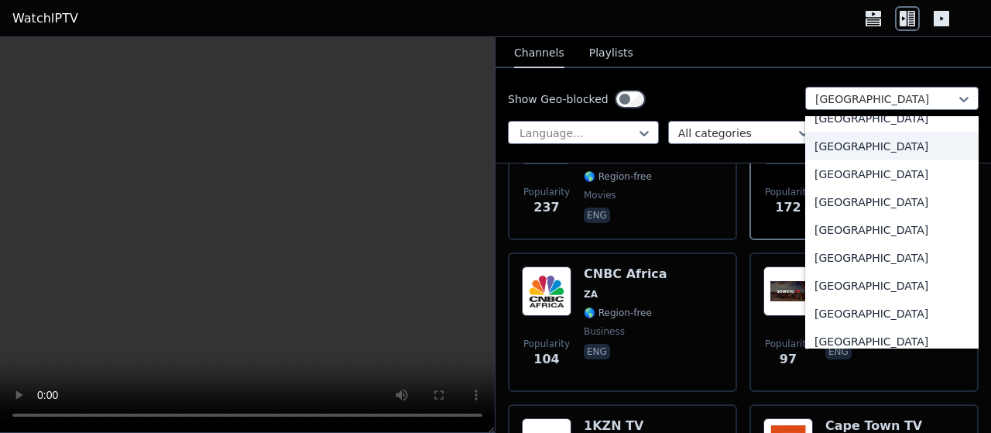
scroll to position [5408, 0]
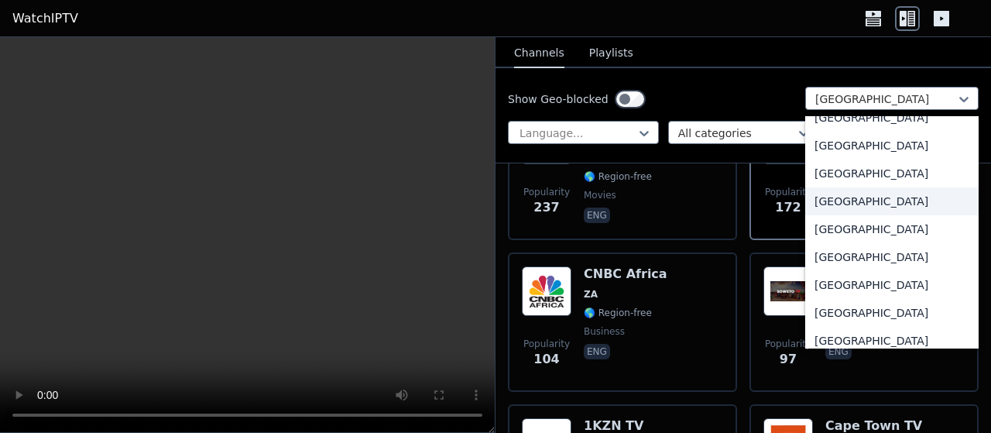
click at [847, 194] on div "[GEOGRAPHIC_DATA]" at bounding box center [891, 201] width 173 height 28
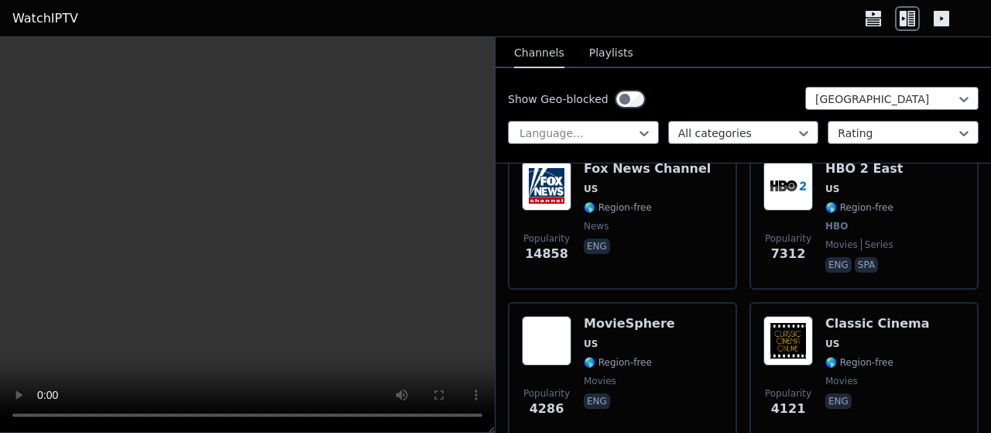
scroll to position [99, 0]
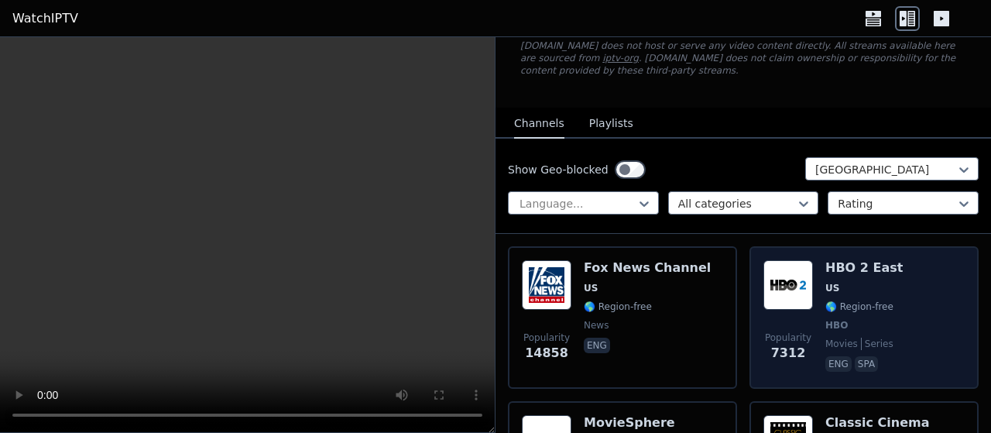
click at [916, 306] on div "Popularity 7312 HBO 2 East US 🌎 Region-free HBO movies series eng spa" at bounding box center [863, 317] width 201 height 115
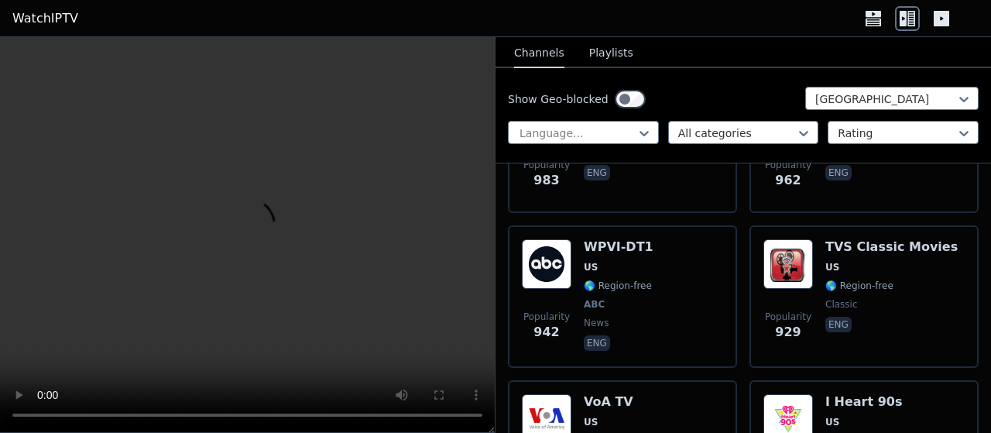
scroll to position [1981, 0]
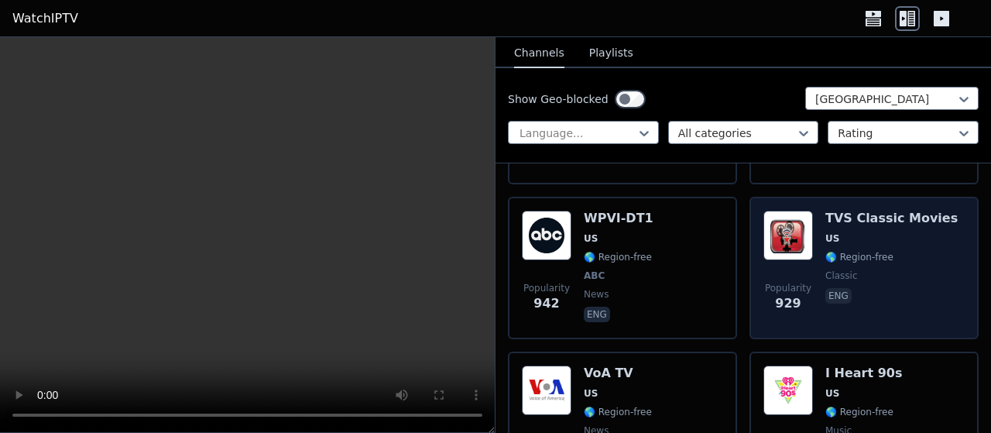
click at [934, 275] on div "Popularity 929 TVS Classic Movies US 🌎 Region-free classic eng" at bounding box center [863, 267] width 201 height 115
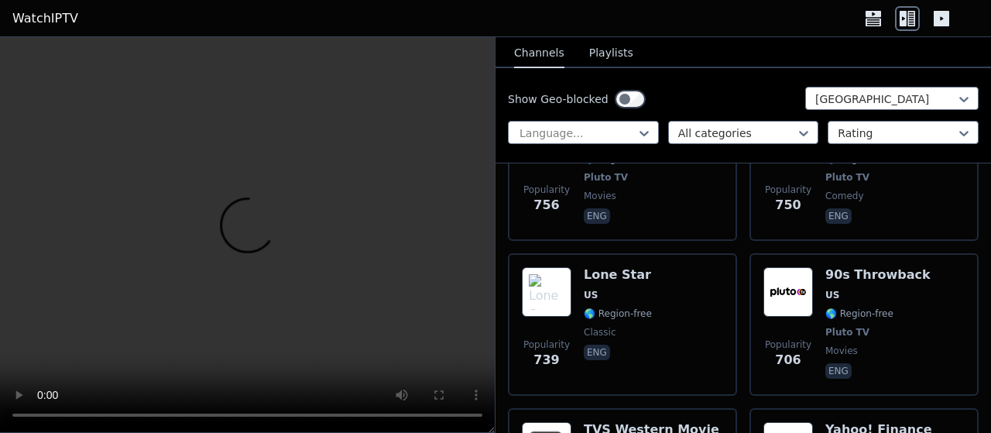
scroll to position [2873, 0]
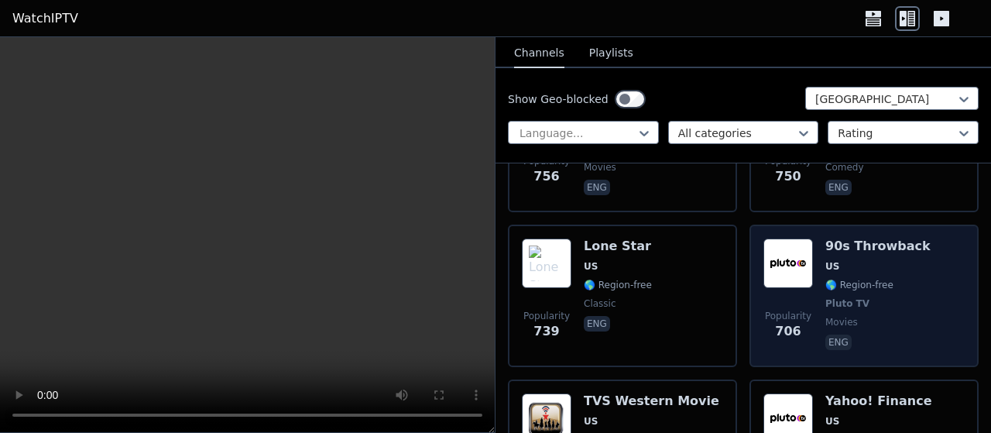
click at [956, 286] on div "Popularity 706 90s Throwback US 🌎 Region-free Pluto TV movies eng" at bounding box center [863, 295] width 201 height 115
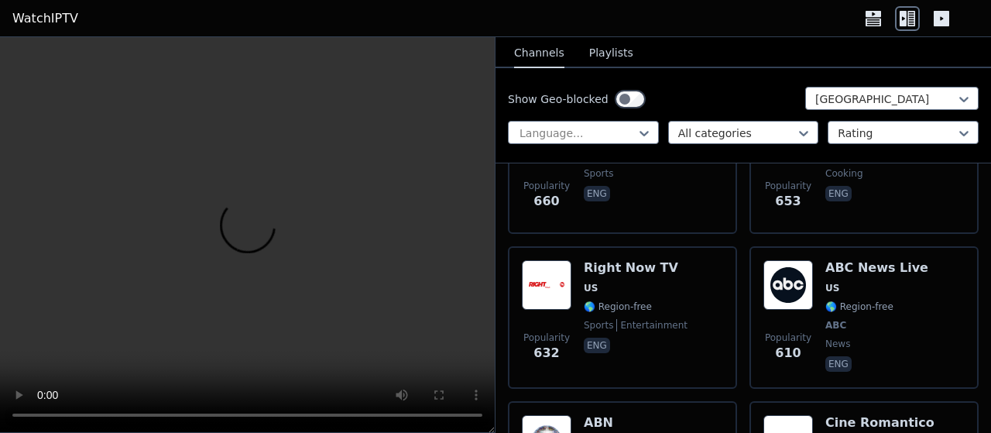
scroll to position [3566, 0]
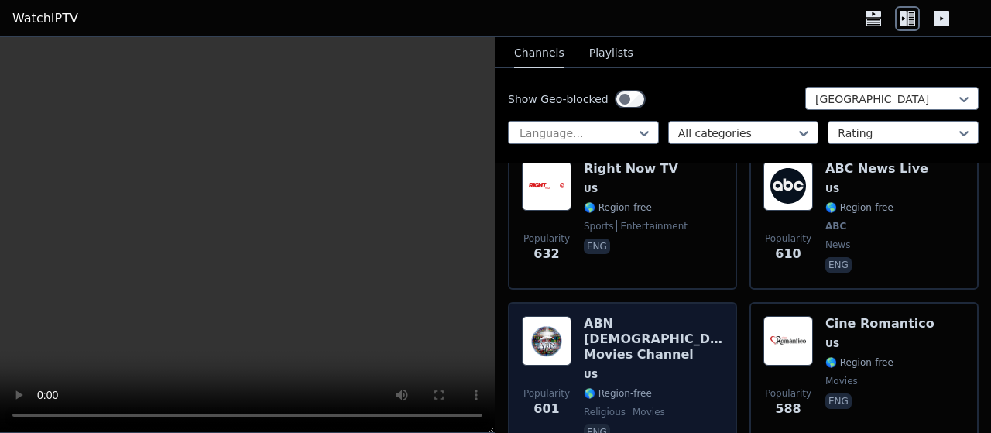
click at [696, 368] on span "US" at bounding box center [653, 374] width 139 height 12
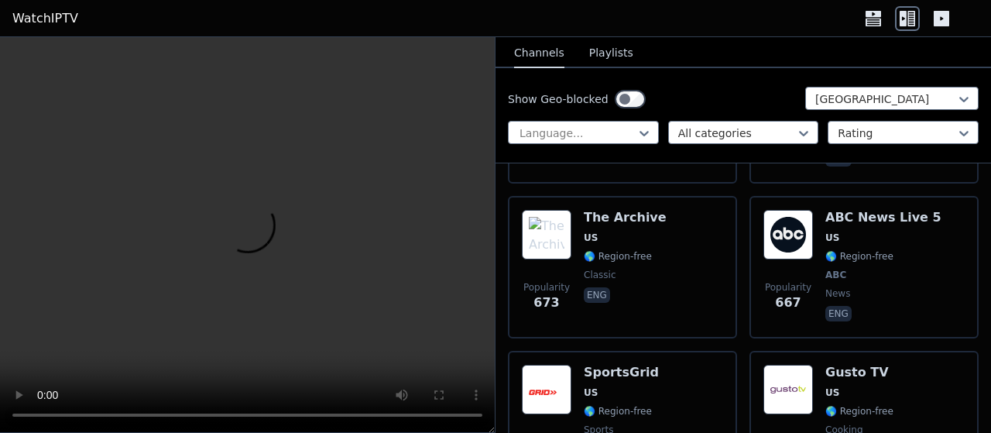
scroll to position [3170, 0]
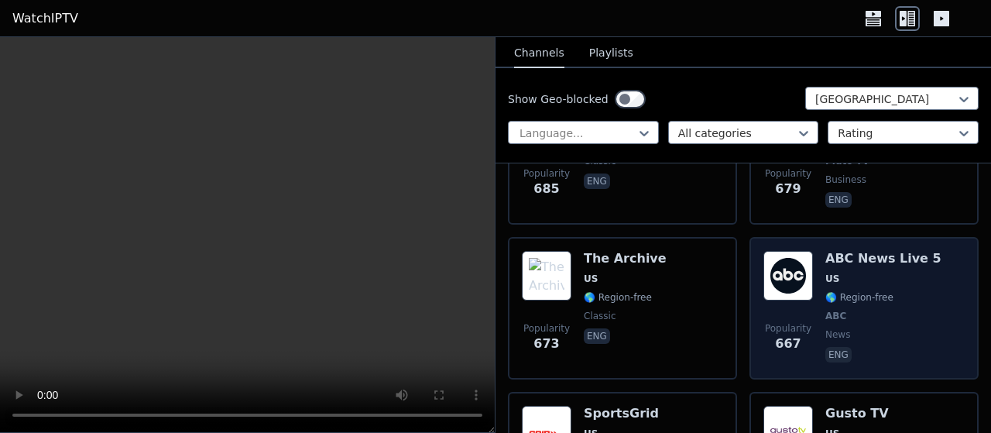
click at [894, 272] on span "US" at bounding box center [883, 278] width 116 height 12
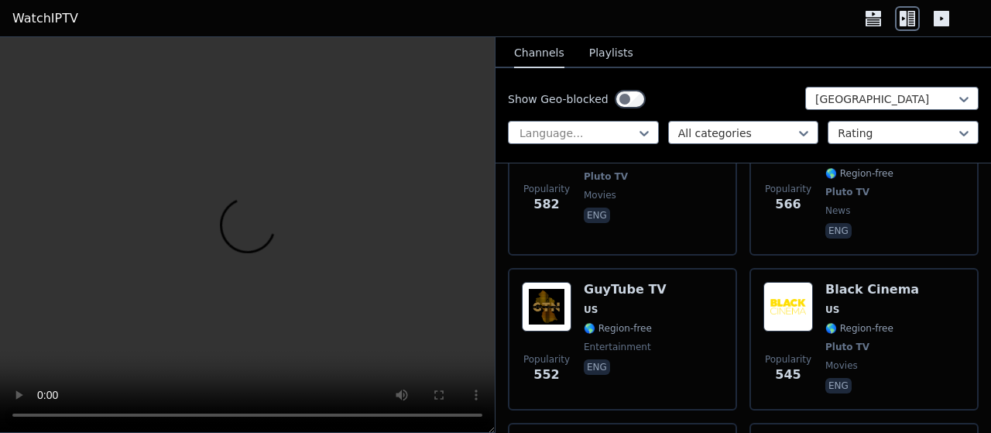
scroll to position [4160, 0]
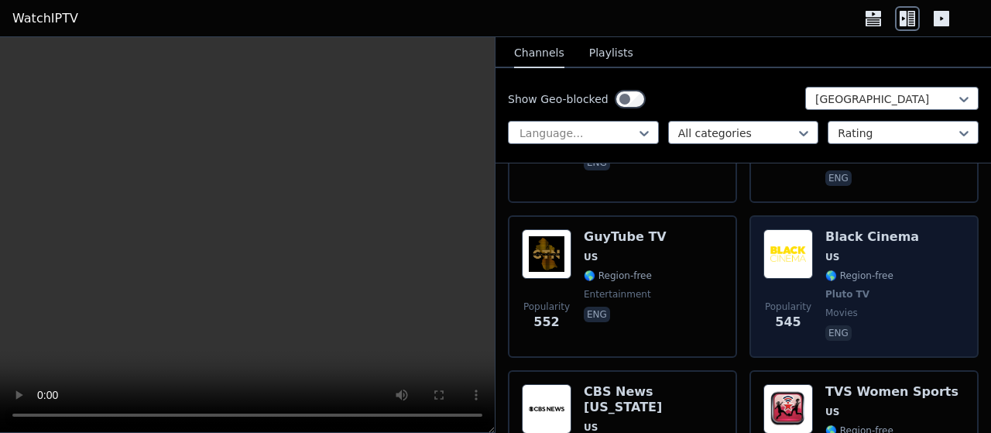
click at [945, 236] on div "Popularity 545 Black Cinema US 🌎 Region-free Pluto TV movies eng" at bounding box center [863, 286] width 201 height 115
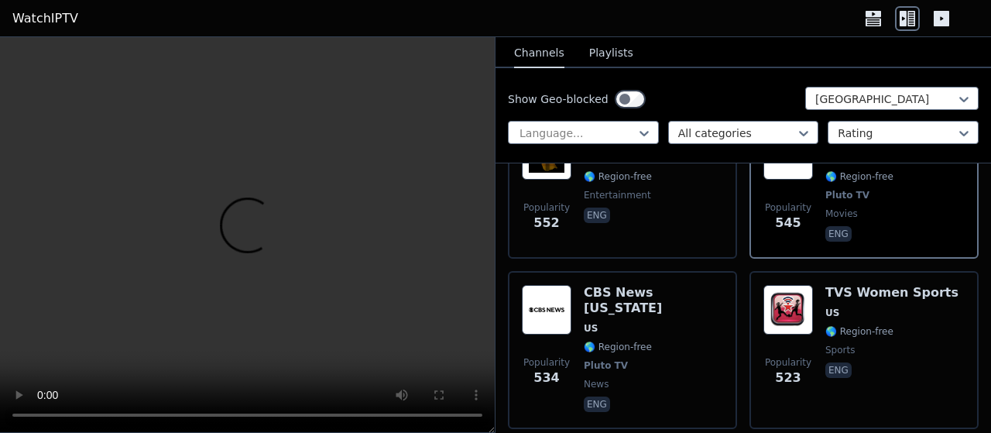
scroll to position [4458, 0]
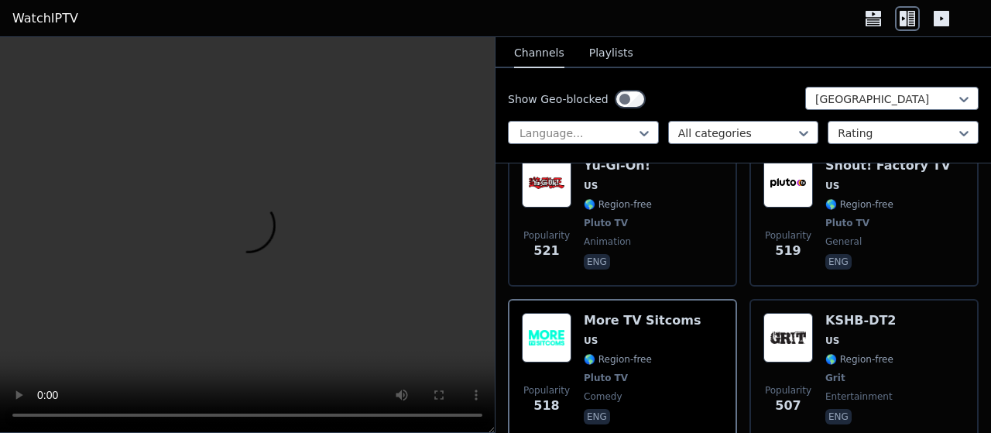
scroll to position [4656, 0]
